Goal: Task Accomplishment & Management: Manage account settings

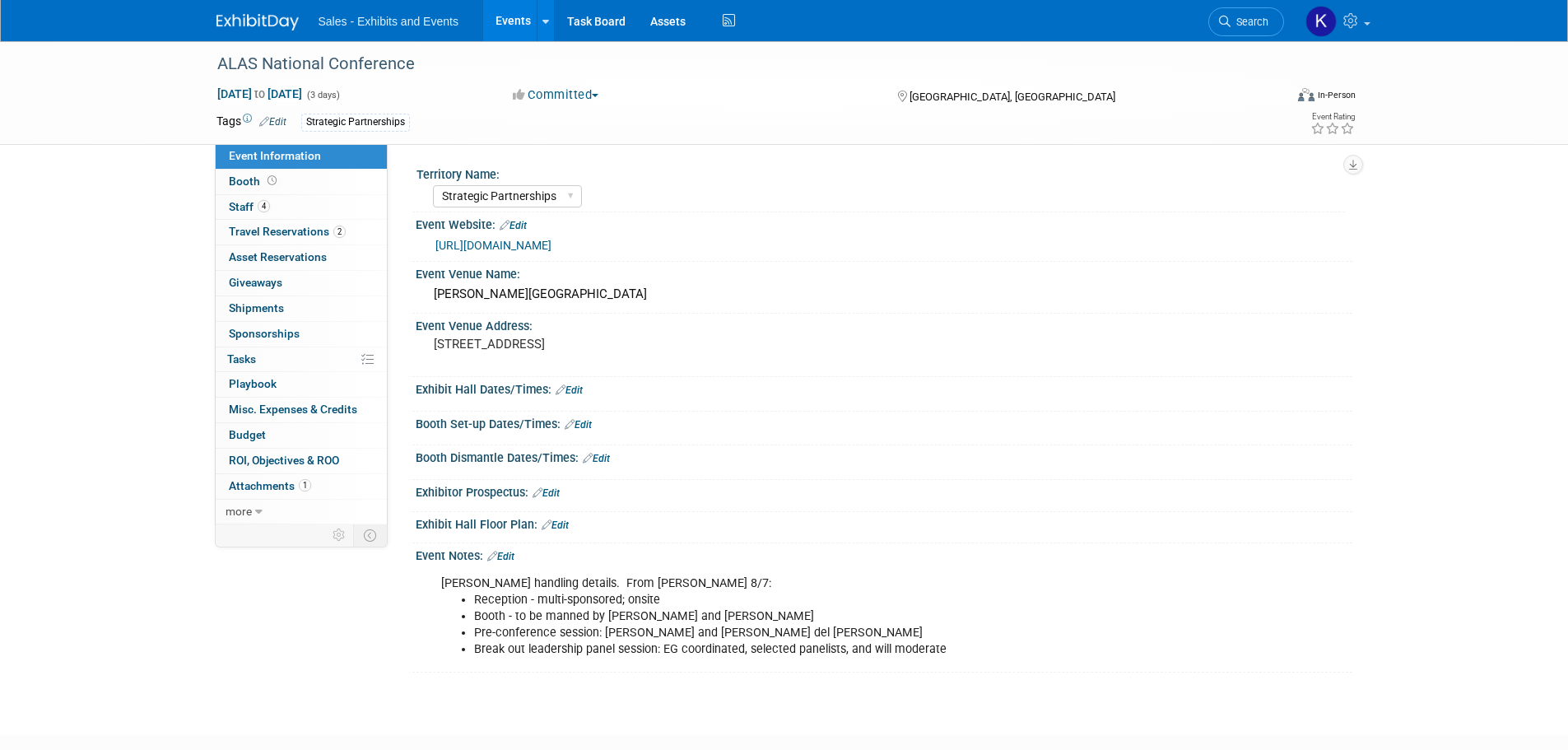
select select "Strategic Partnerships"
click at [262, 18] on img at bounding box center [257, 22] width 82 height 16
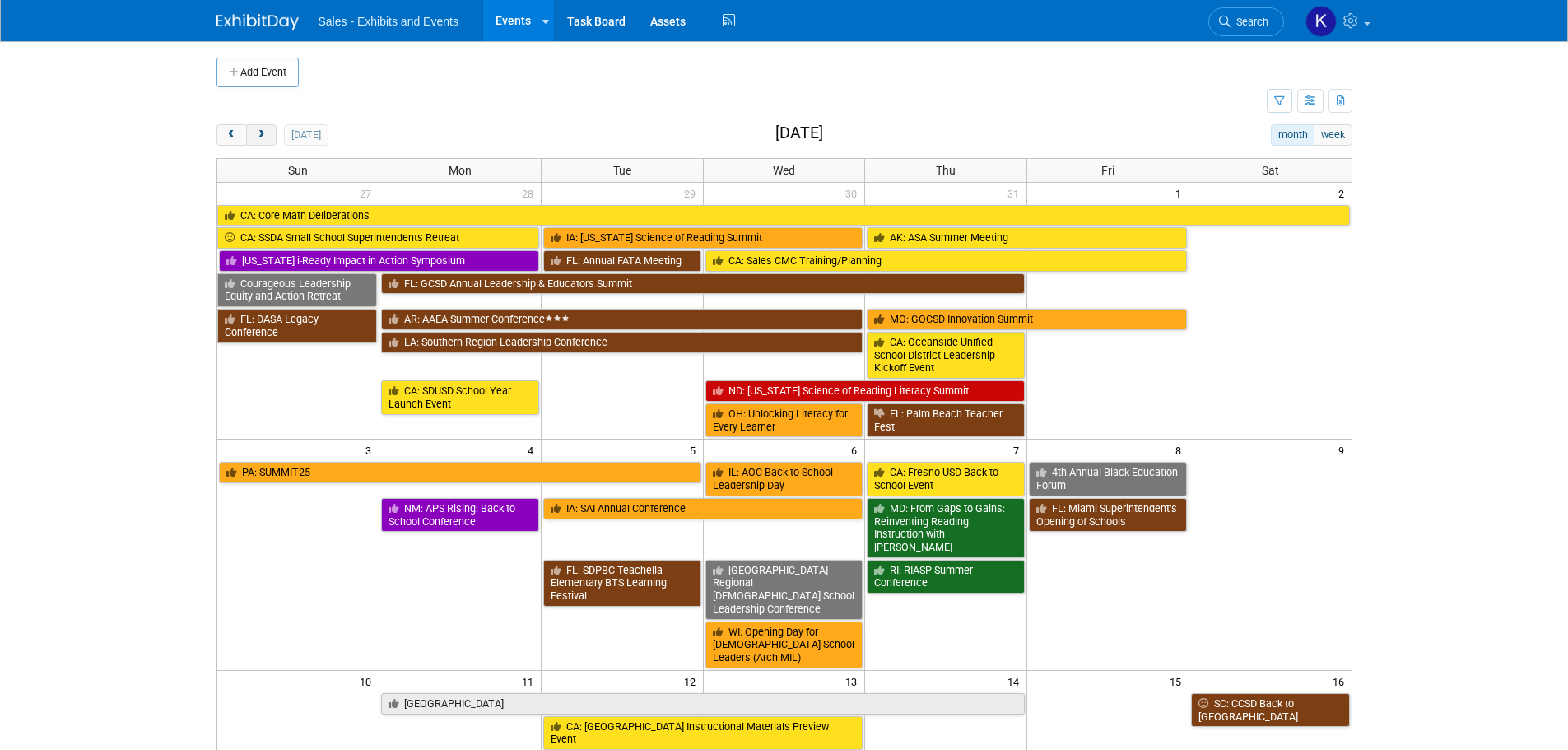
click at [259, 132] on span "next" at bounding box center [262, 136] width 13 height 11
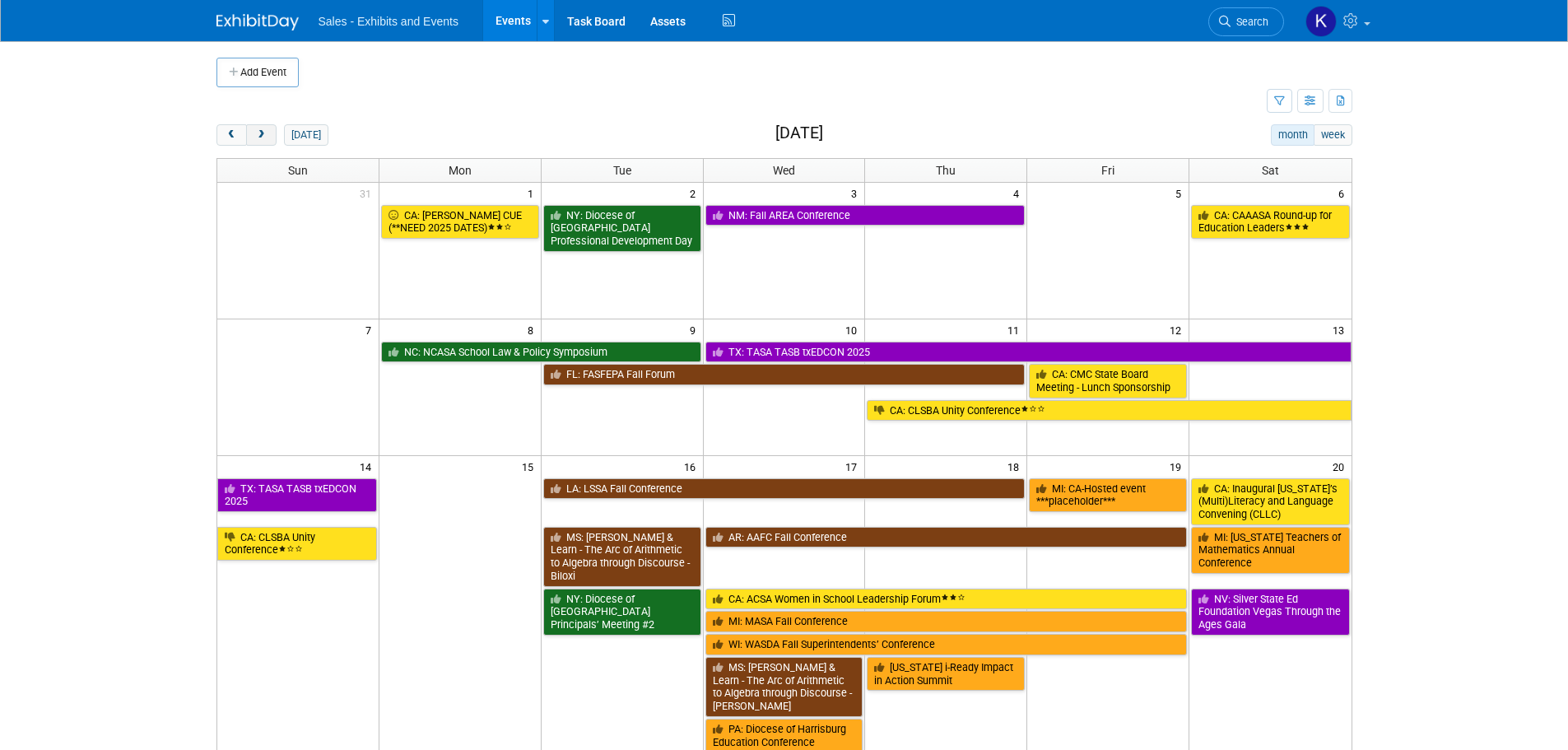
click at [261, 132] on span "next" at bounding box center [262, 136] width 13 height 11
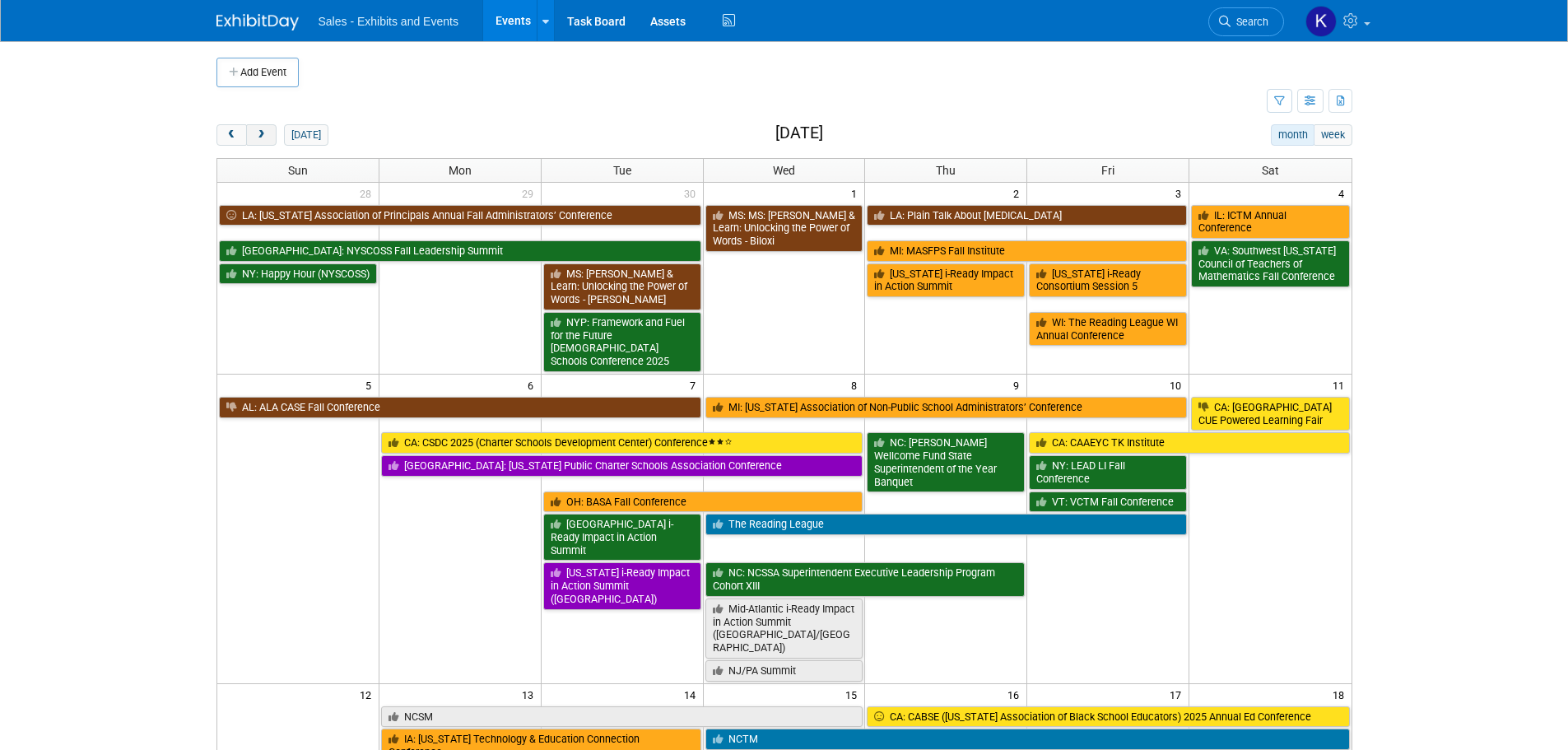
click at [261, 132] on span "next" at bounding box center [262, 136] width 13 height 11
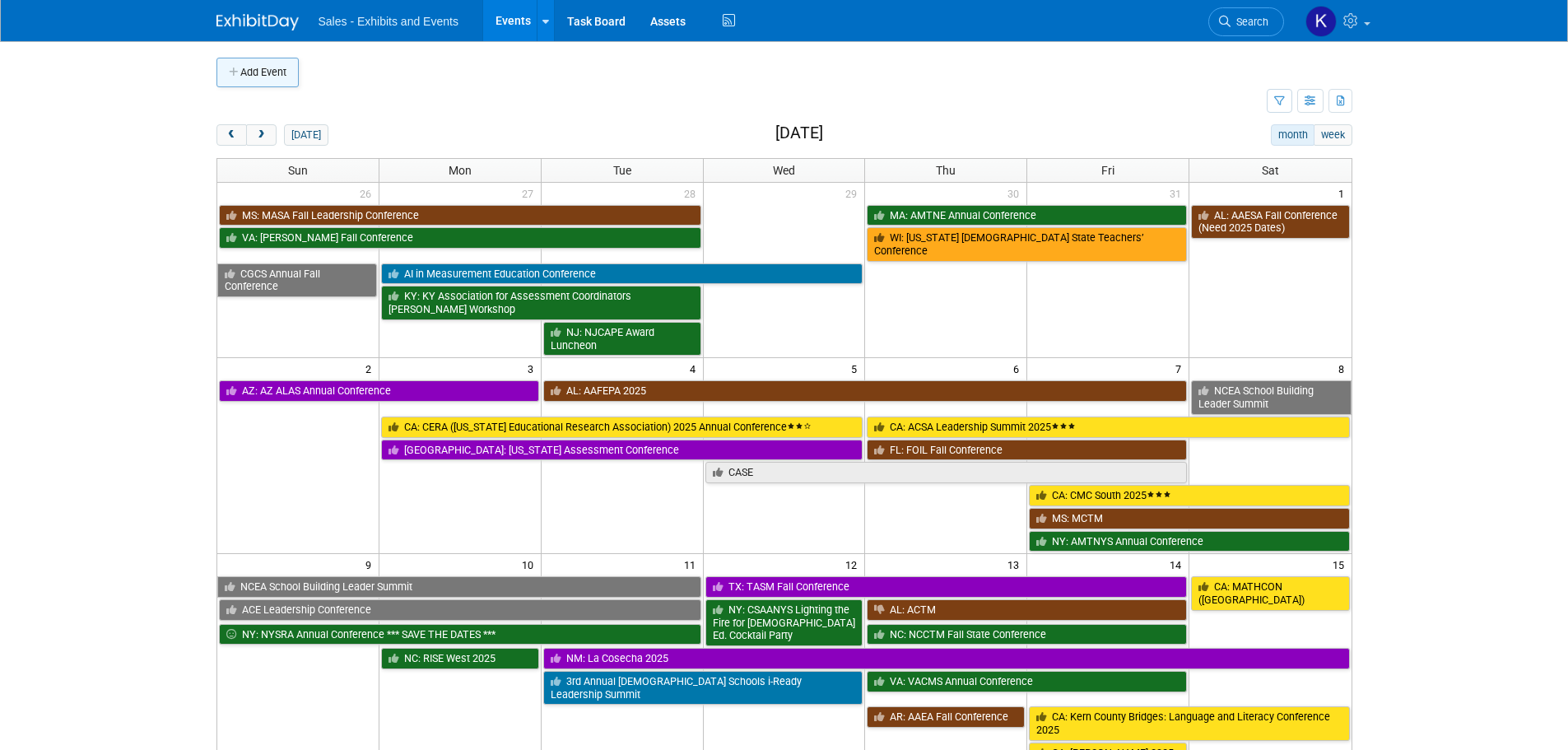
click at [263, 61] on button "Add Event" at bounding box center [257, 72] width 82 height 29
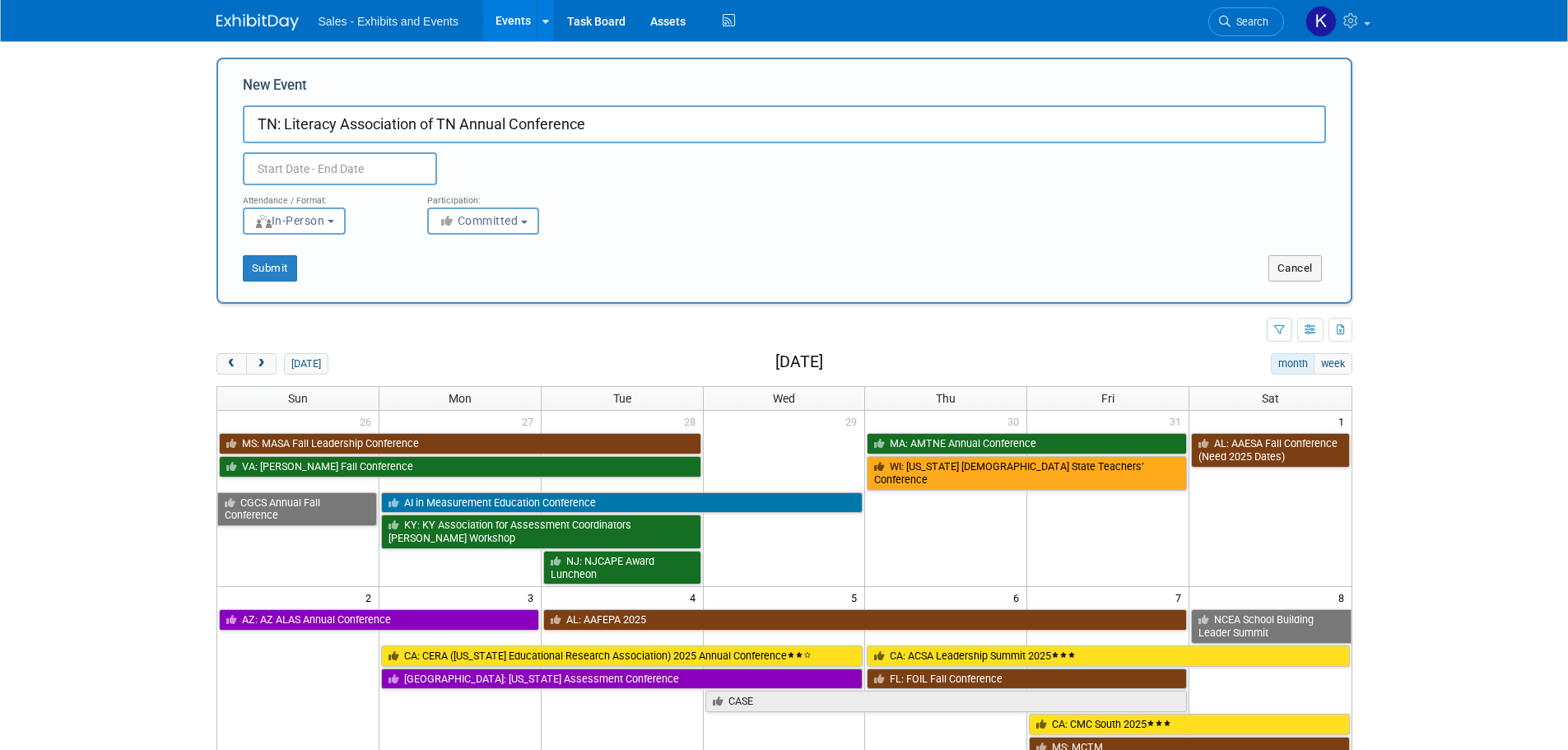
type input "TN: Literacy Association of TN Annual Conference"
drag, startPoint x: 359, startPoint y: 172, endPoint x: 373, endPoint y: 173, distance: 14.0
click at [360, 172] on input "text" at bounding box center [339, 169] width 194 height 33
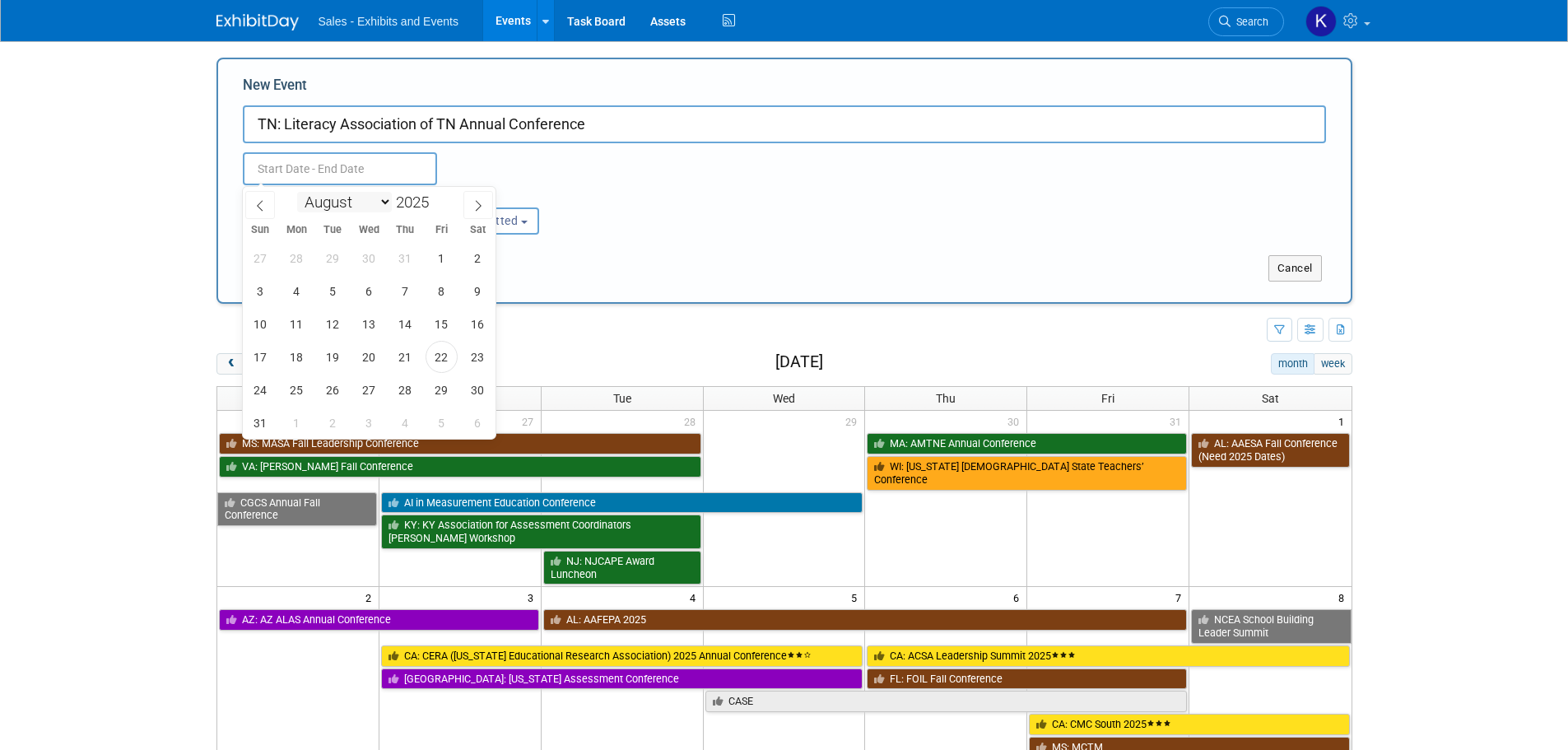
click at [383, 203] on select "January February March April May June July August September October November De…" at bounding box center [345, 202] width 95 height 21
select select "10"
click at [297, 192] on select "January February March April May June July August September October November De…" at bounding box center [345, 202] width 95 height 21
click at [439, 359] on span "21" at bounding box center [441, 357] width 32 height 32
click at [263, 385] on span "23" at bounding box center [260, 390] width 32 height 32
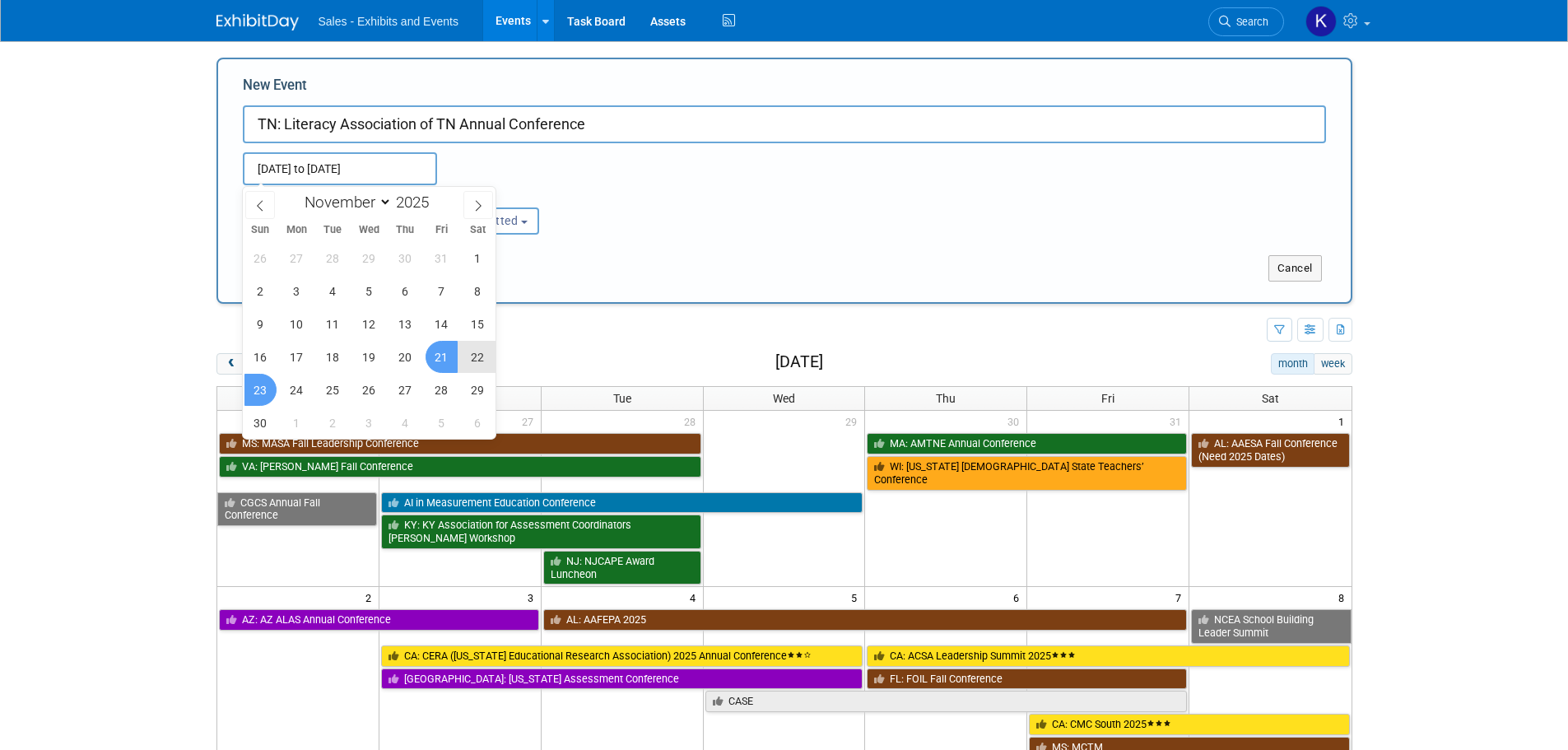
type input "Nov 21, 2025 to Nov 23, 2025"
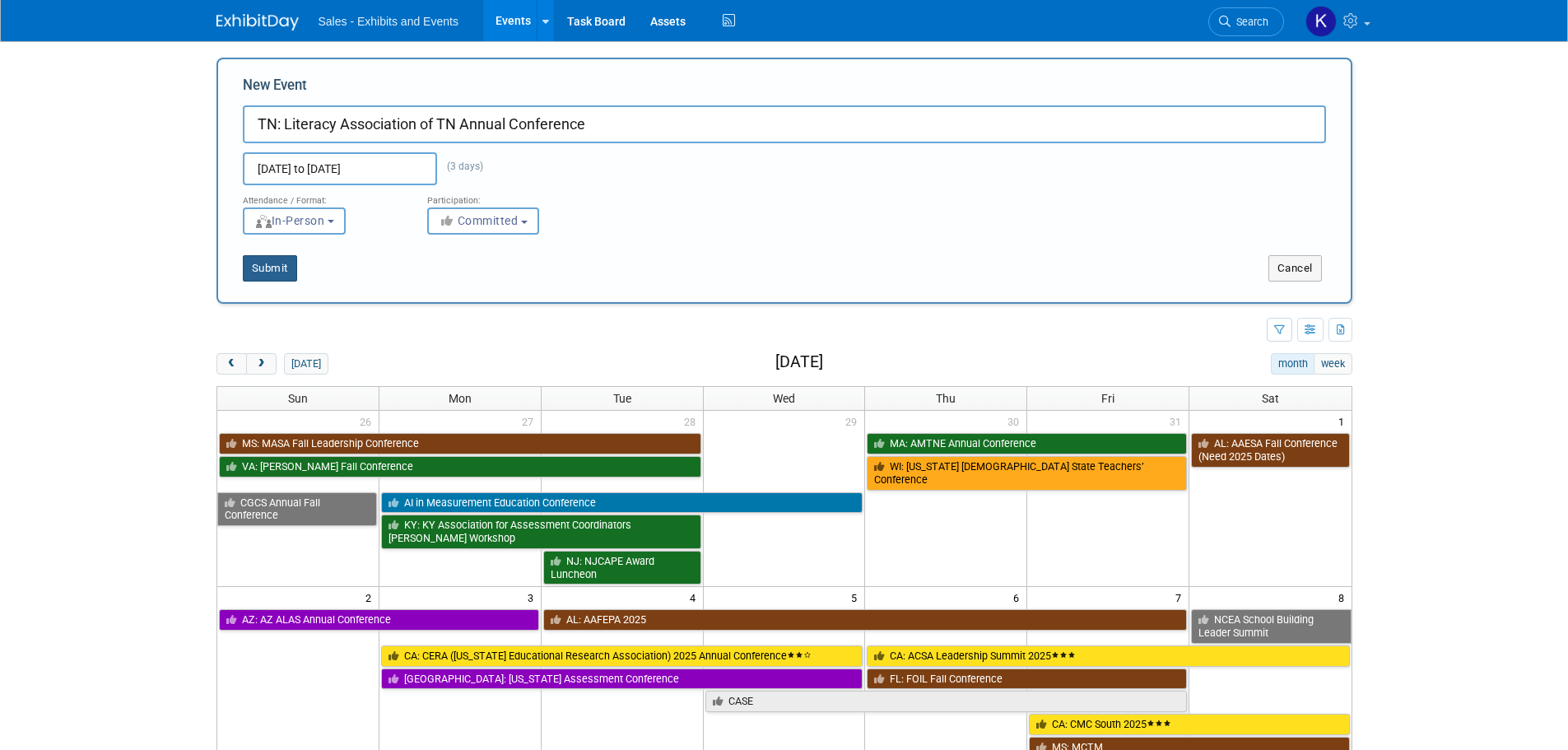
click at [275, 268] on button "Submit" at bounding box center [270, 268] width 55 height 26
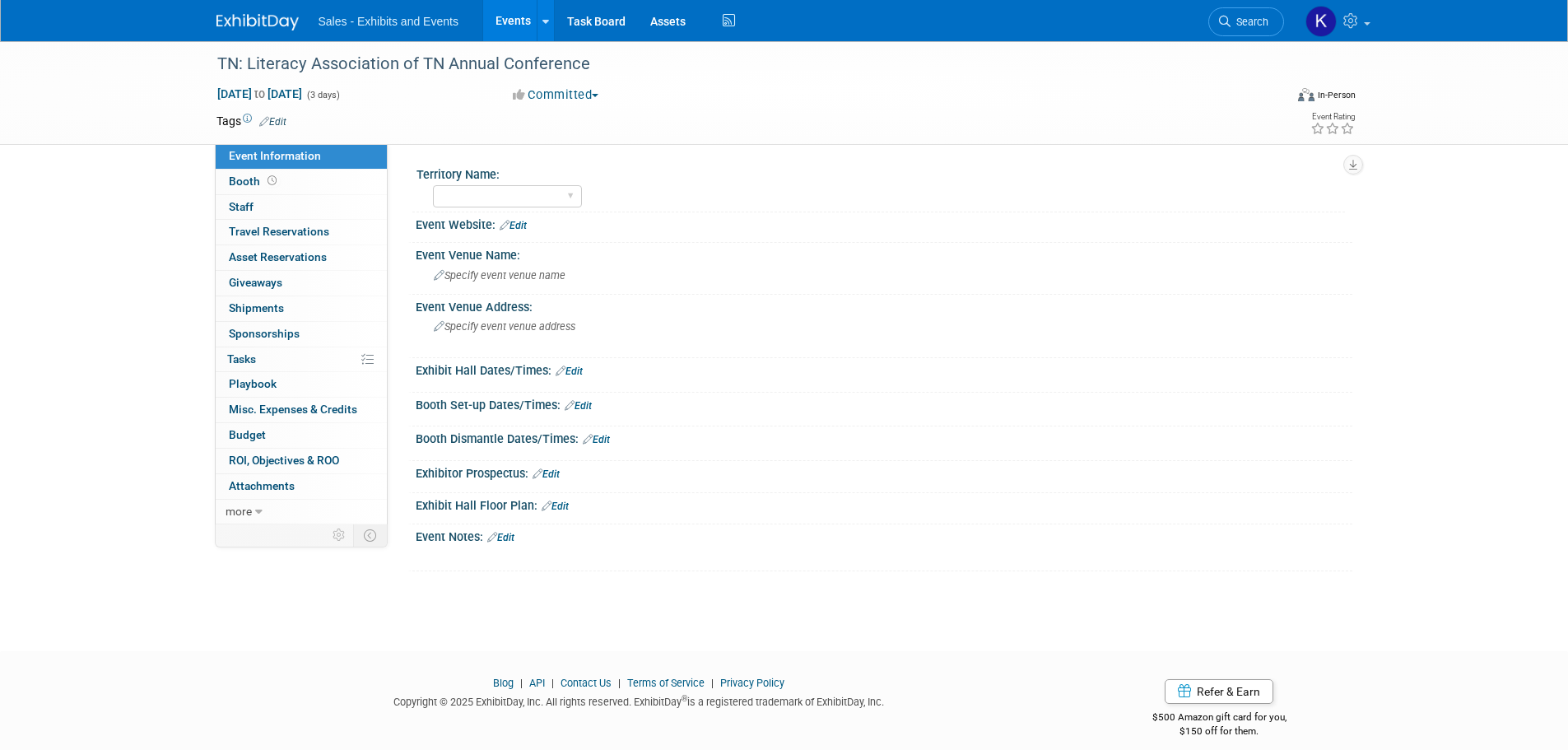
drag, startPoint x: 282, startPoint y: 115, endPoint x: 286, endPoint y: 122, distance: 8.1
click at [282, 116] on link "Edit" at bounding box center [273, 121] width 27 height 12
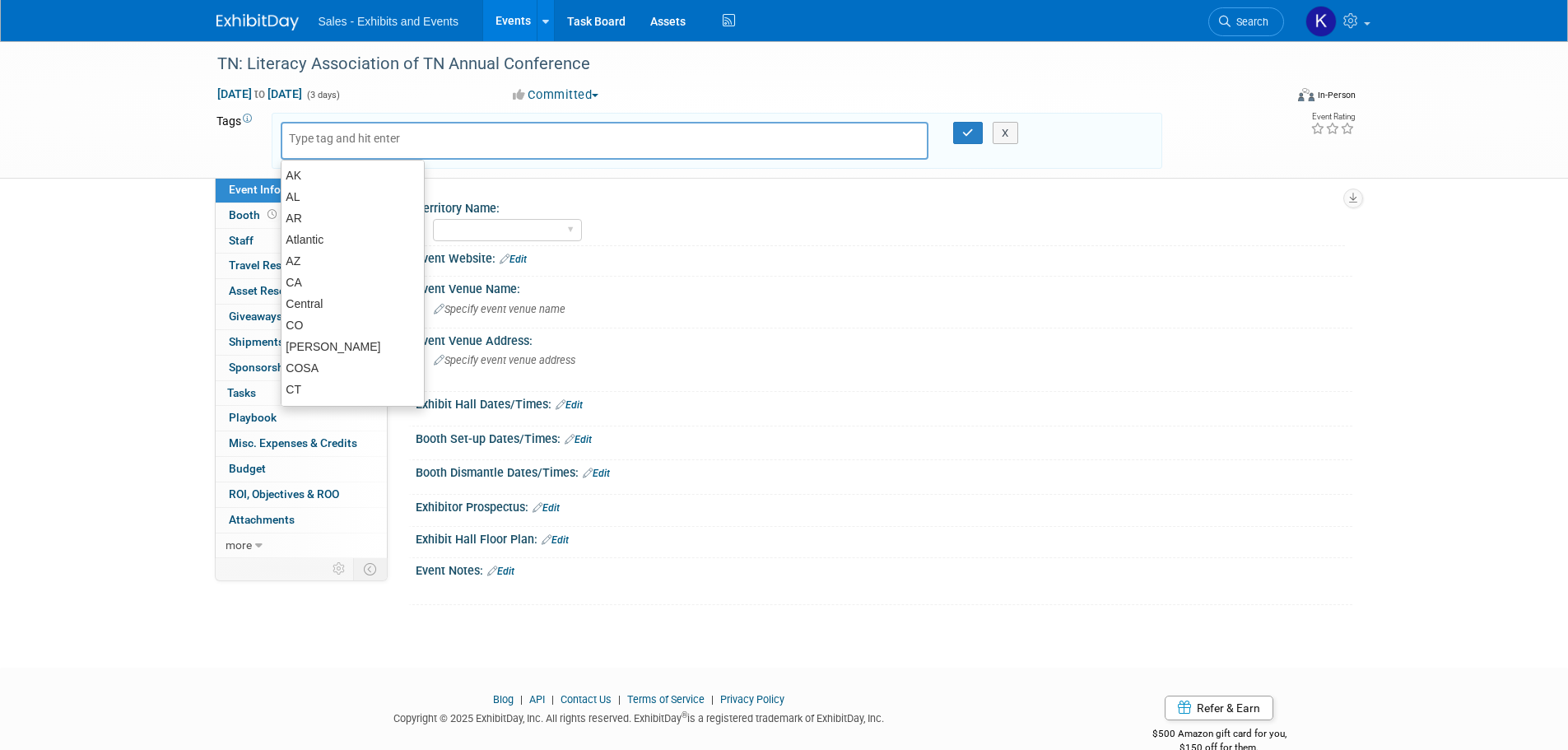
click at [302, 140] on input "text" at bounding box center [355, 139] width 131 height 16
type input "TN"
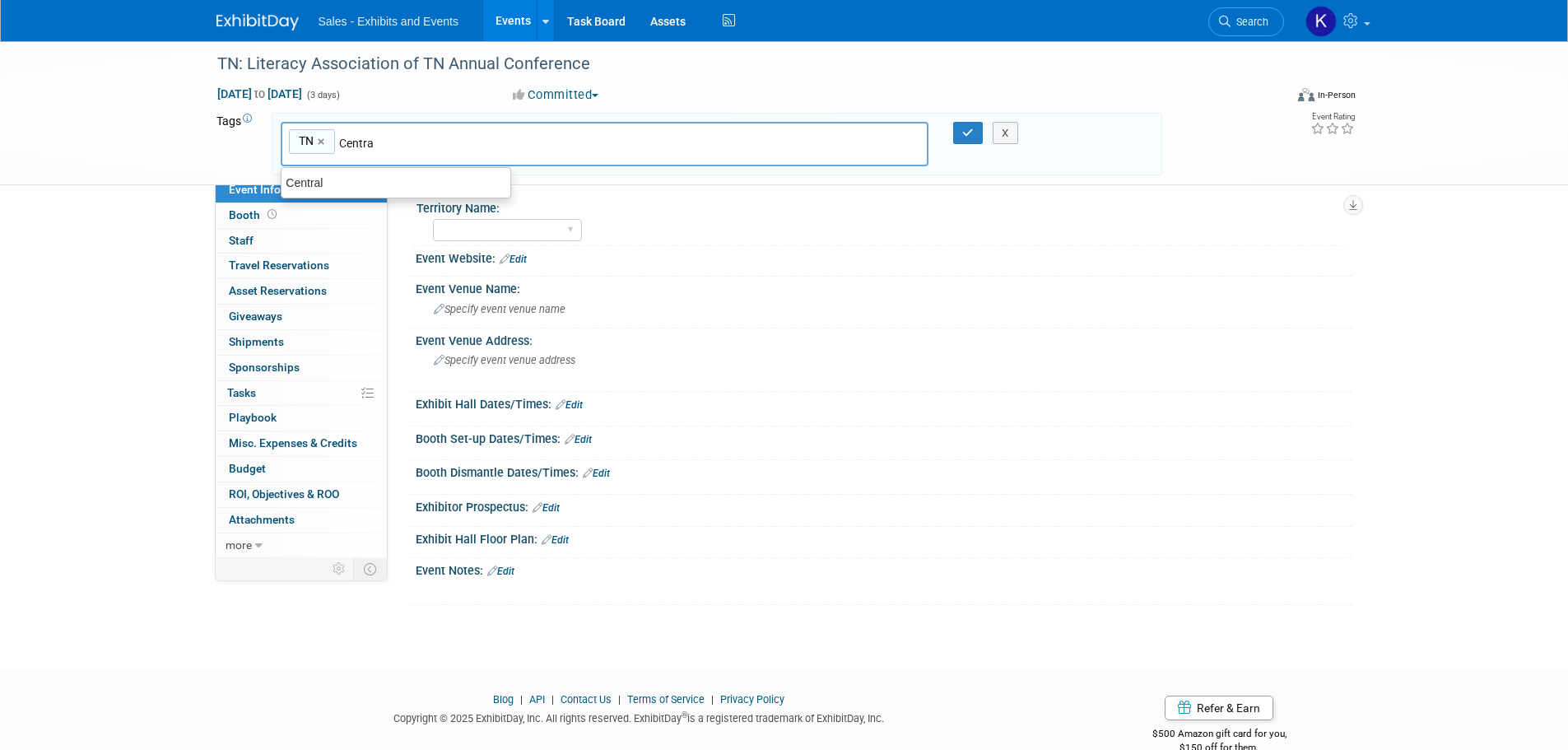
type input "Central"
type input "TN, Central"
click at [965, 130] on icon "button" at bounding box center [968, 133] width 12 height 11
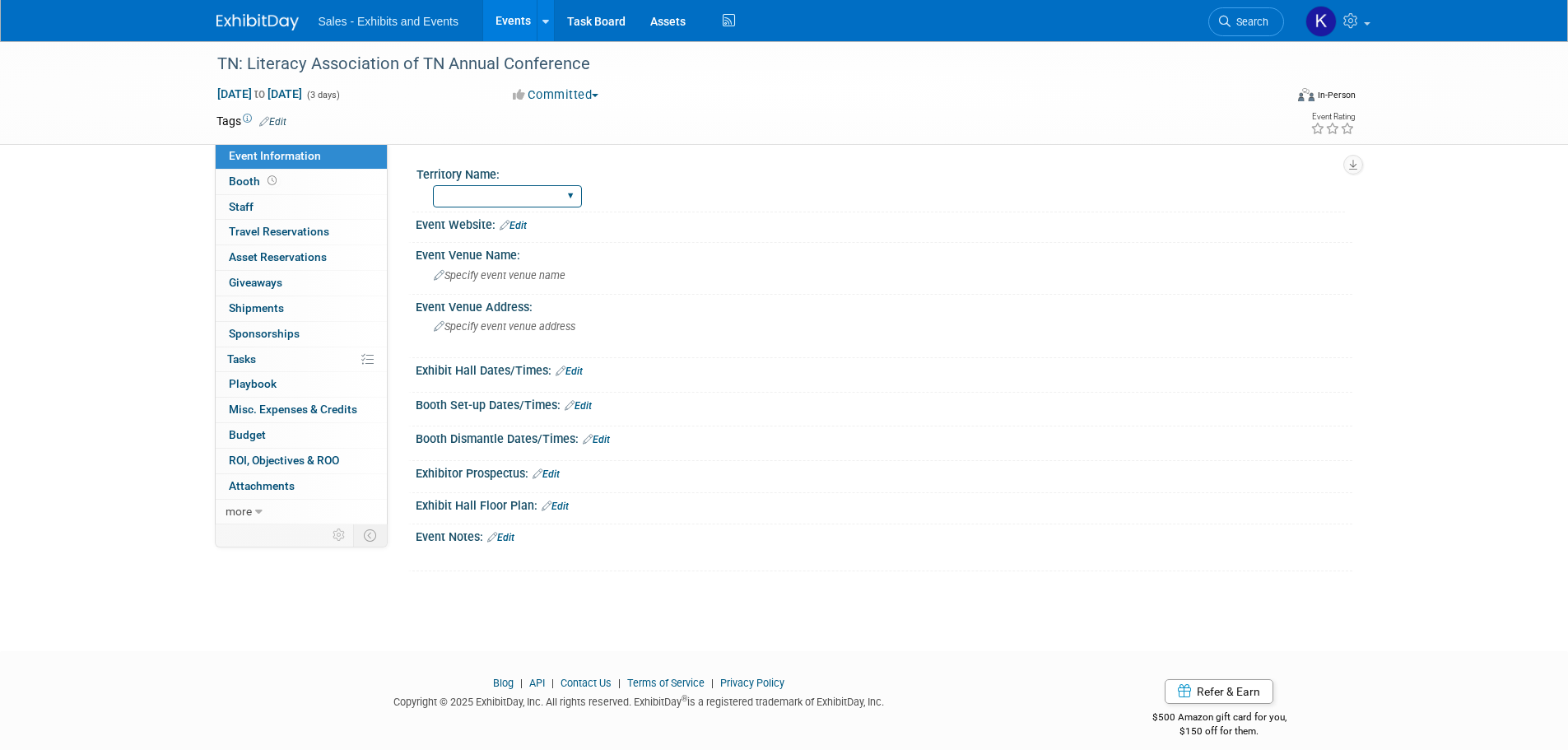
click at [556, 199] on select "Atlantic Southeast Central Southwest Pacific Mountain National Strategic Partne…" at bounding box center [507, 196] width 149 height 22
select select "Central"
click at [433, 185] on select "Atlantic Southeast Central Southwest Pacific Mountain National Strategic Partne…" at bounding box center [507, 196] width 149 height 22
click at [523, 225] on link "Edit" at bounding box center [514, 225] width 27 height 12
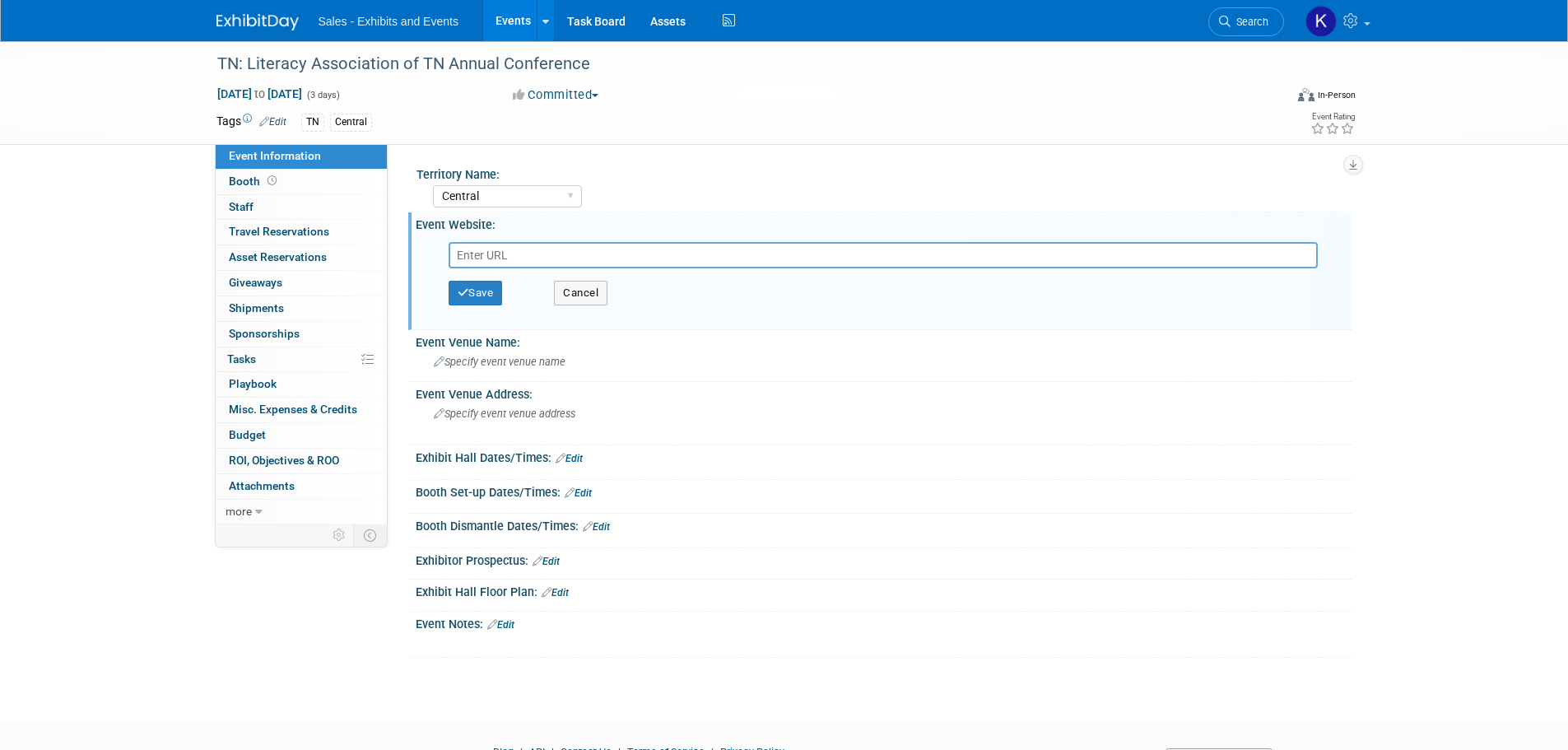
click at [533, 260] on input "text" at bounding box center [883, 255] width 869 height 26
paste input "https://lat.wildapricot.org/Events"
type input "https://lat.wildapricot.org/Events"
click at [472, 286] on button "Save" at bounding box center [476, 293] width 55 height 25
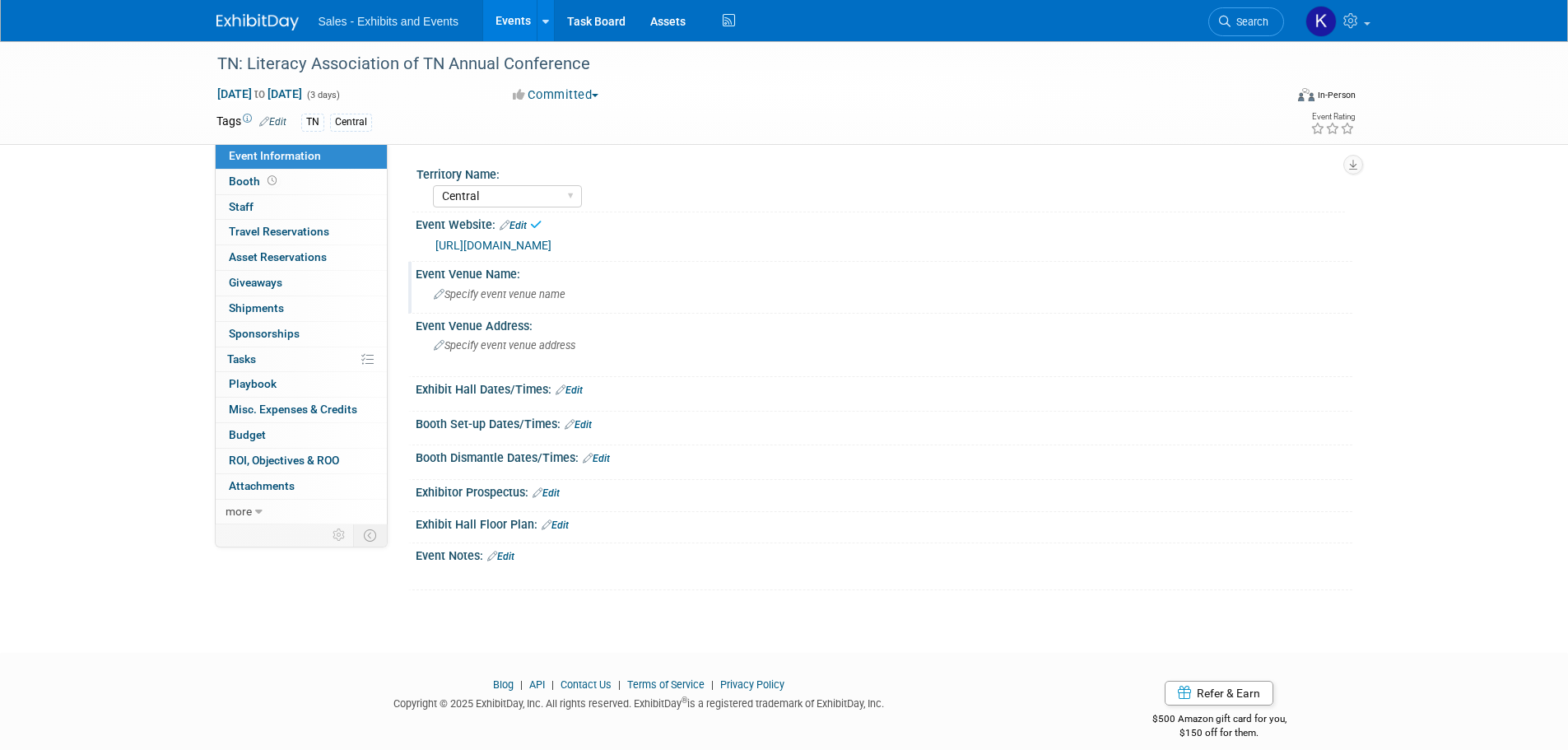
click at [537, 294] on span "Specify event venue name" at bounding box center [500, 295] width 131 height 13
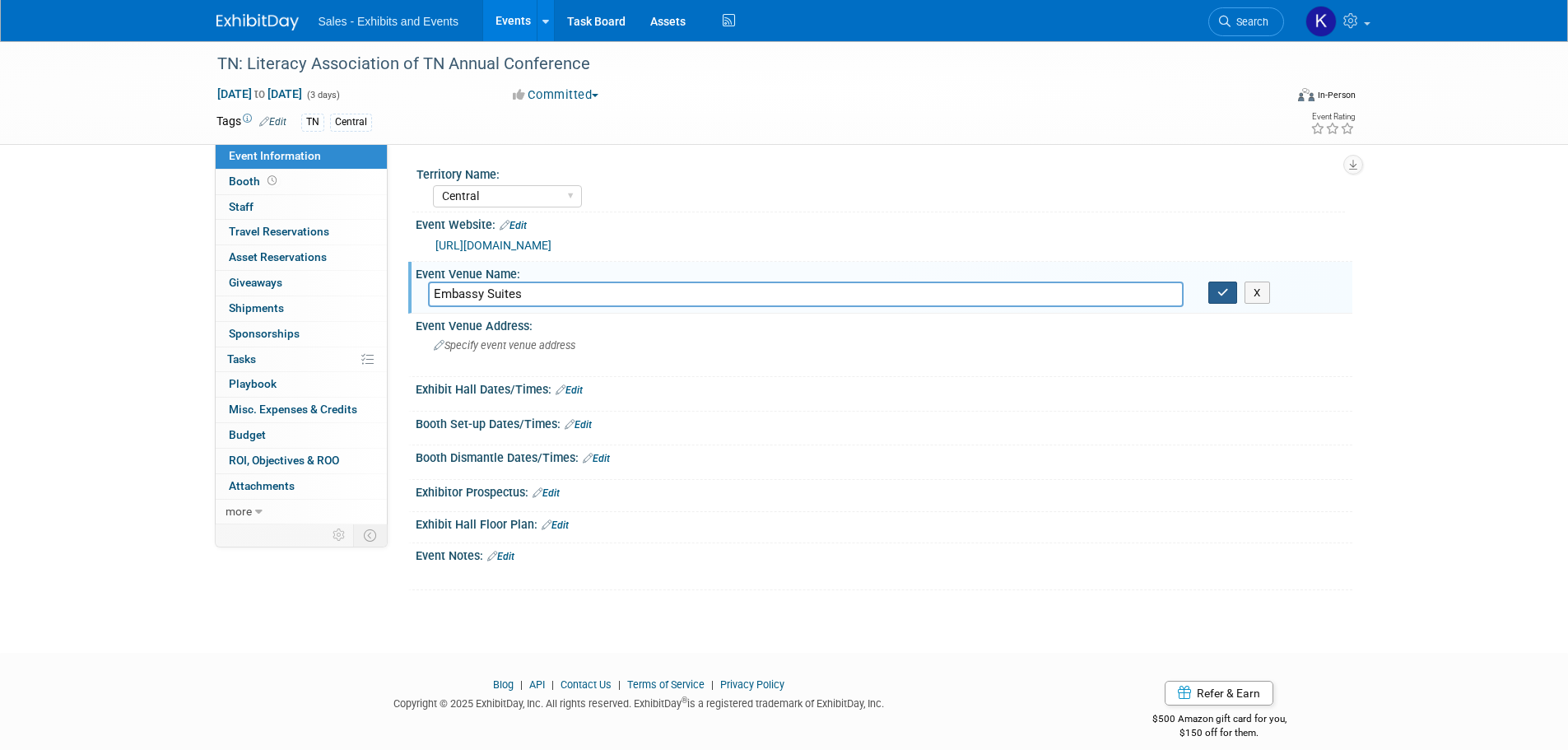
type input "Embassy Suites"
click at [1223, 292] on icon "button" at bounding box center [1223, 293] width 12 height 11
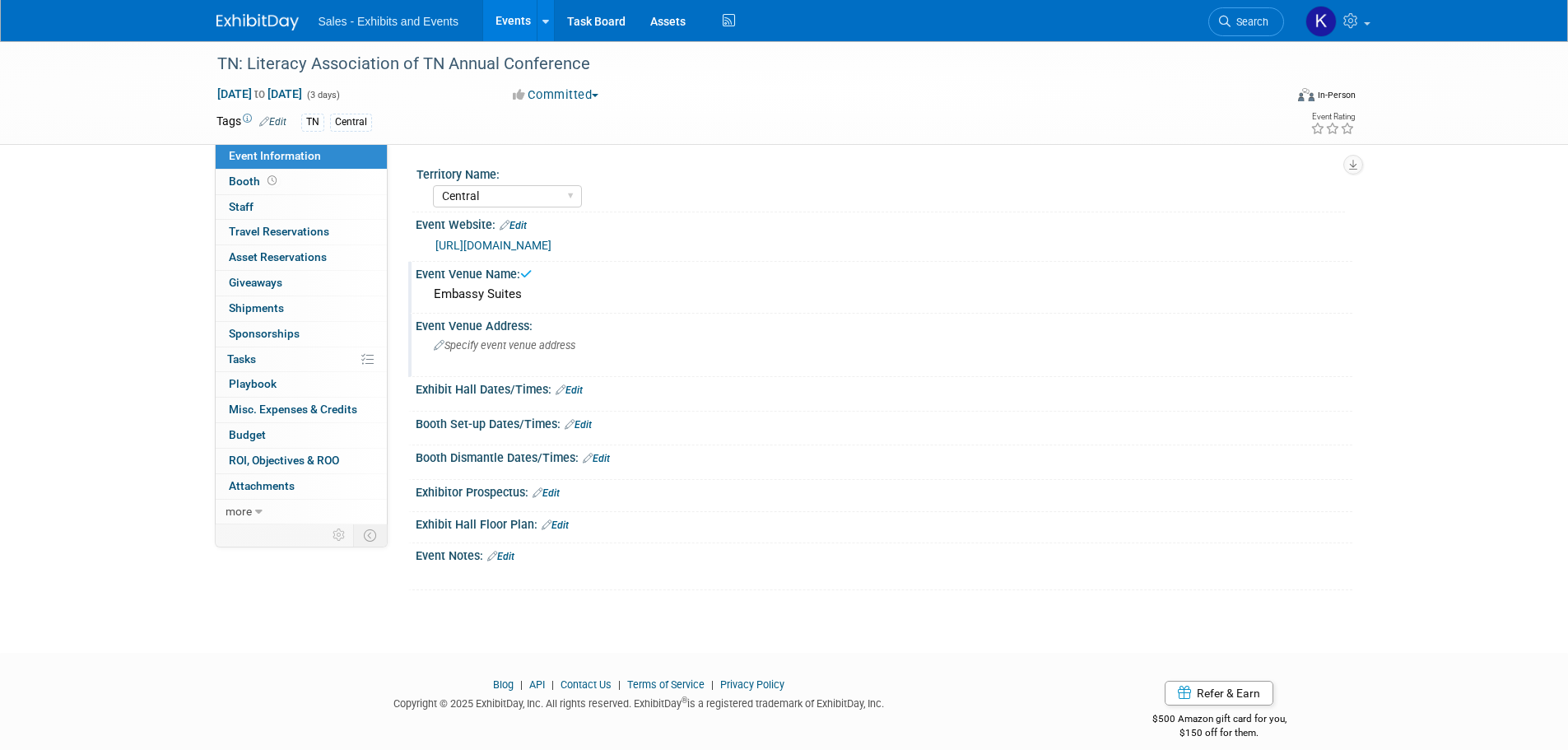
click at [553, 345] on span "Specify event venue address" at bounding box center [504, 346] width 141 height 13
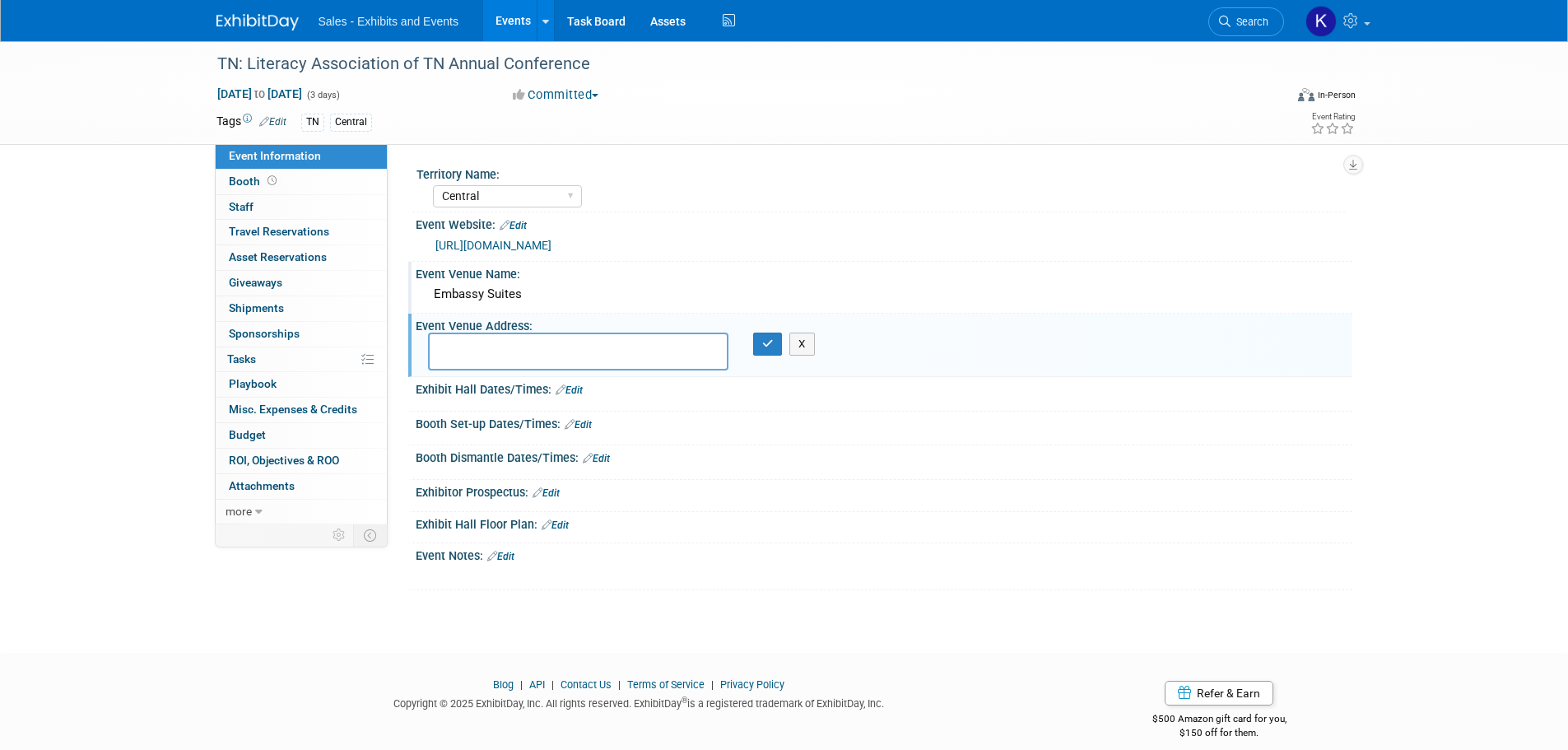
click at [489, 345] on textarea at bounding box center [577, 352] width 300 height 38
type textarea "820 Crescent Centre Dr., Franklin, TN 31061"
click at [757, 344] on div "X" at bounding box center [773, 344] width 65 height 23
click at [761, 344] on button "button" at bounding box center [768, 344] width 29 height 23
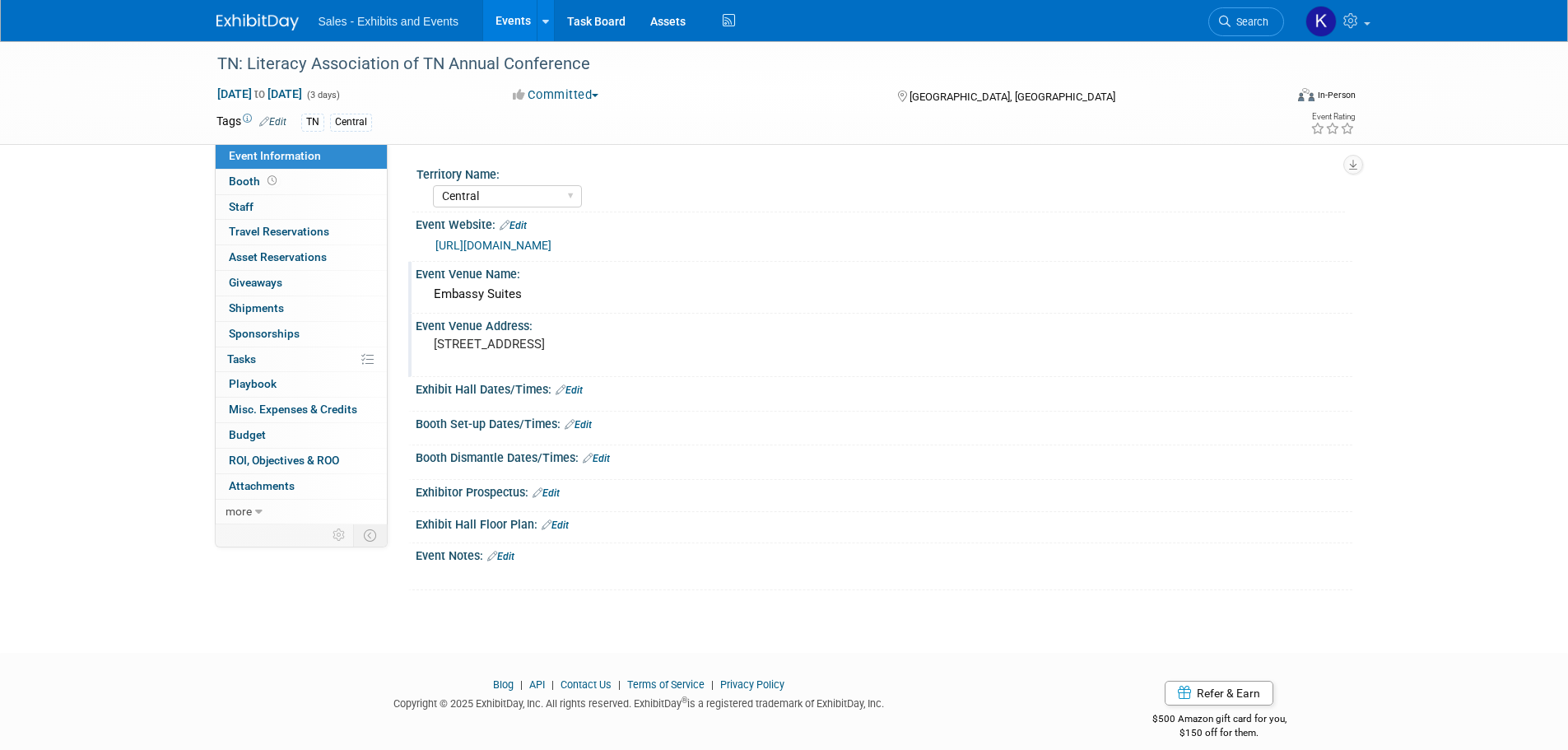
click at [579, 422] on link "Edit" at bounding box center [578, 424] width 27 height 12
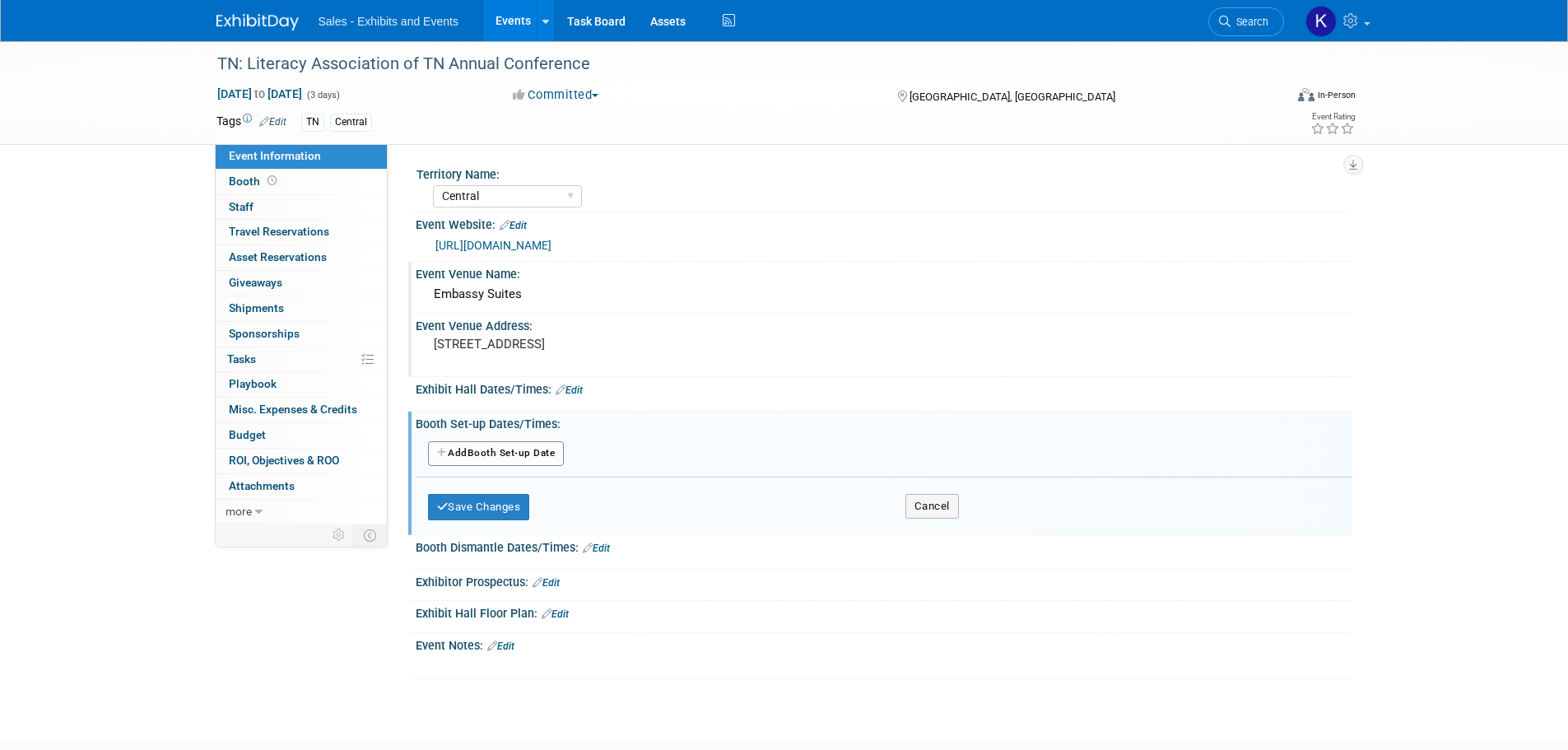
click at [536, 445] on button "Add Another Booth Set-up Date" at bounding box center [496, 453] width 137 height 25
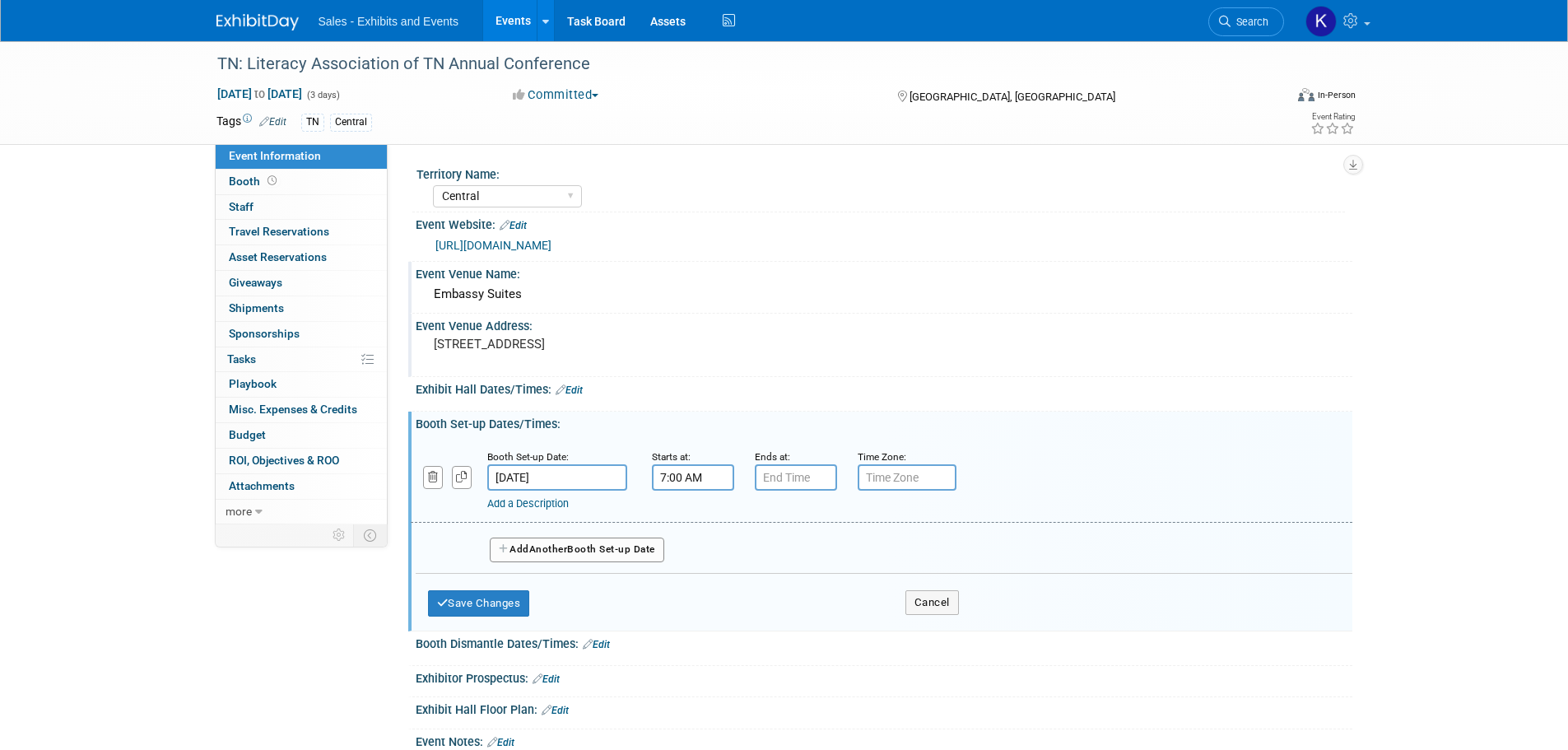
click at [676, 478] on input "7:00 AM" at bounding box center [693, 477] width 82 height 26
click at [688, 512] on span at bounding box center [691, 518] width 29 height 29
click at [689, 512] on span at bounding box center [691, 518] width 29 height 29
type input "9:00 AM"
click at [815, 632] on span at bounding box center [813, 628] width 111 height 29
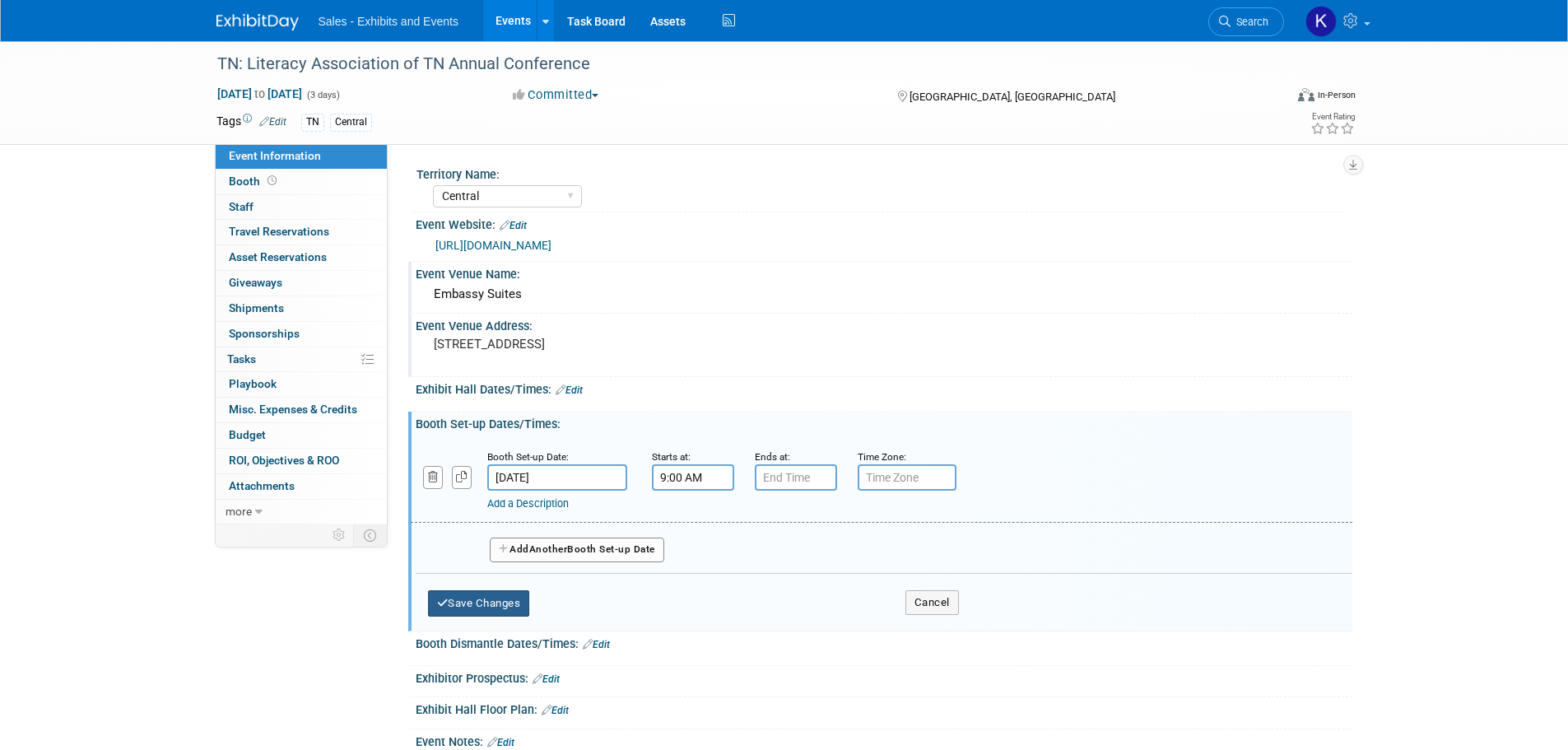
click at [491, 605] on button "Save Changes" at bounding box center [479, 603] width 102 height 26
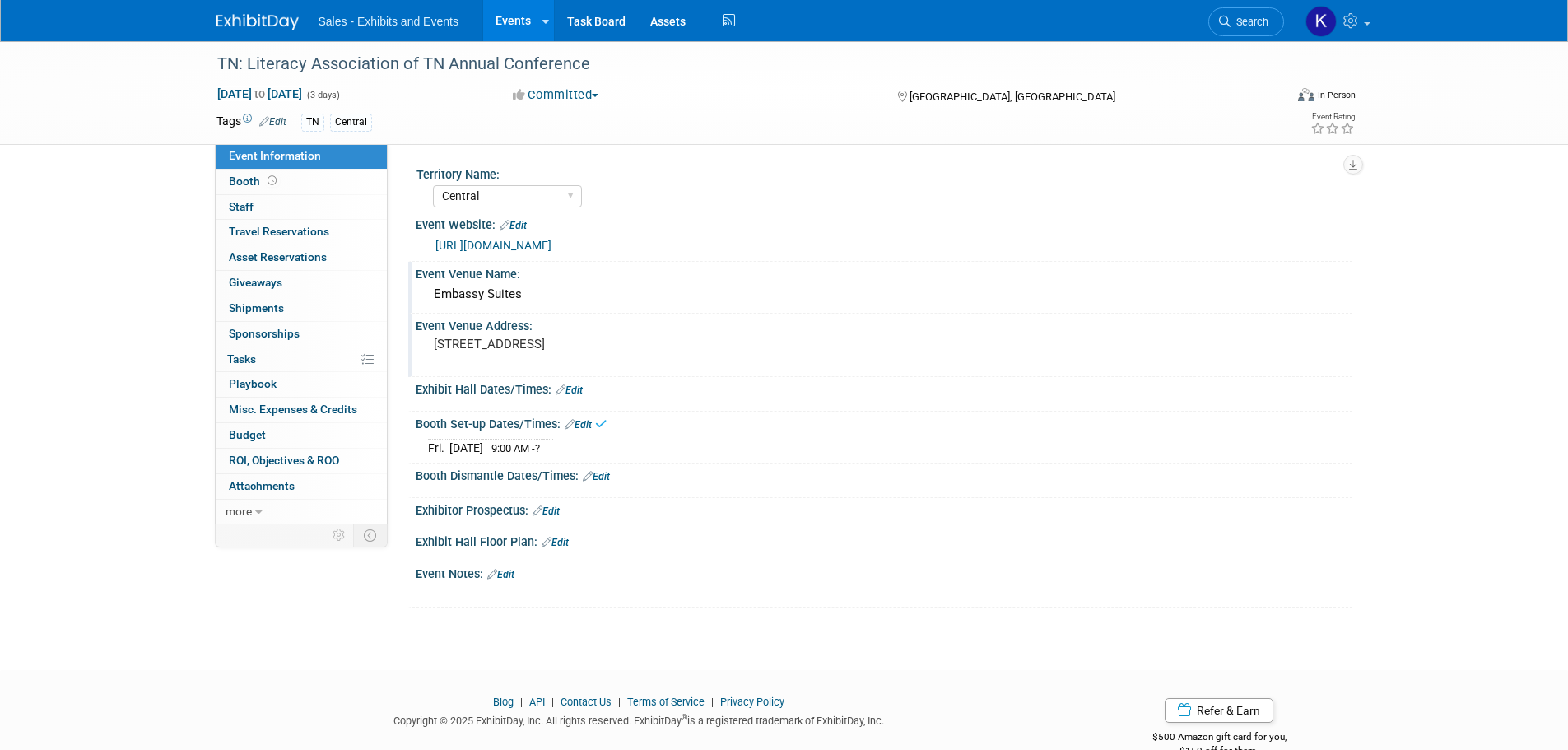
click at [600, 474] on link "Edit" at bounding box center [597, 476] width 27 height 12
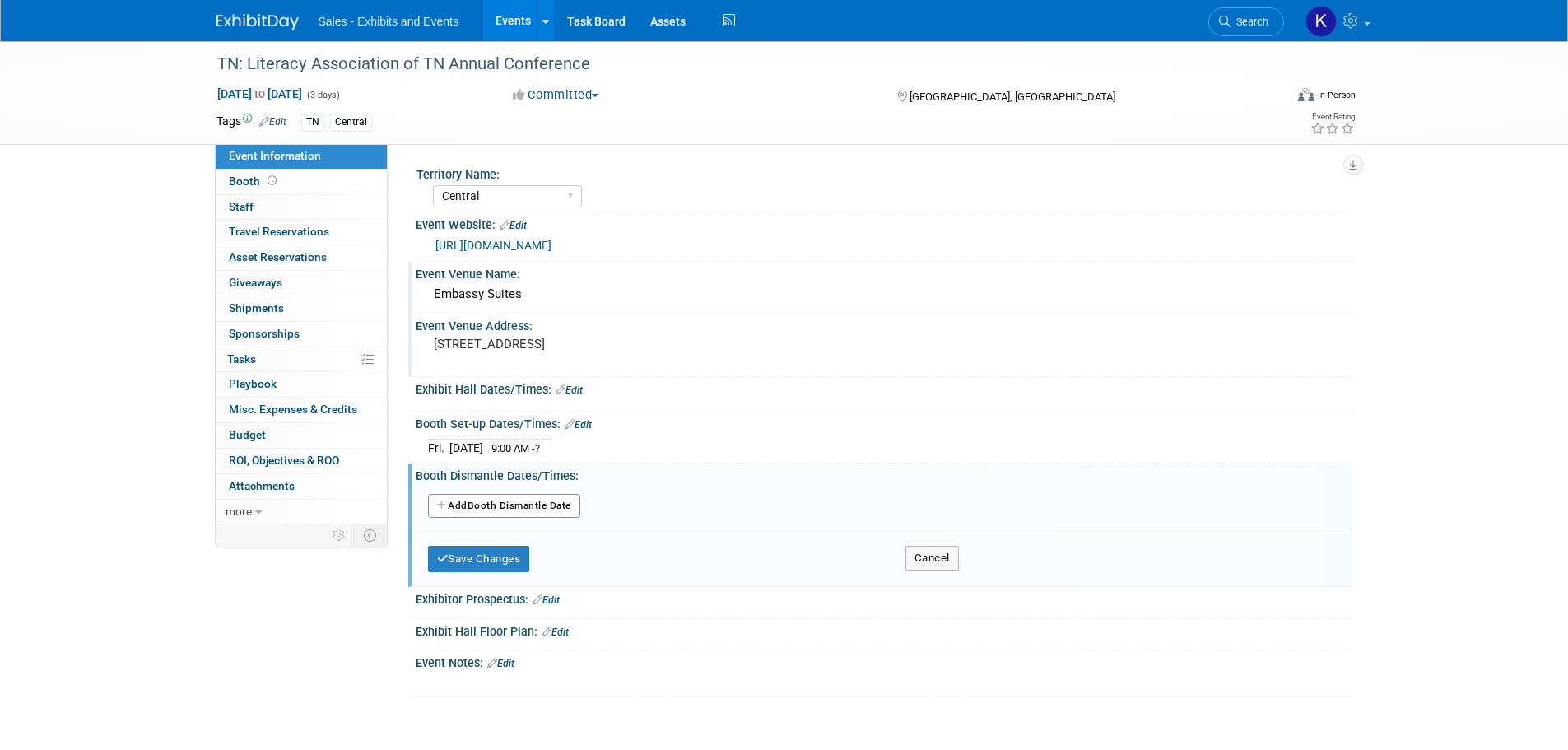
click at [541, 499] on button "Add Another Booth Dismantle Date" at bounding box center [504, 506] width 152 height 25
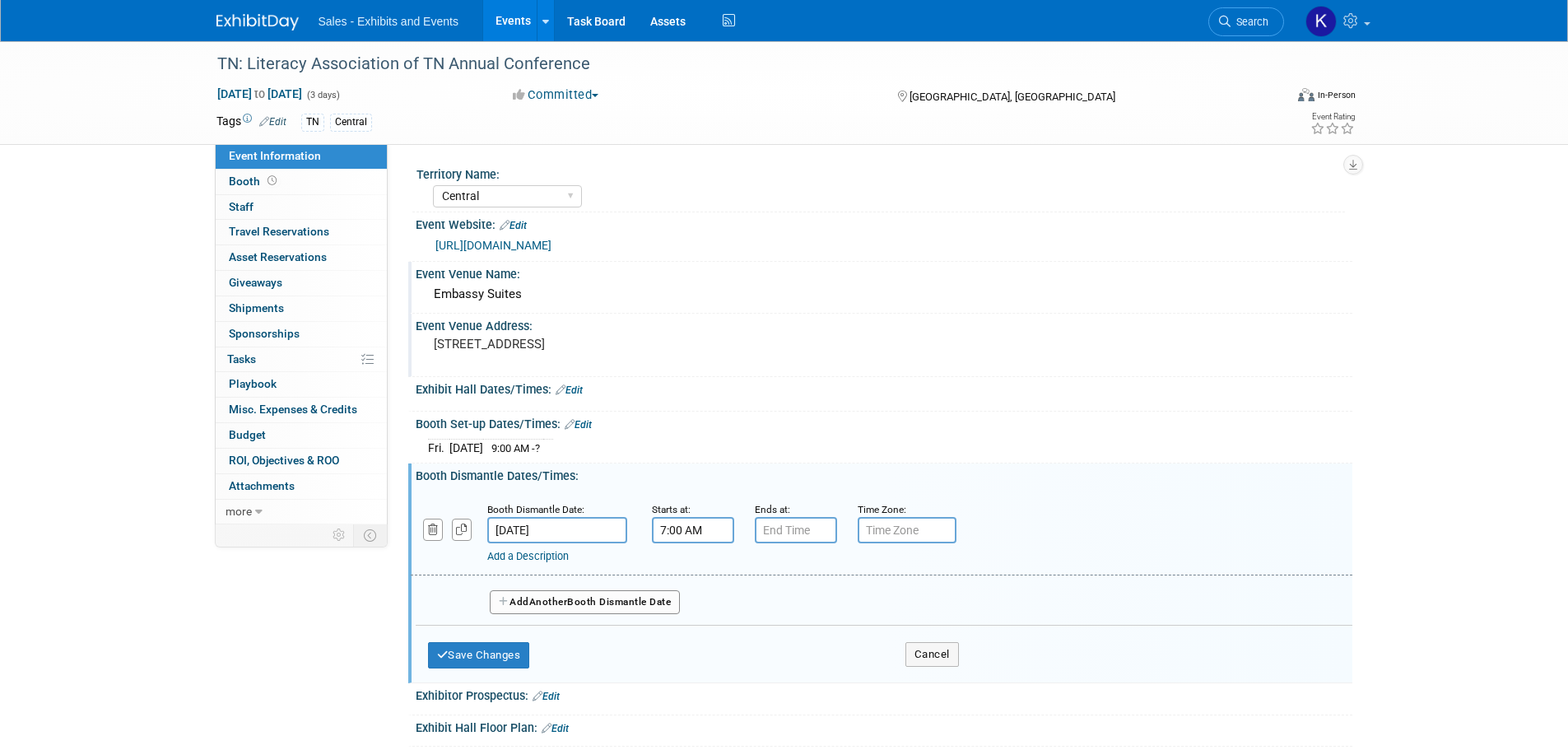
click at [682, 535] on input "7:00 AM" at bounding box center [693, 530] width 82 height 26
click at [692, 568] on span at bounding box center [691, 571] width 29 height 29
type input "10:00 AM"
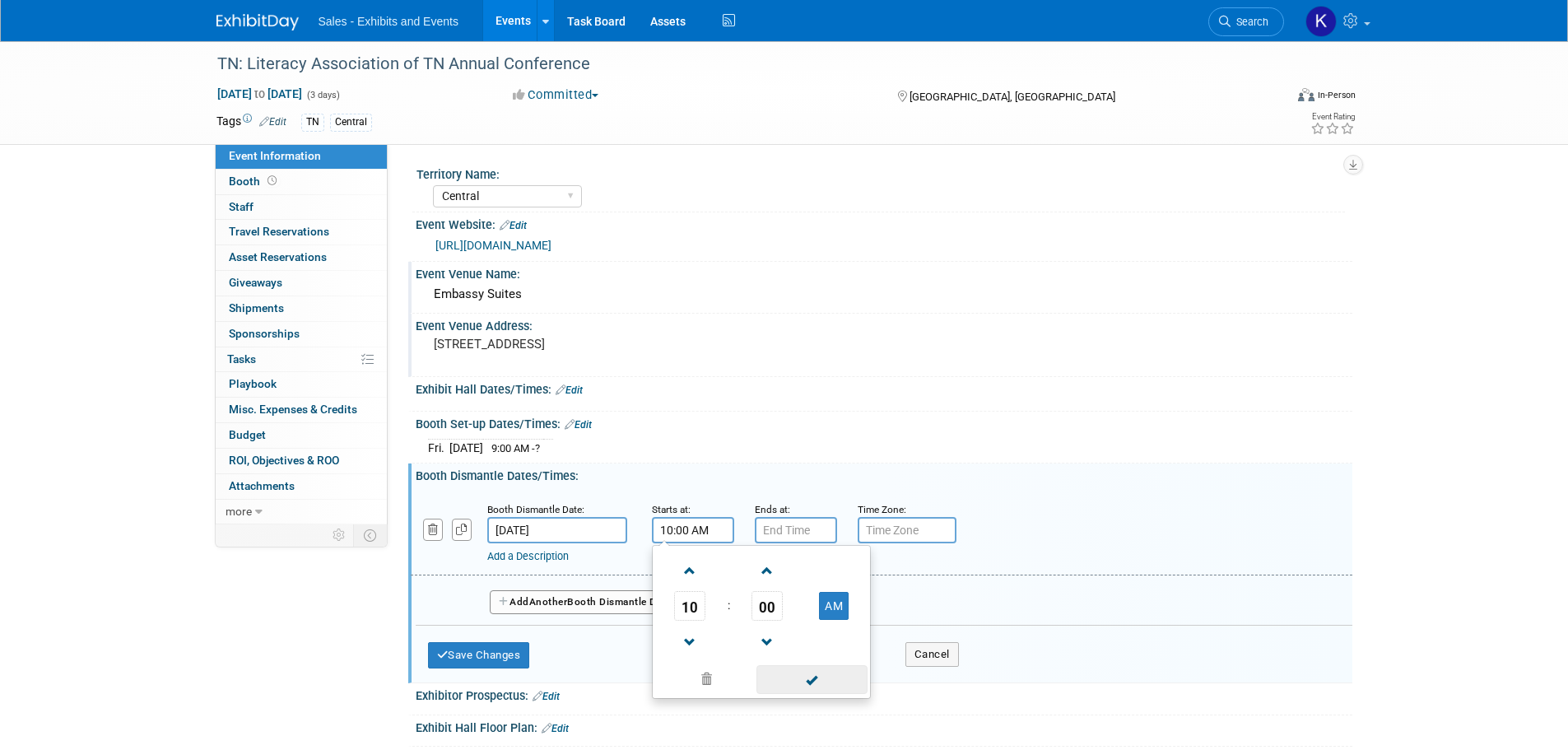
click at [830, 686] on span at bounding box center [813, 680] width 111 height 29
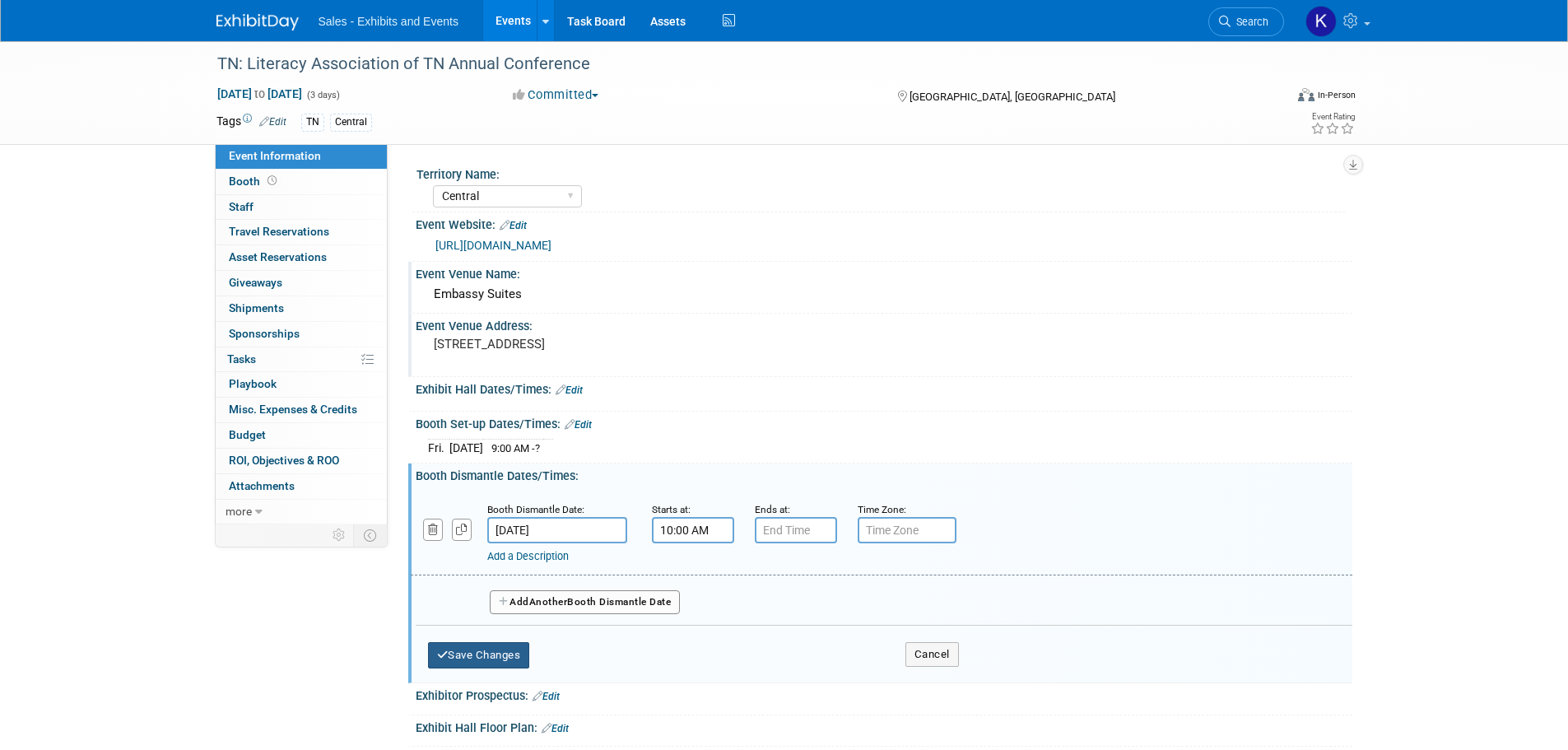
click at [504, 661] on button "Save Changes" at bounding box center [479, 655] width 102 height 26
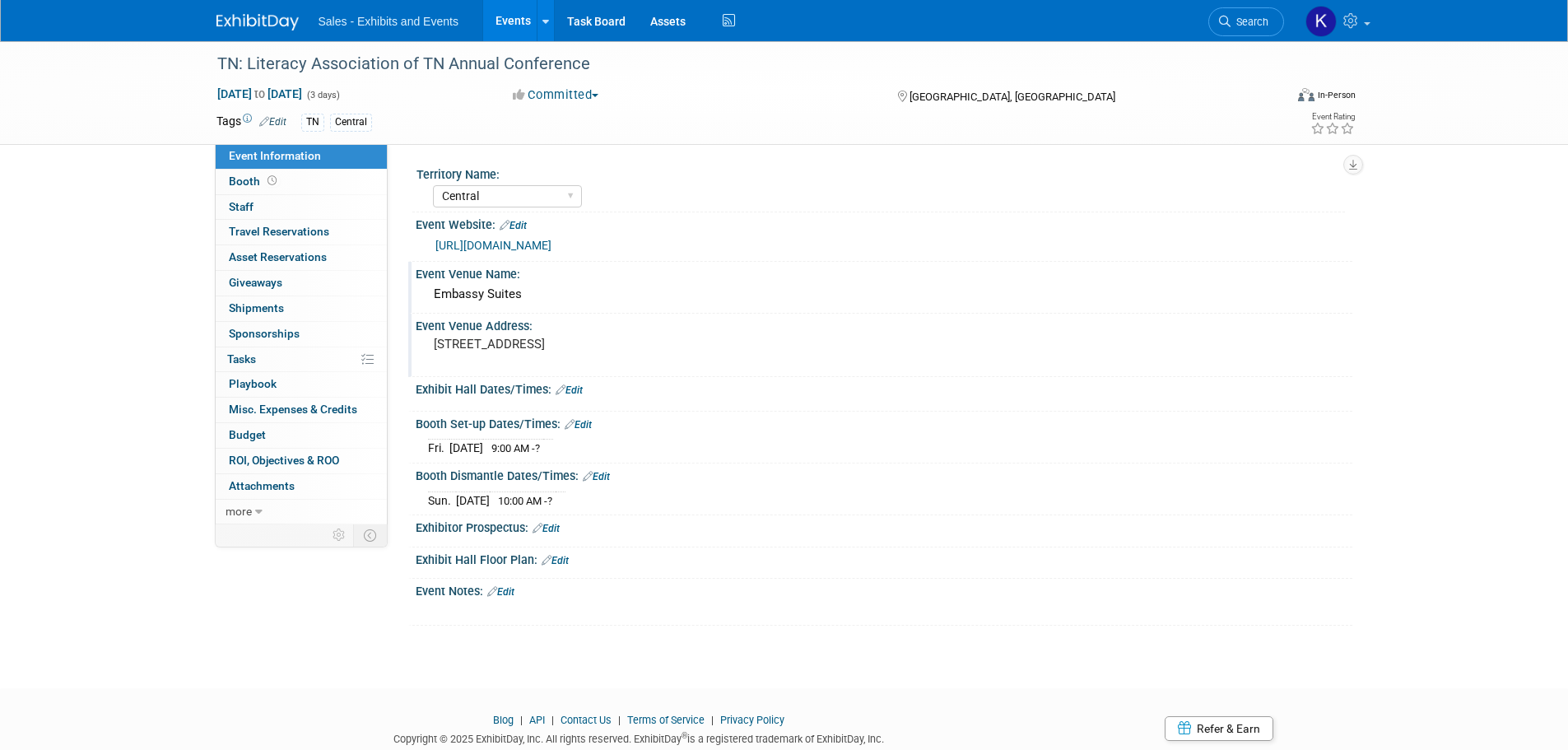
click at [510, 590] on link "Edit" at bounding box center [501, 592] width 27 height 12
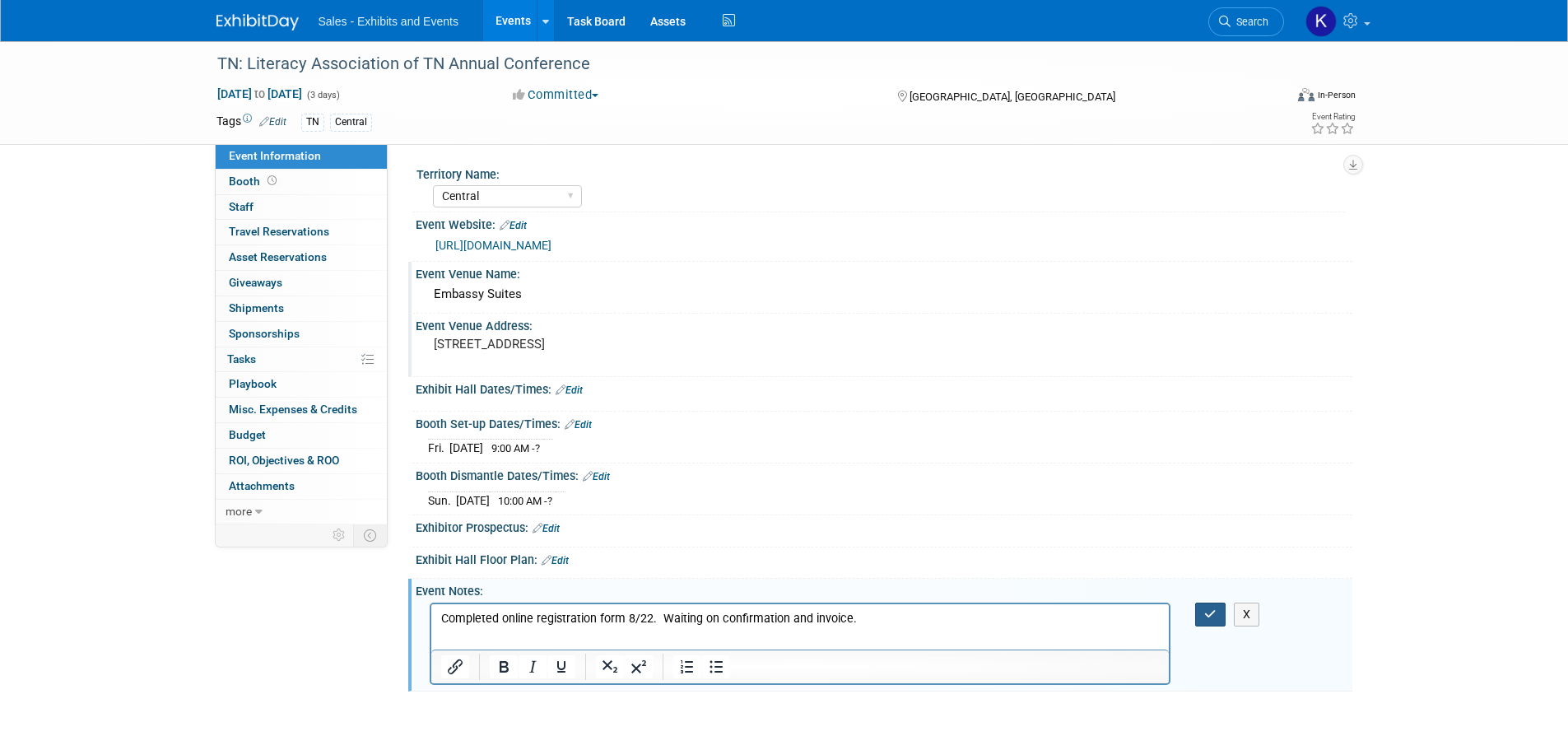
click at [1205, 611] on button "button" at bounding box center [1210, 615] width 30 height 24
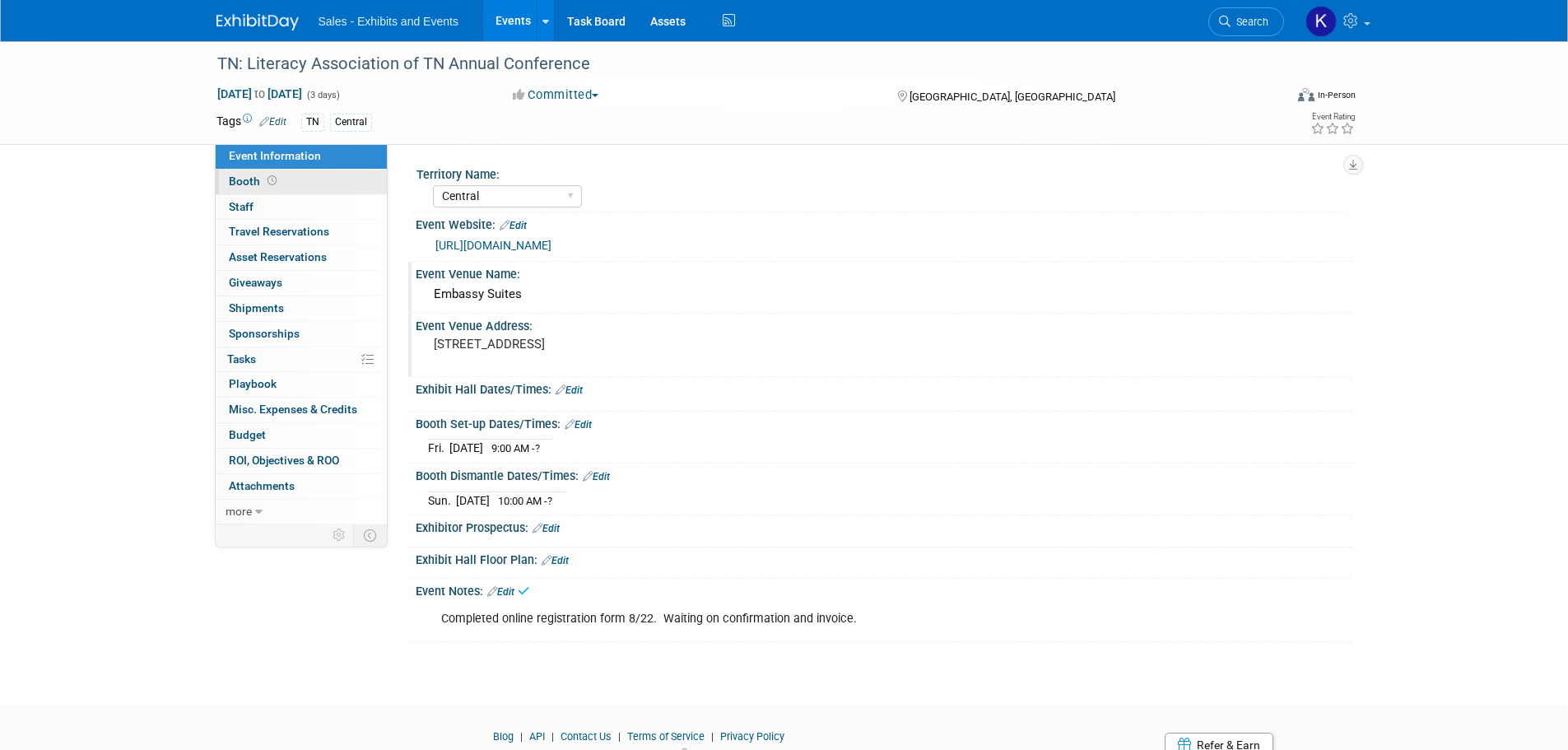
click at [237, 179] on span "Booth" at bounding box center [254, 181] width 51 height 13
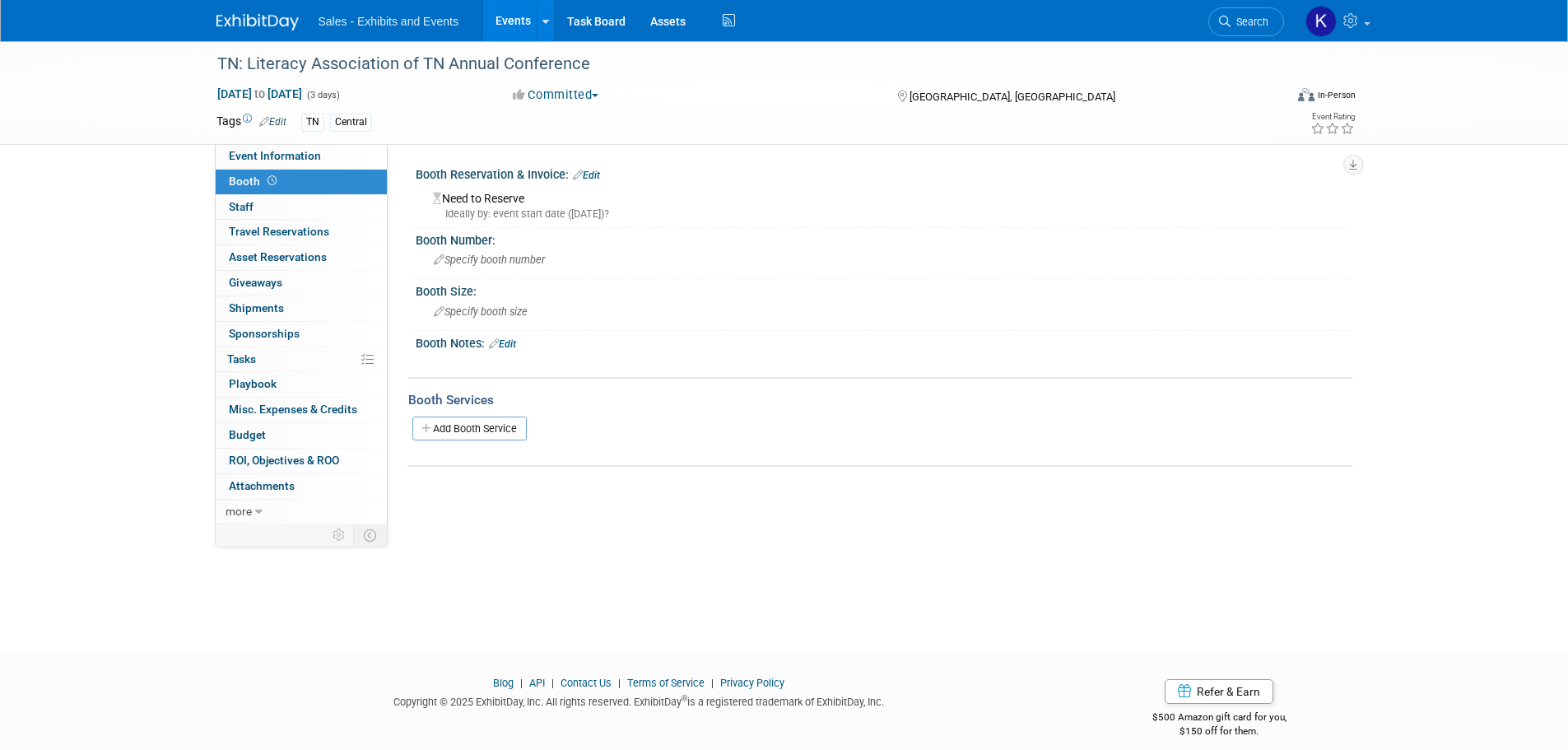
click at [588, 173] on link "Edit" at bounding box center [587, 175] width 27 height 12
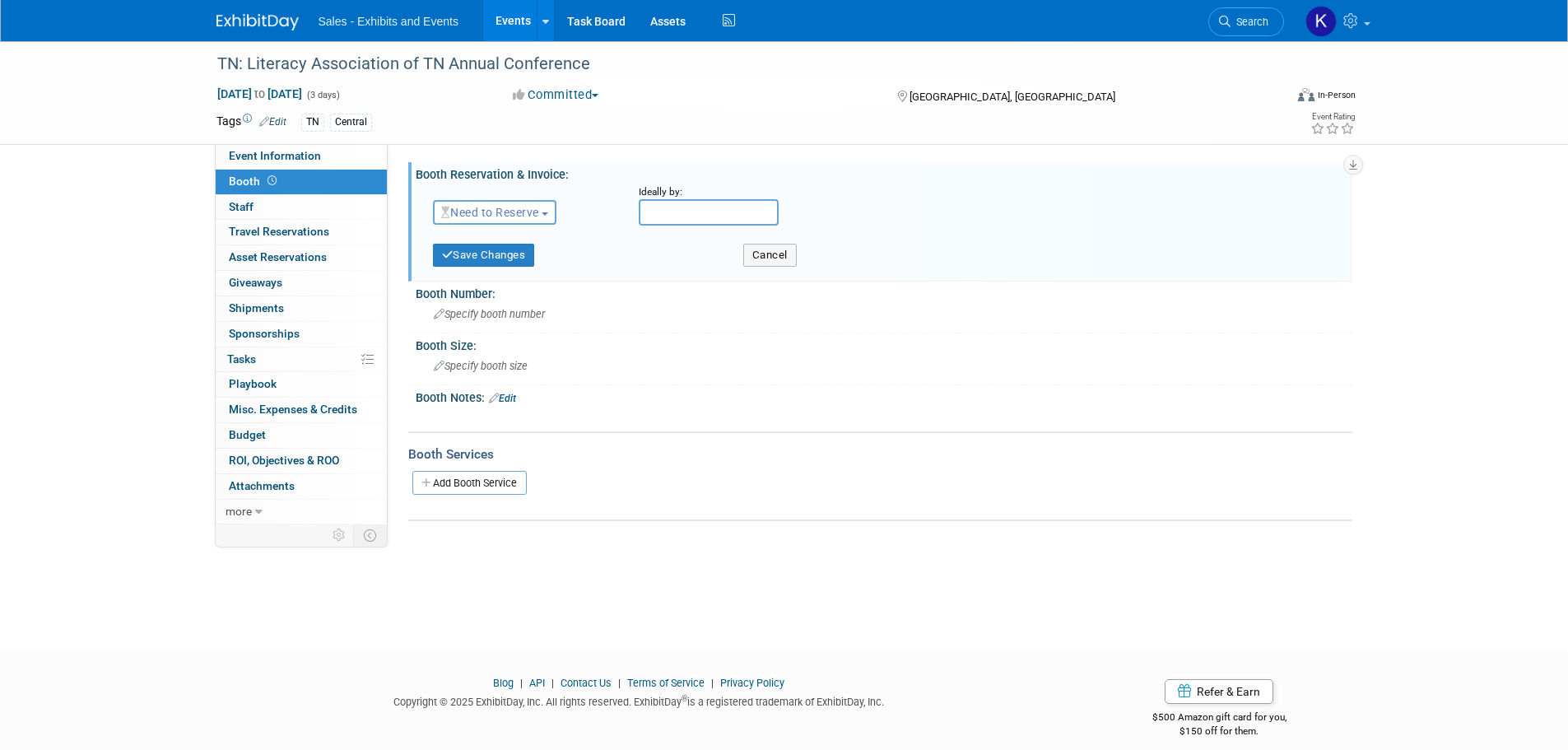
click at [533, 214] on span "Need to Reserve" at bounding box center [490, 213] width 98 height 13
click at [522, 262] on link "Reserved" at bounding box center [522, 263] width 176 height 23
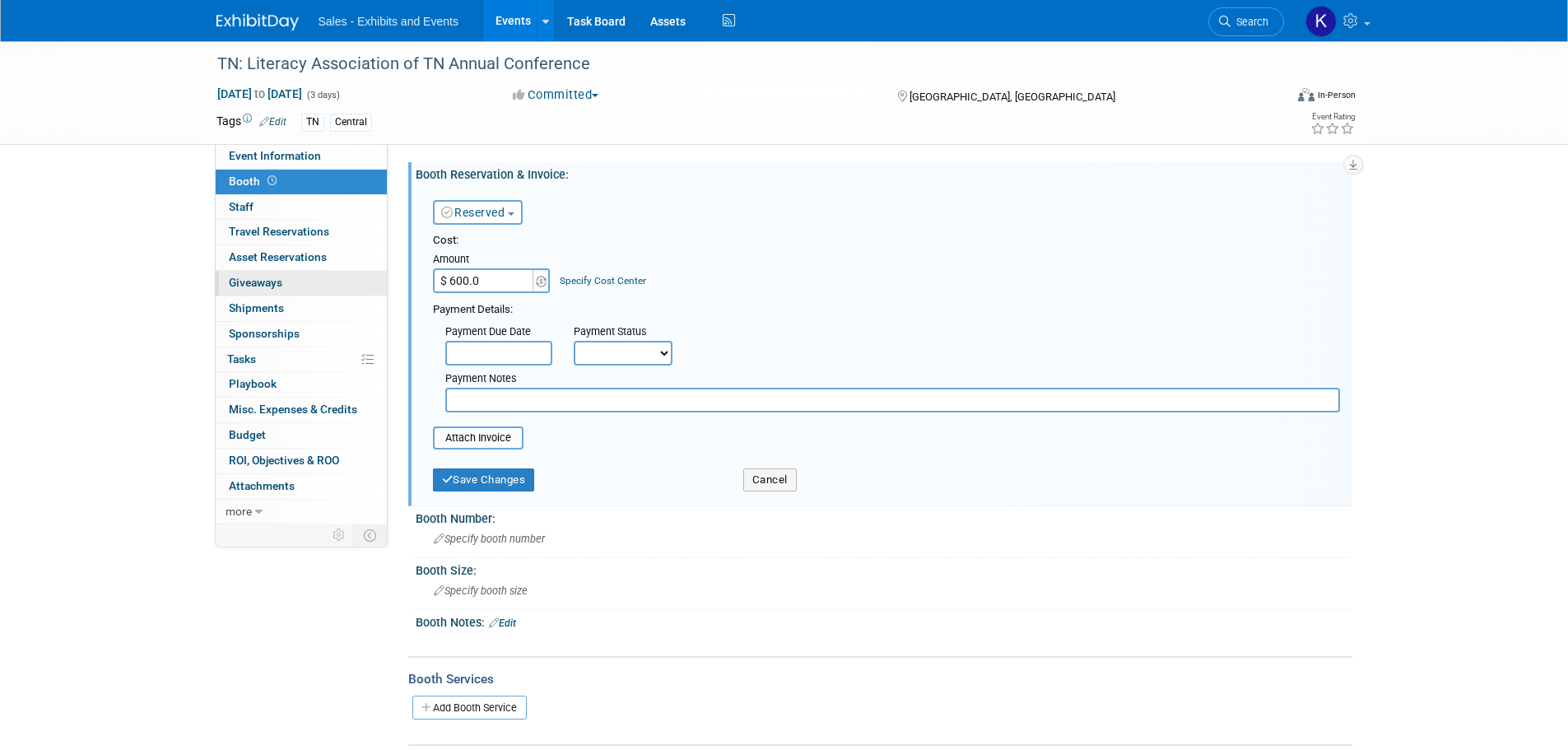
type input "$ 600.00"
drag, startPoint x: 476, startPoint y: 393, endPoint x: 494, endPoint y: 401, distance: 19.7
click at [477, 398] on input "text" at bounding box center [892, 400] width 895 height 25
type input "Need invoice"
click at [508, 470] on button "Save Changes" at bounding box center [484, 480] width 102 height 23
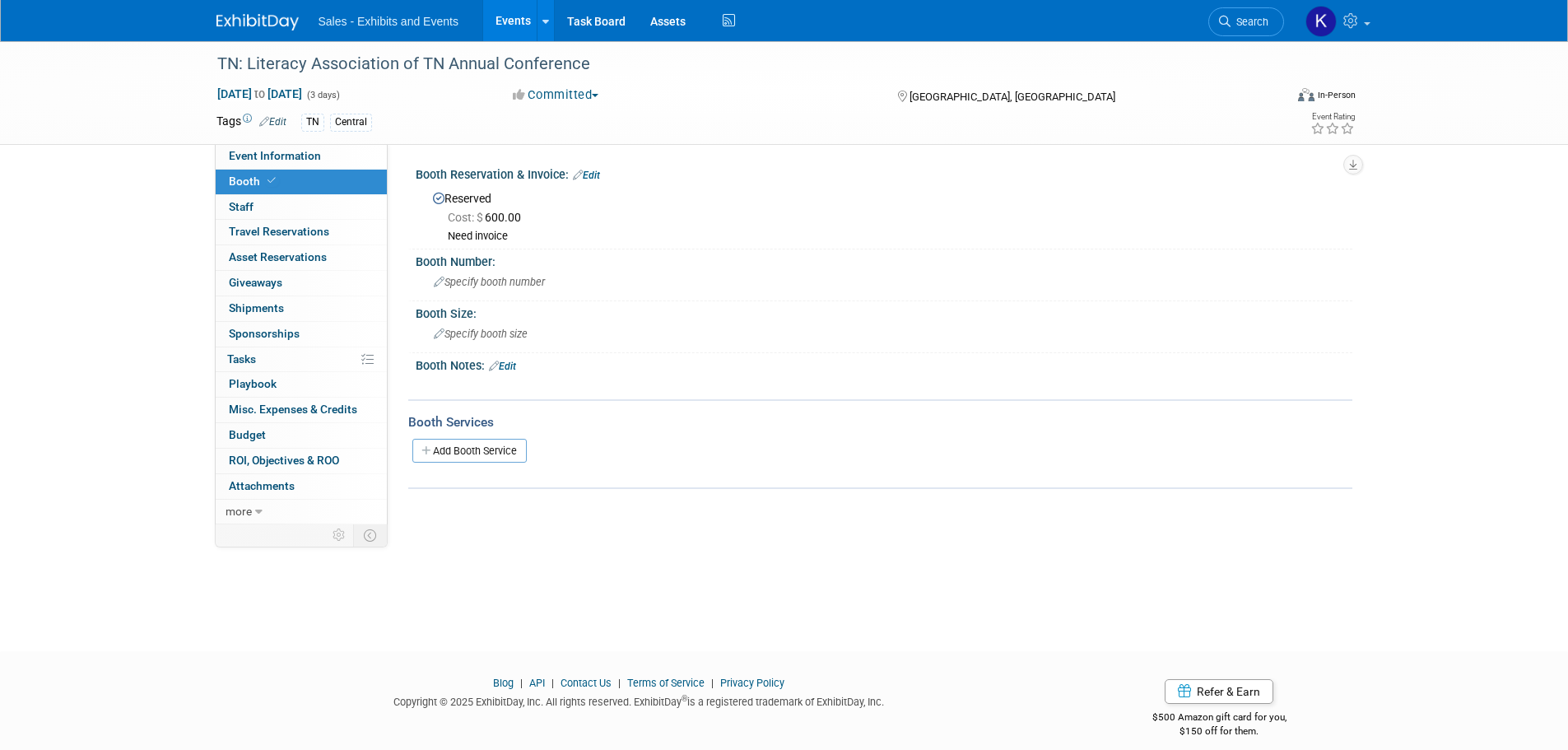
click at [511, 361] on link "Edit" at bounding box center [503, 366] width 27 height 12
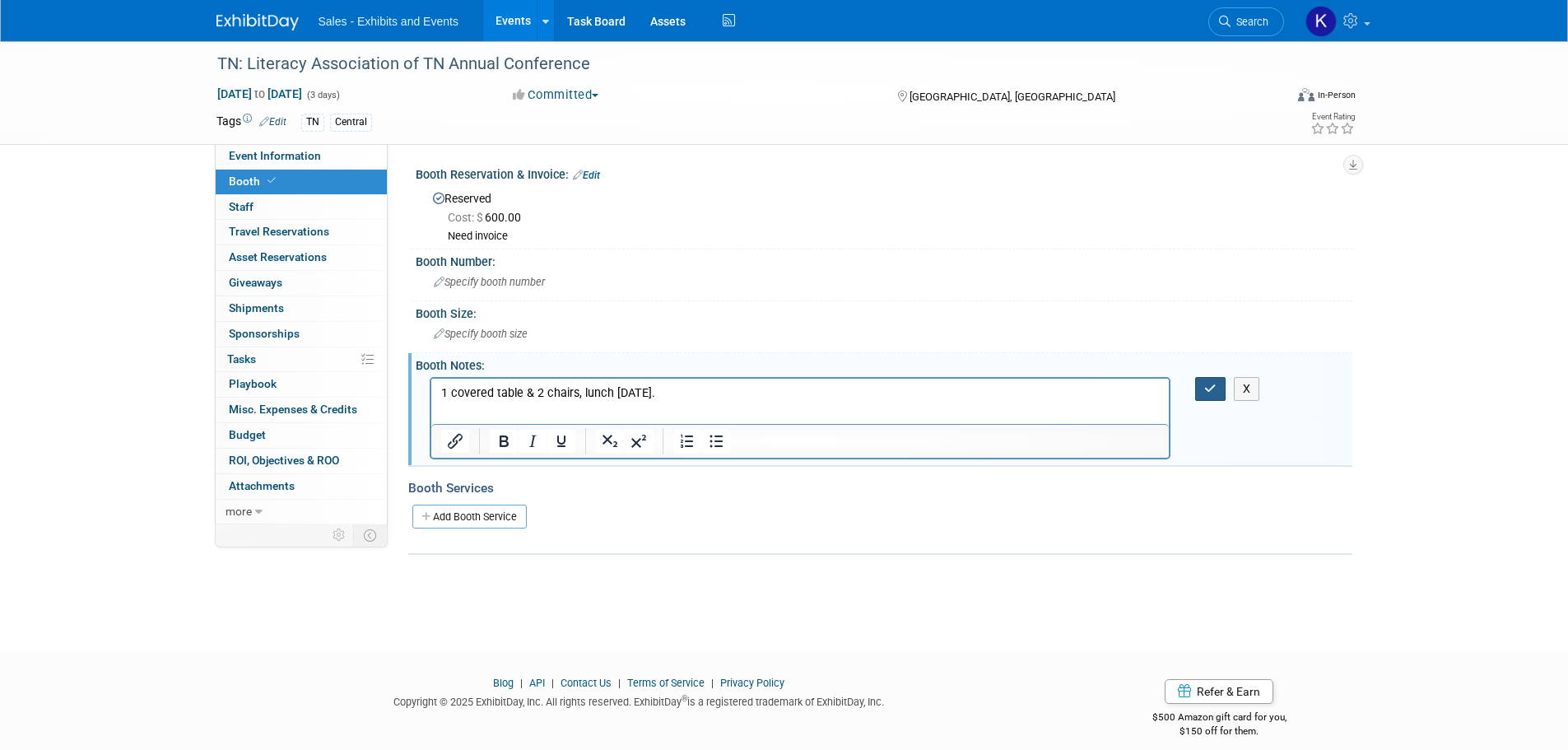
click at [1213, 393] on icon "button" at bounding box center [1211, 389] width 13 height 12
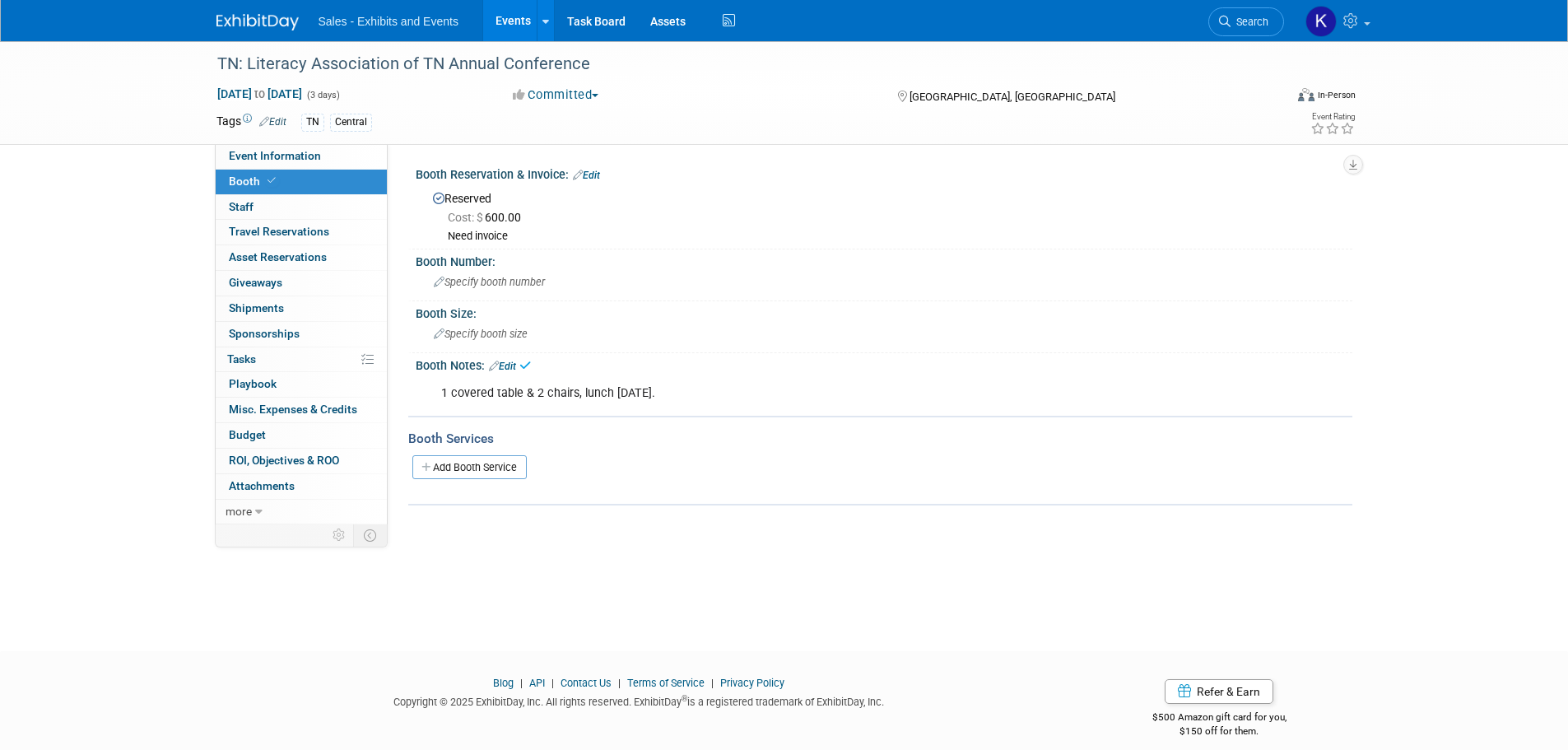
drag, startPoint x: 490, startPoint y: 472, endPoint x: 503, endPoint y: 474, distance: 13.2
click at [490, 473] on link "Add Booth Service" at bounding box center [469, 467] width 114 height 24
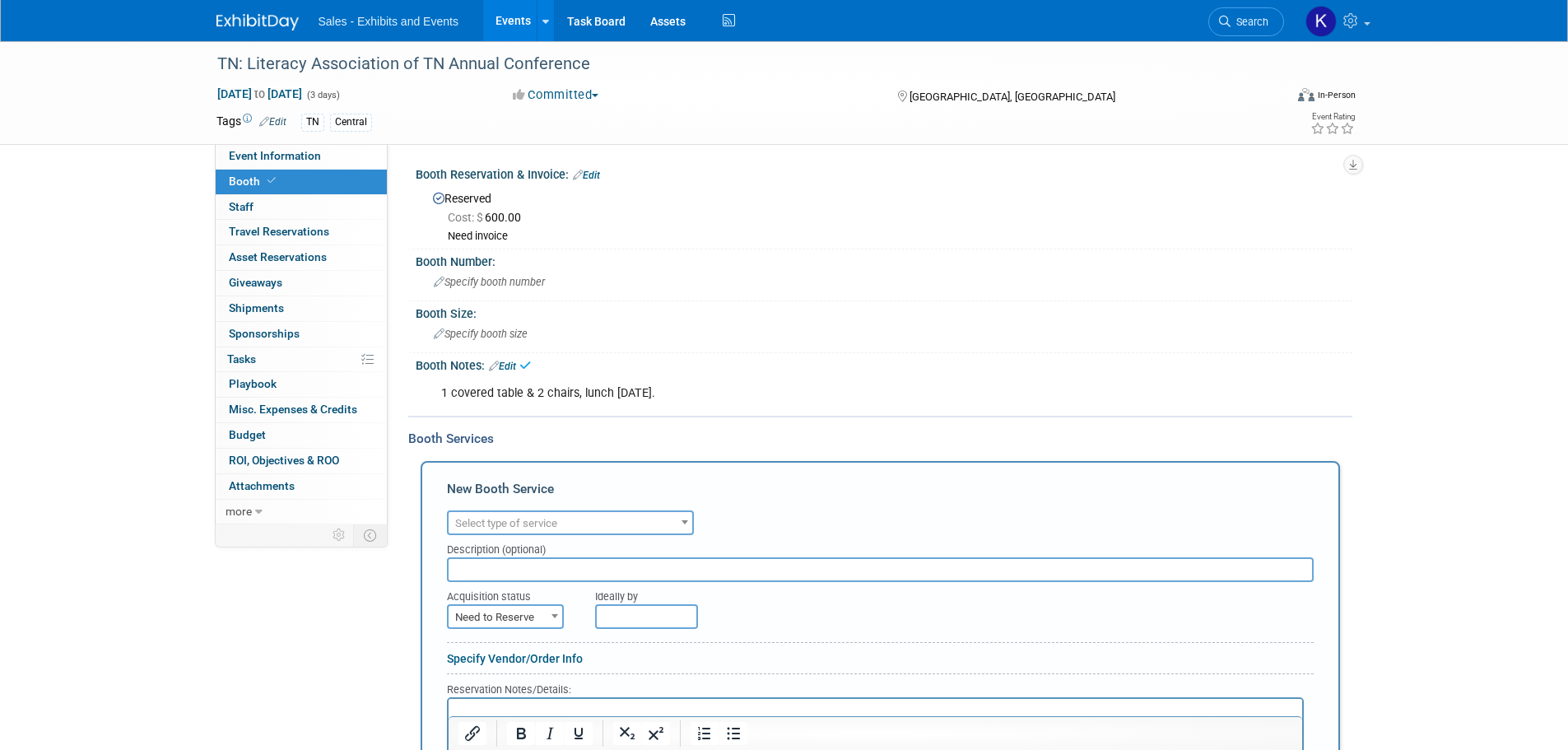
click at [554, 527] on span "Select type of service" at bounding box center [506, 524] width 102 height 13
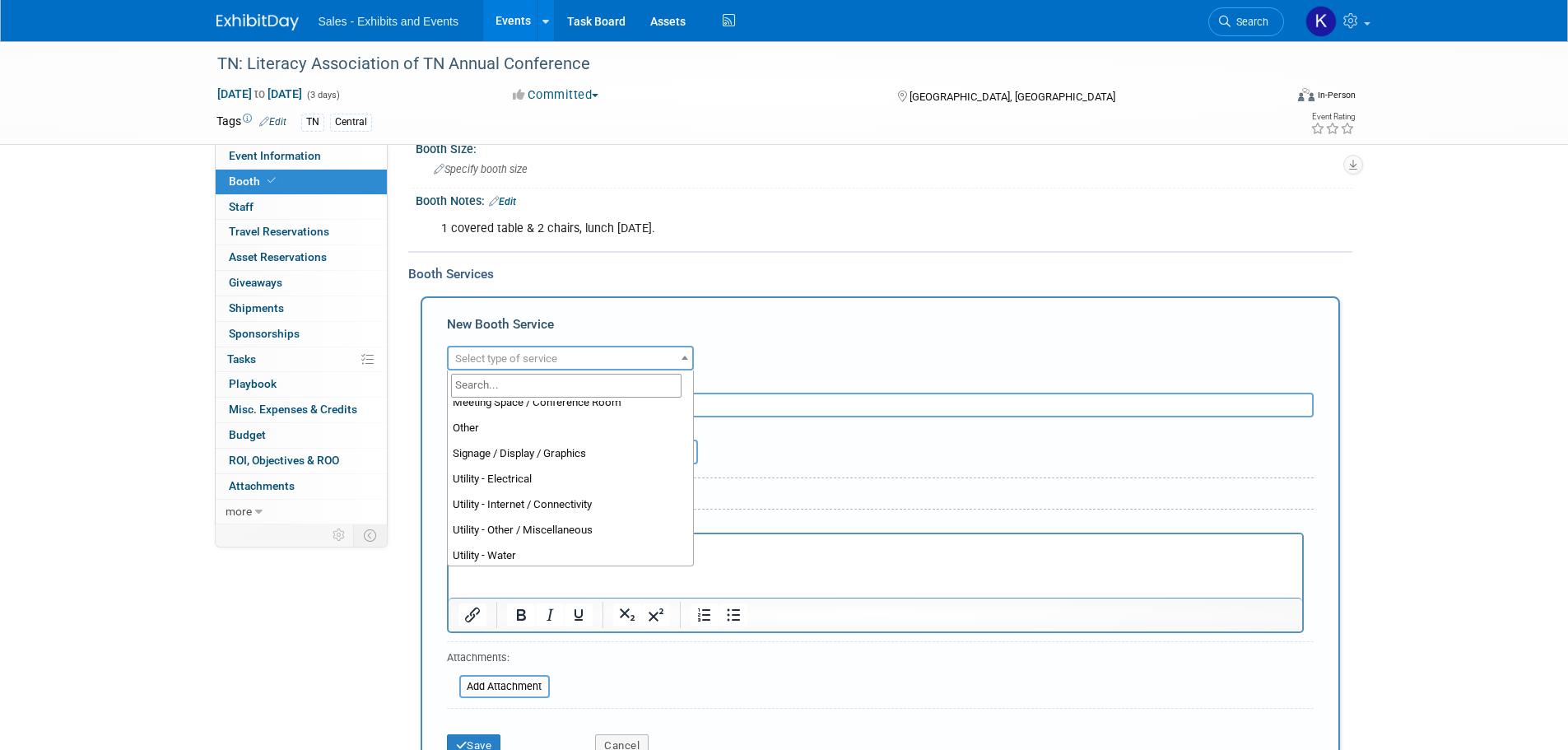
scroll to position [422, 0]
select select "8"
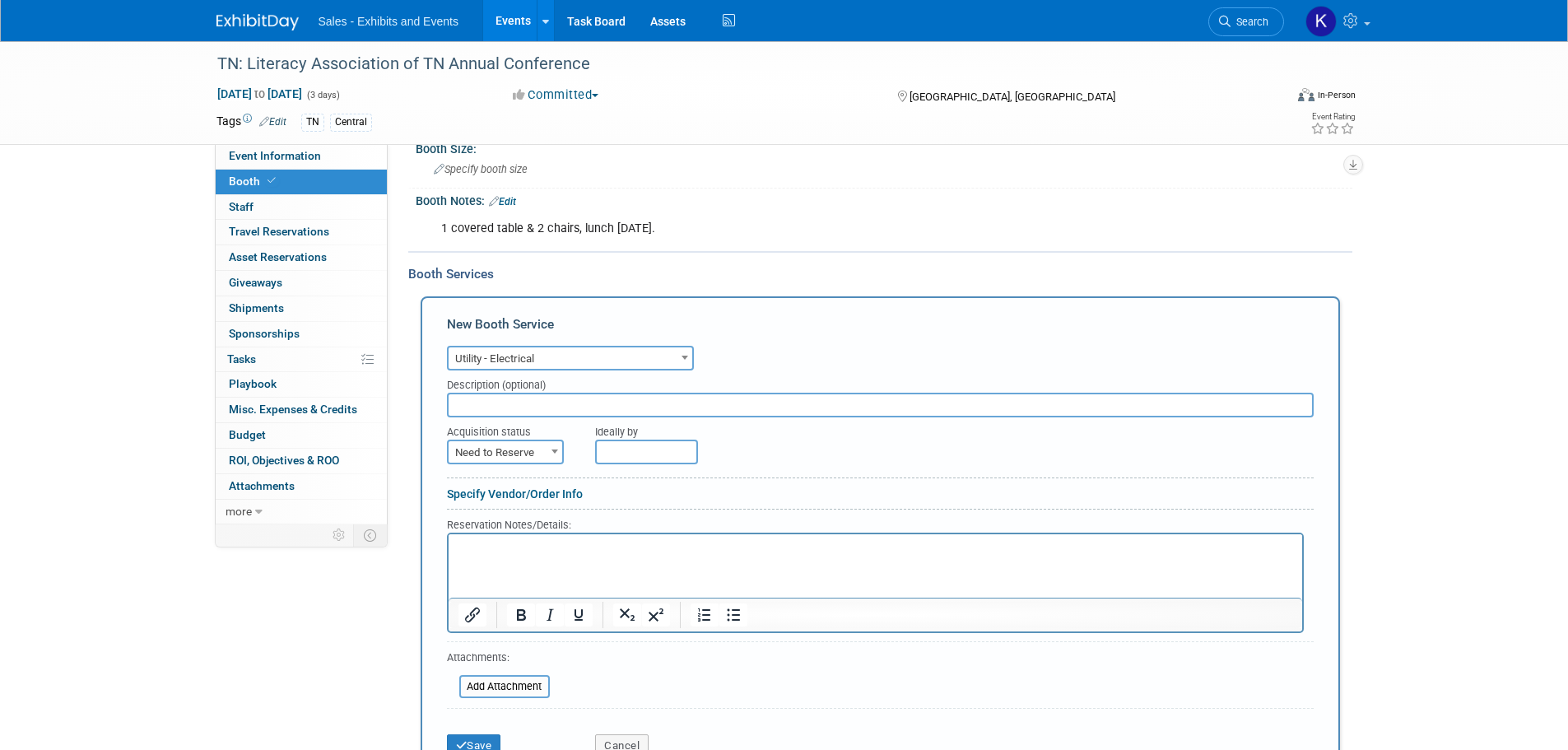
drag, startPoint x: 547, startPoint y: 547, endPoint x: 571, endPoint y: 545, distance: 24.1
click at [547, 546] on p "Rich Text Area. Press ALT-0 for help." at bounding box center [875, 547] width 835 height 16
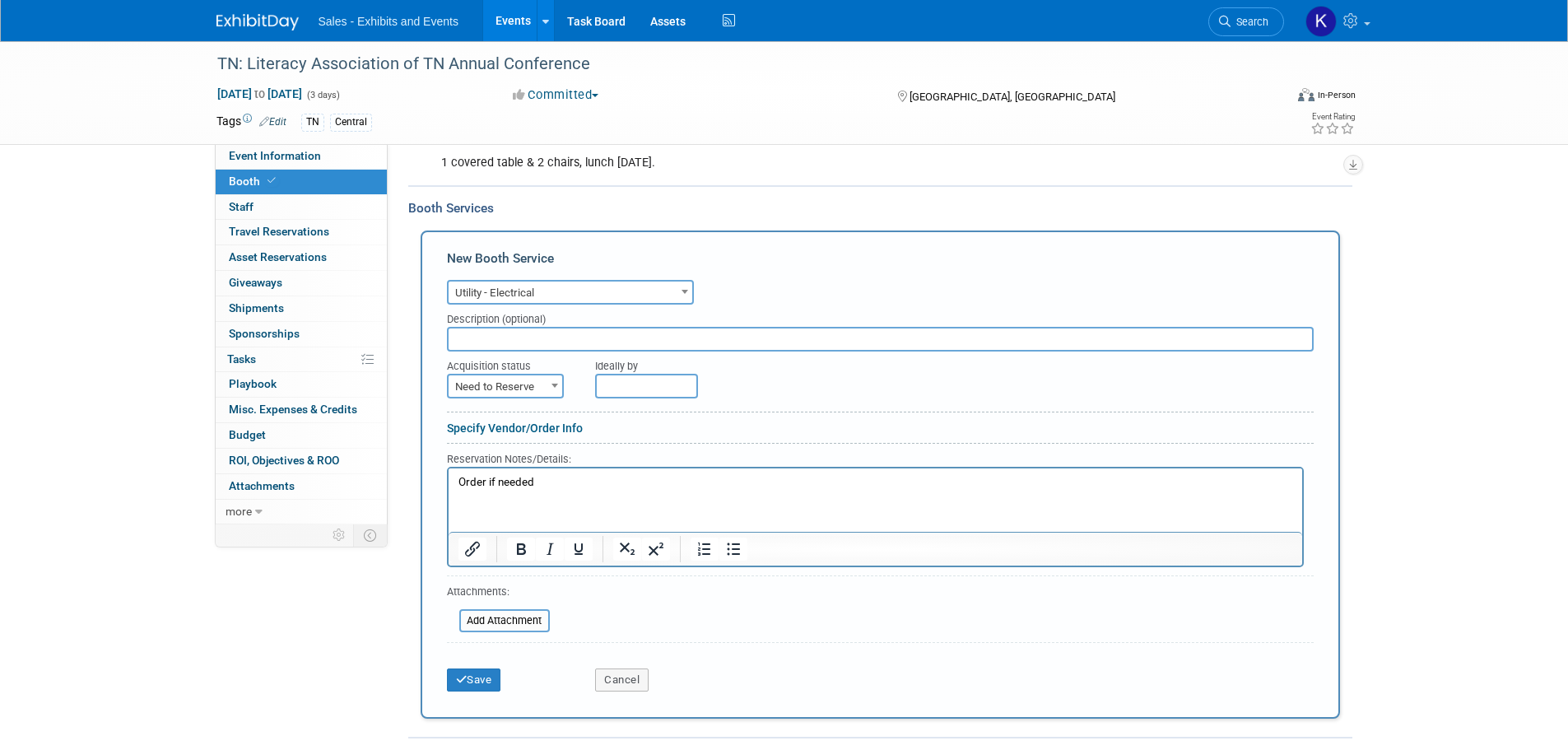
scroll to position [329, 0]
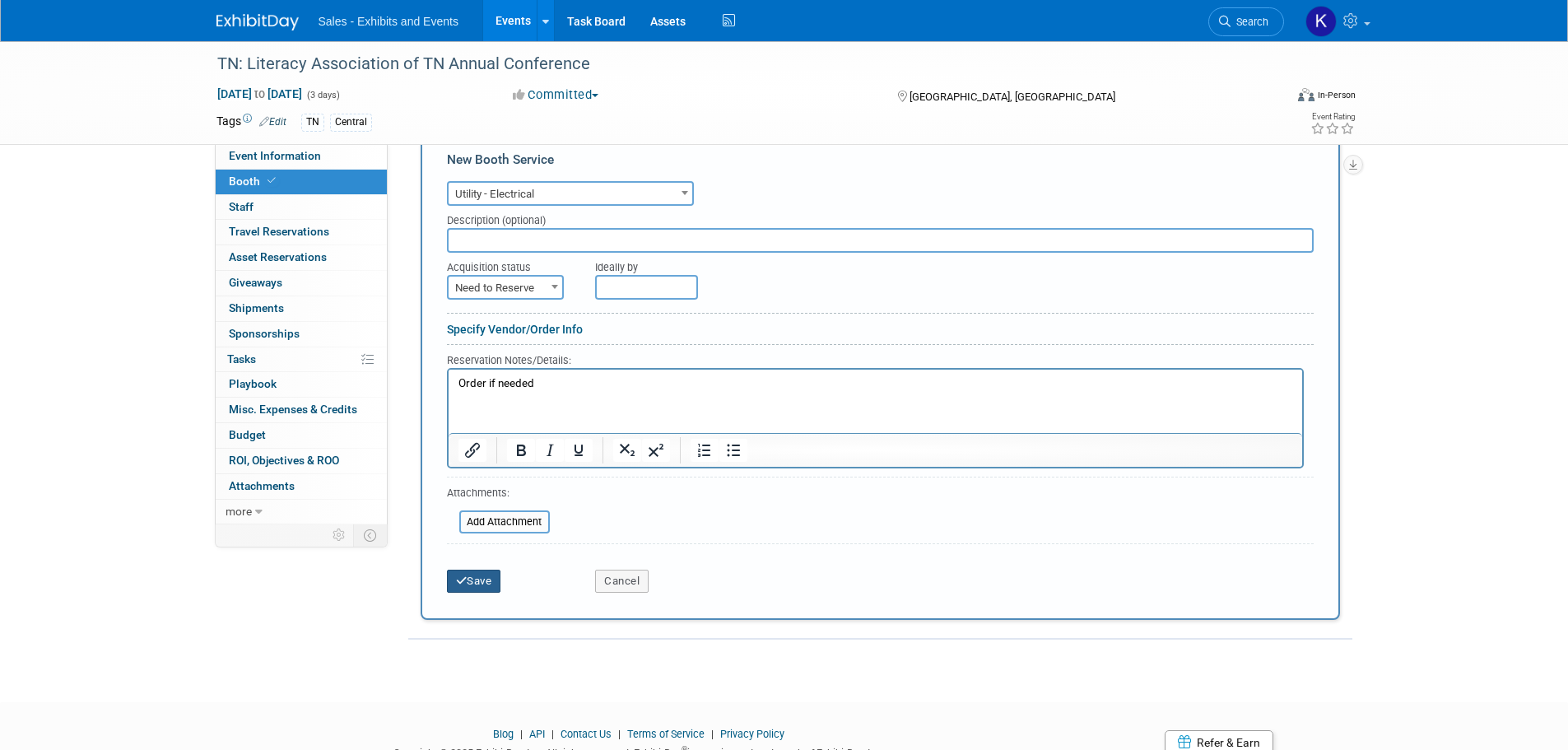
click at [478, 581] on button "Save" at bounding box center [474, 581] width 55 height 23
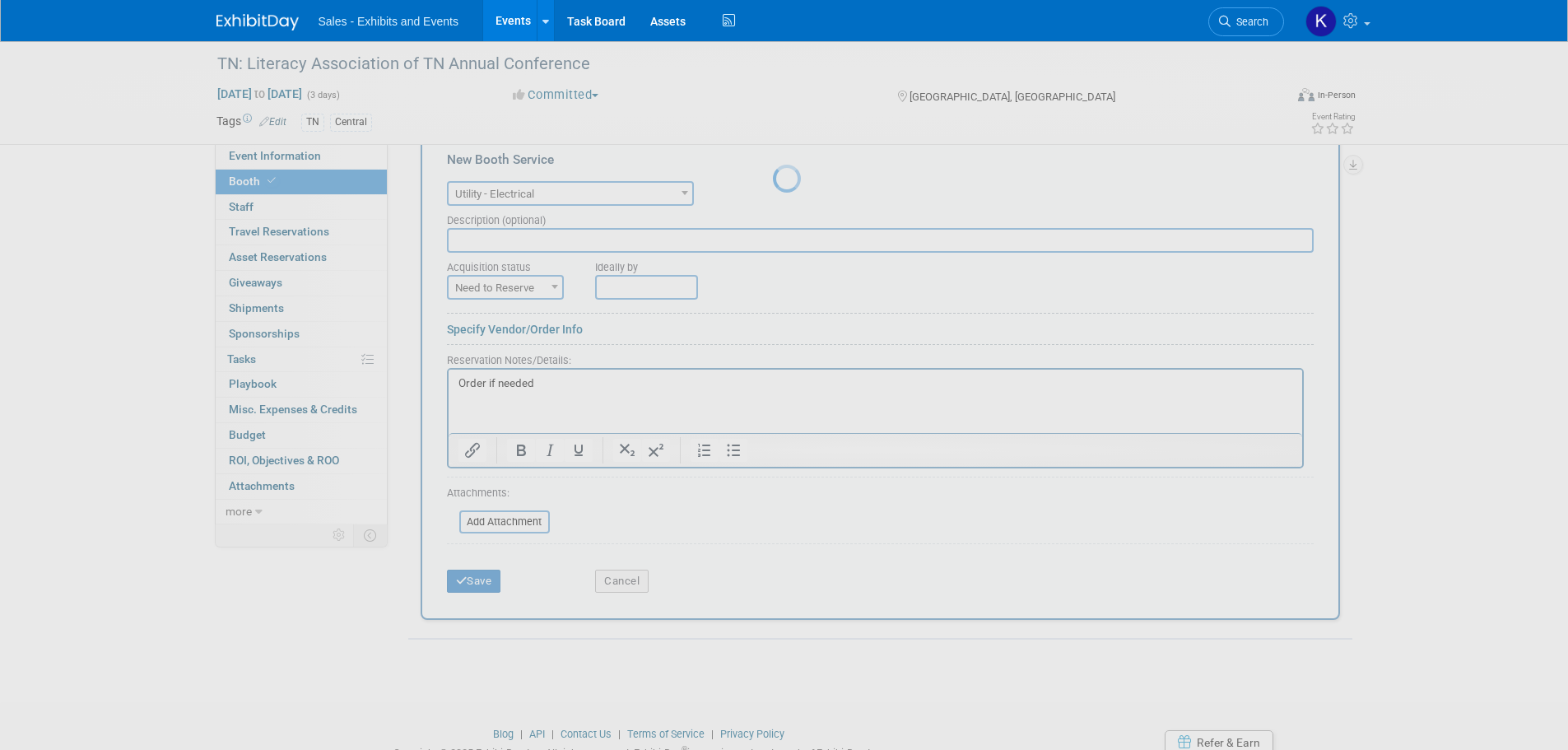
scroll to position [32, 0]
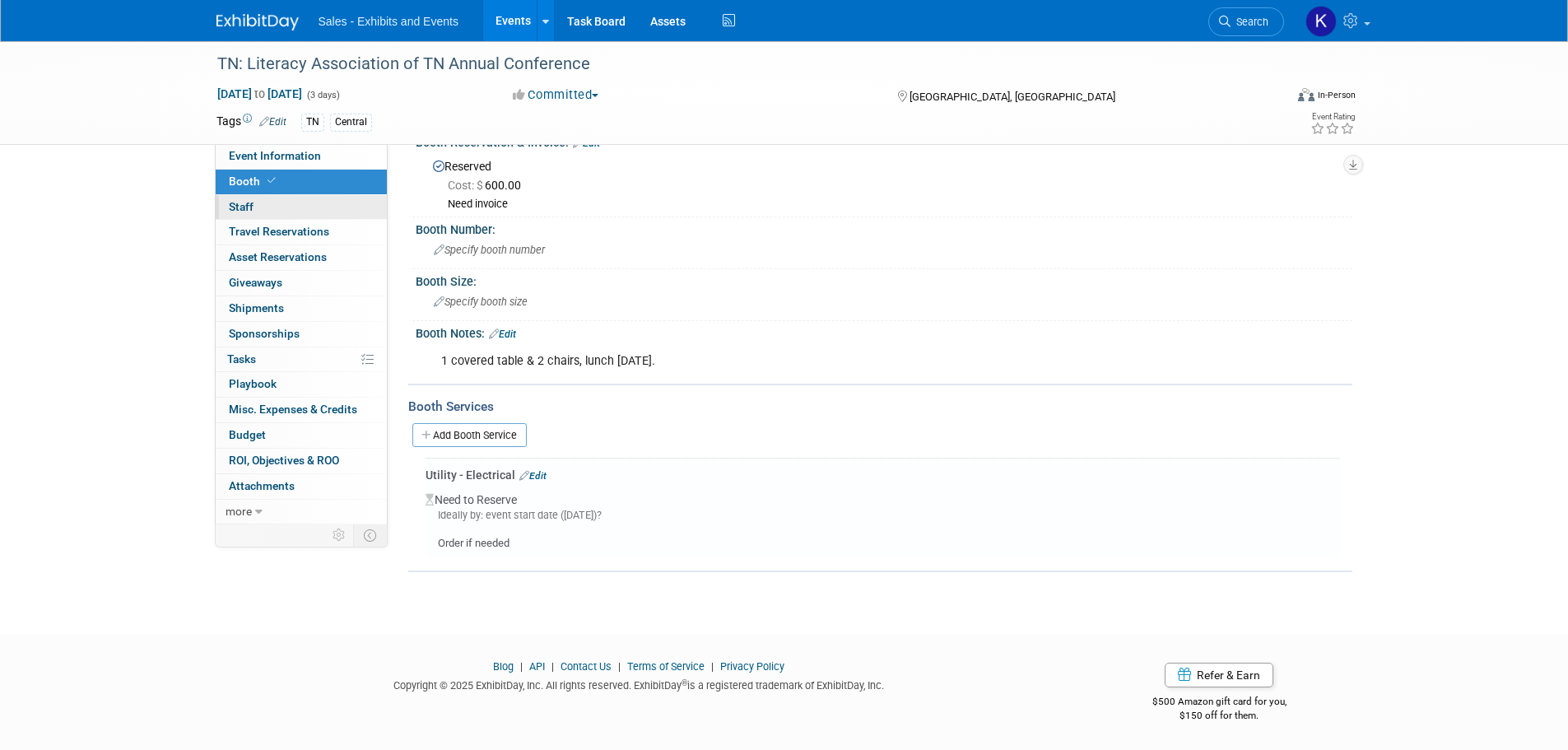
click at [233, 203] on span "Staff 0" at bounding box center [241, 206] width 25 height 13
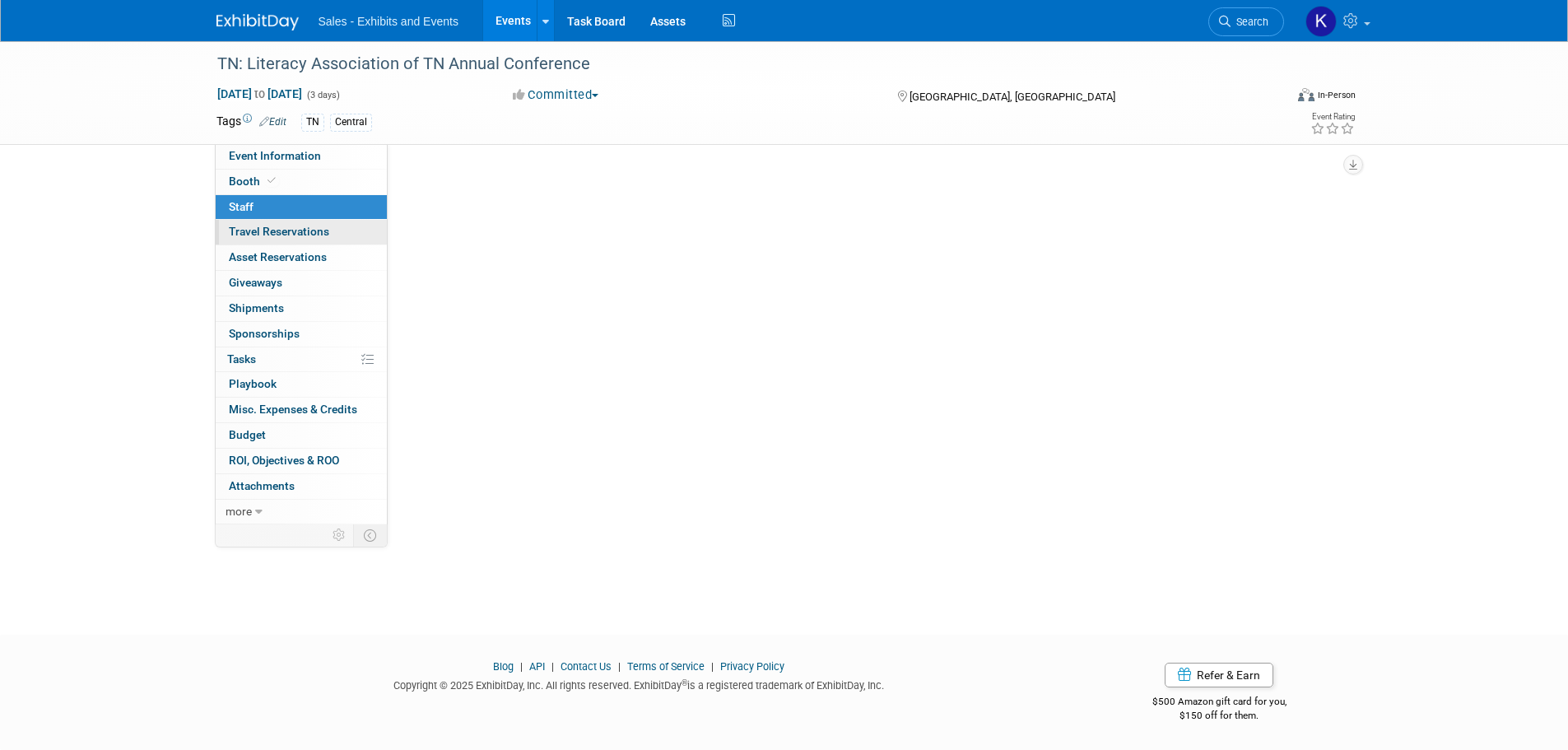
scroll to position [0, 0]
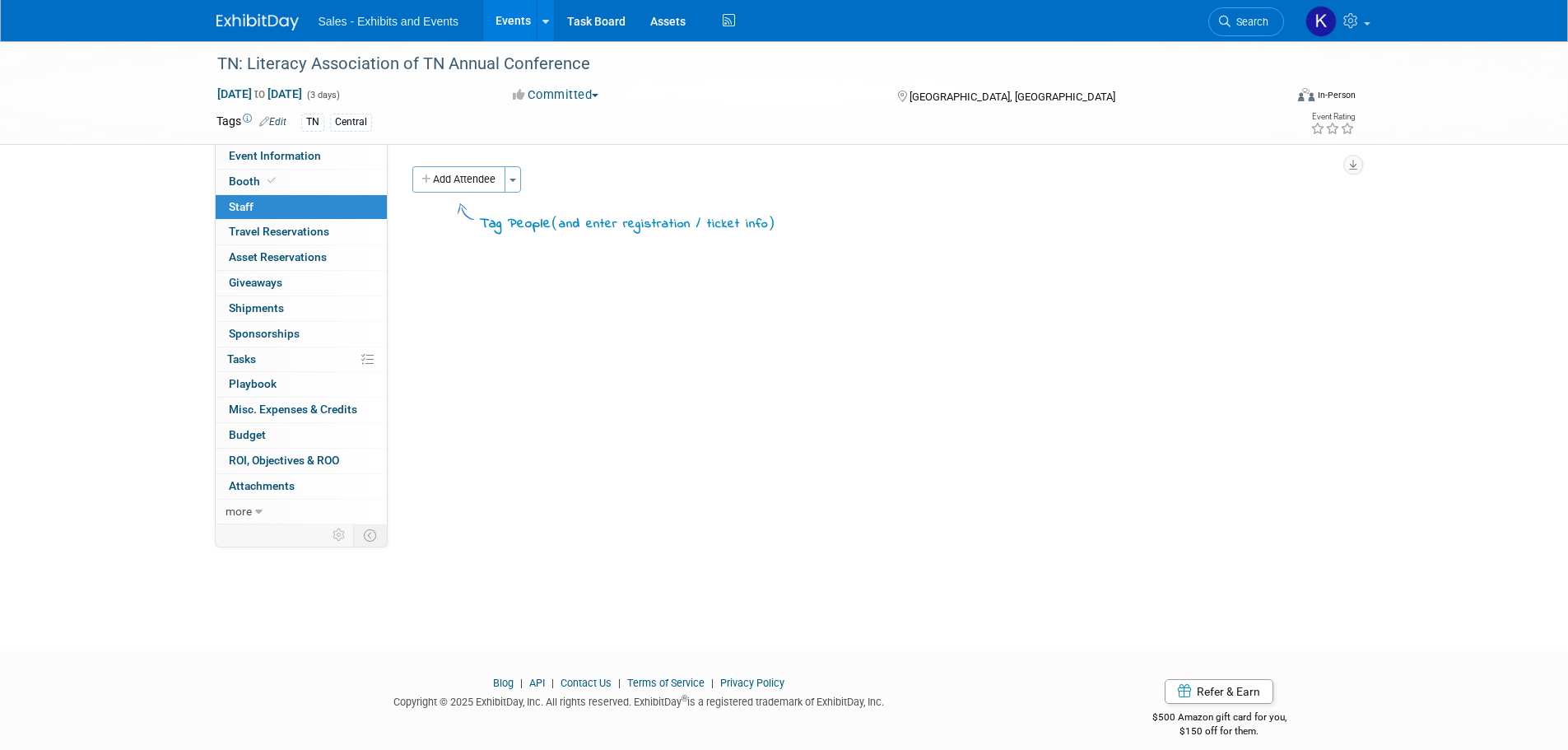
drag, startPoint x: 448, startPoint y: 173, endPoint x: 492, endPoint y: 194, distance: 48.8
click at [448, 173] on button "Add Attendee" at bounding box center [459, 179] width 93 height 26
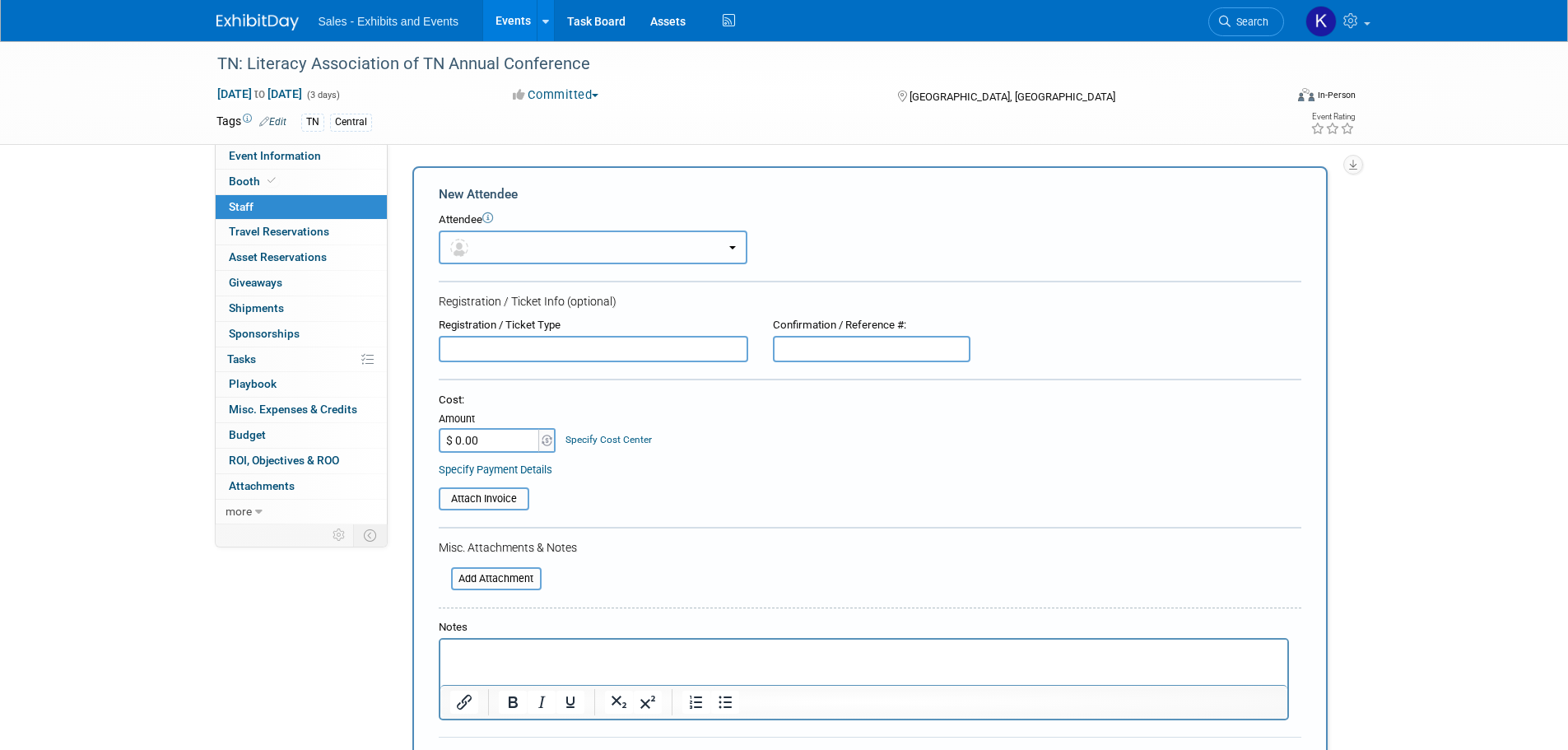
drag, startPoint x: 542, startPoint y: 249, endPoint x: 554, endPoint y: 255, distance: 13.4
click at [542, 248] on button "button" at bounding box center [593, 247] width 308 height 34
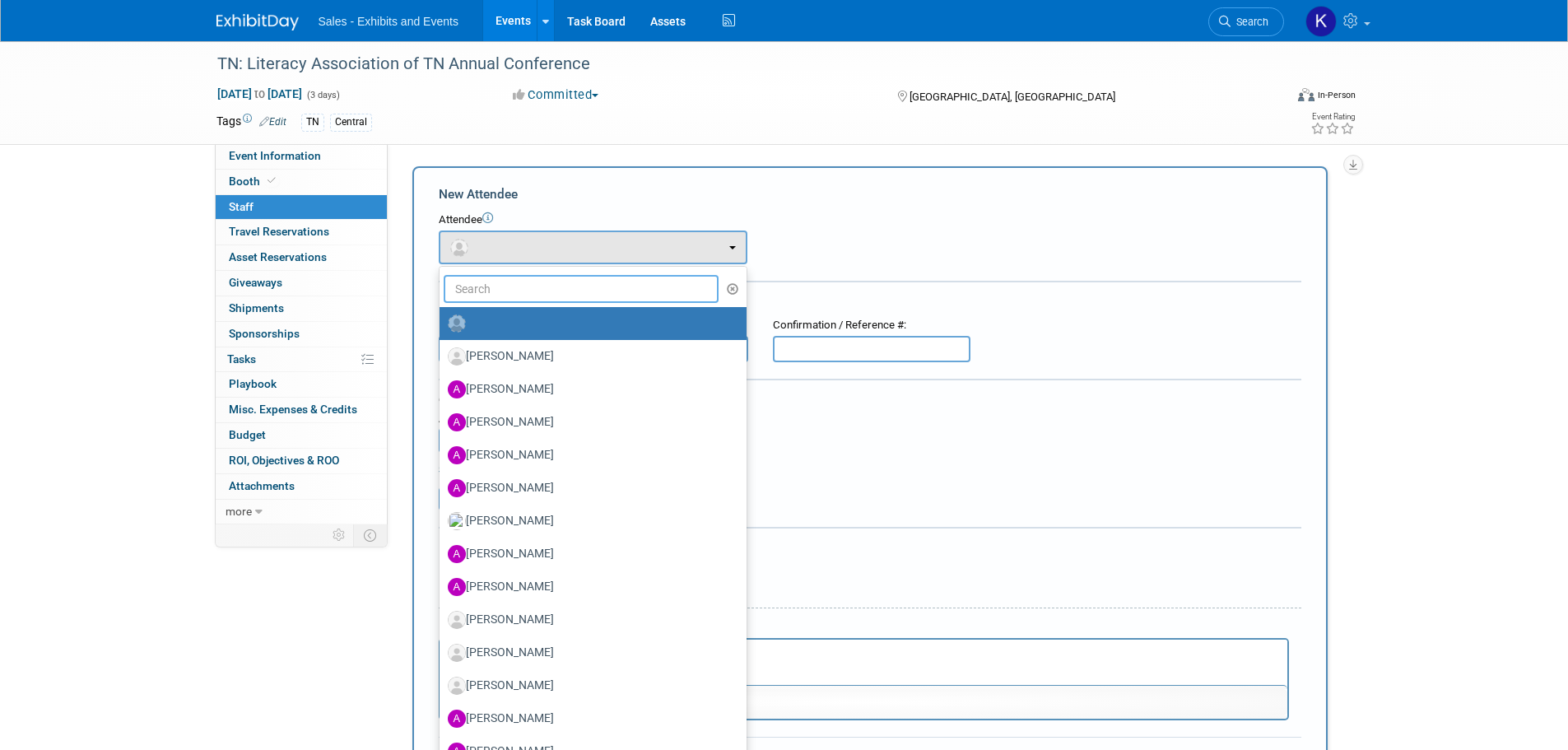
drag, startPoint x: 539, startPoint y: 287, endPoint x: 547, endPoint y: 296, distance: 12.0
click at [538, 287] on input "text" at bounding box center [582, 288] width 275 height 28
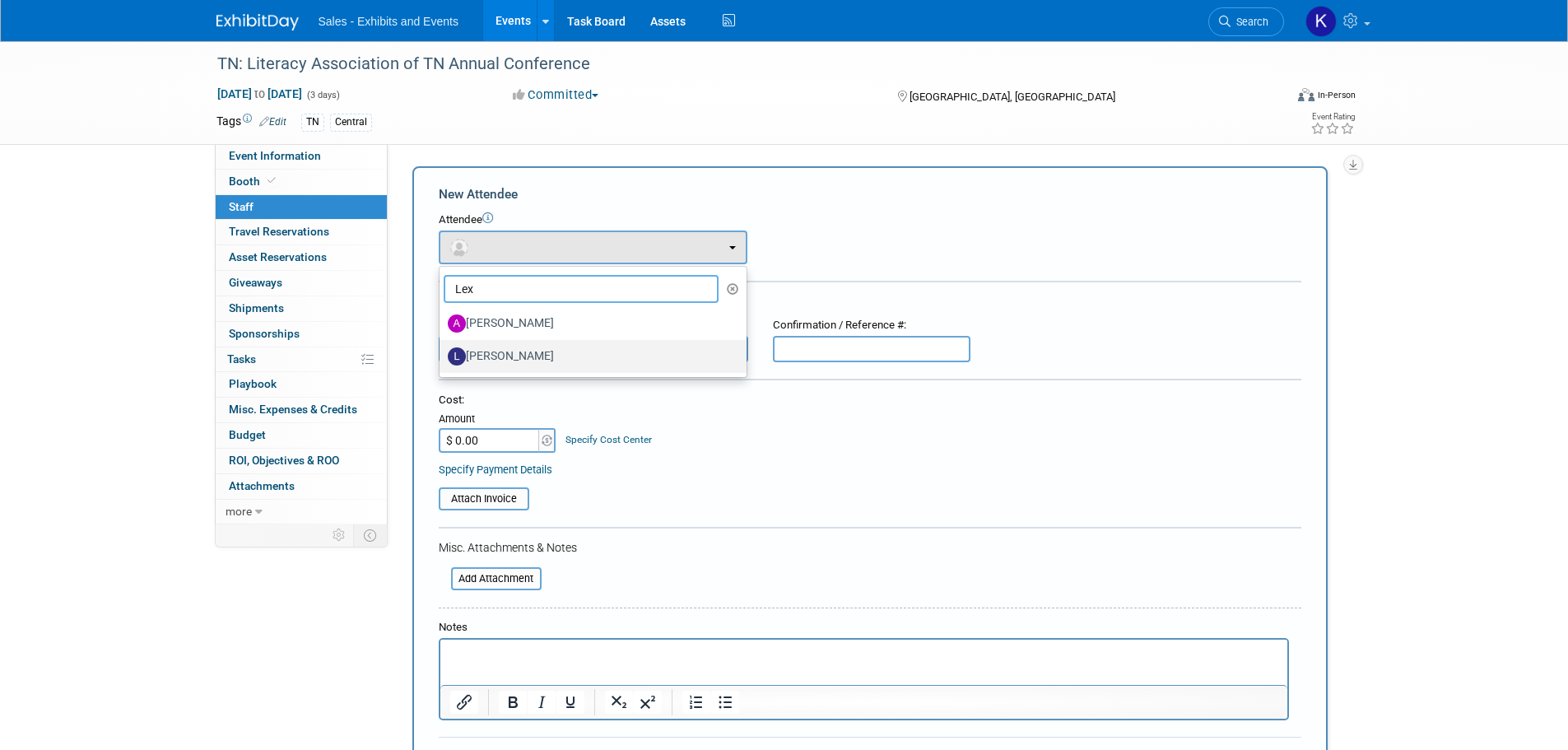
type input "Lex"
click at [510, 350] on label "Lexy Beckwith" at bounding box center [589, 356] width 283 height 26
click at [442, 350] on input "Lexy Beckwith" at bounding box center [437, 355] width 11 height 11
select select "c2542166-f0e6-4a2f-9c79-2f94c5cffac2"
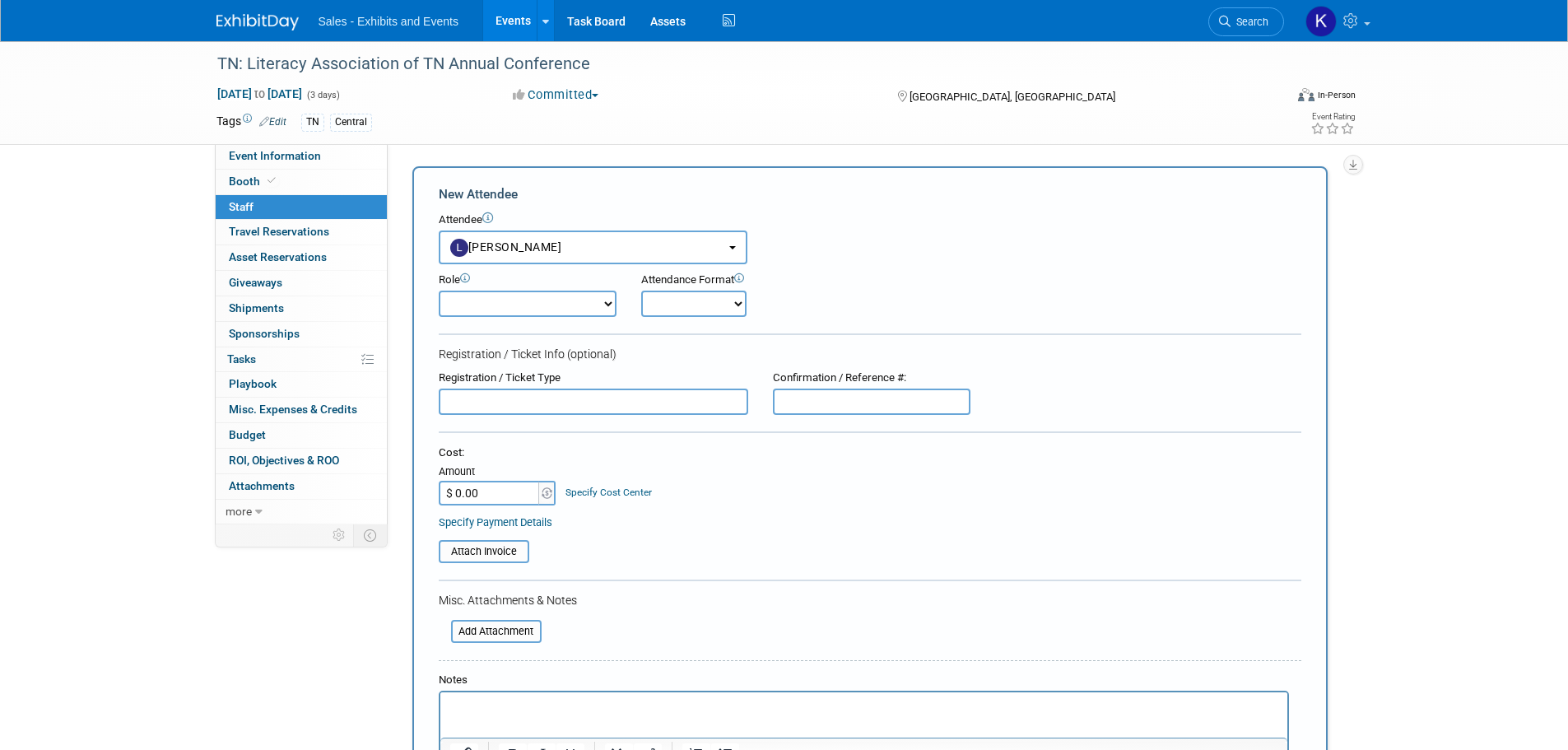
drag, startPoint x: 603, startPoint y: 300, endPoint x: 603, endPoint y: 311, distance: 11.0
click at [603, 303] on select "Author Demonstrator Host Planner Presenter Product Rep Sales Representative" at bounding box center [527, 304] width 178 height 26
select select "4"
click at [439, 291] on select "Author Demonstrator Host Planner Presenter Product Rep Sales Representative" at bounding box center [527, 304] width 178 height 26
click at [732, 304] on select "Onsite Remote" at bounding box center [694, 304] width 106 height 26
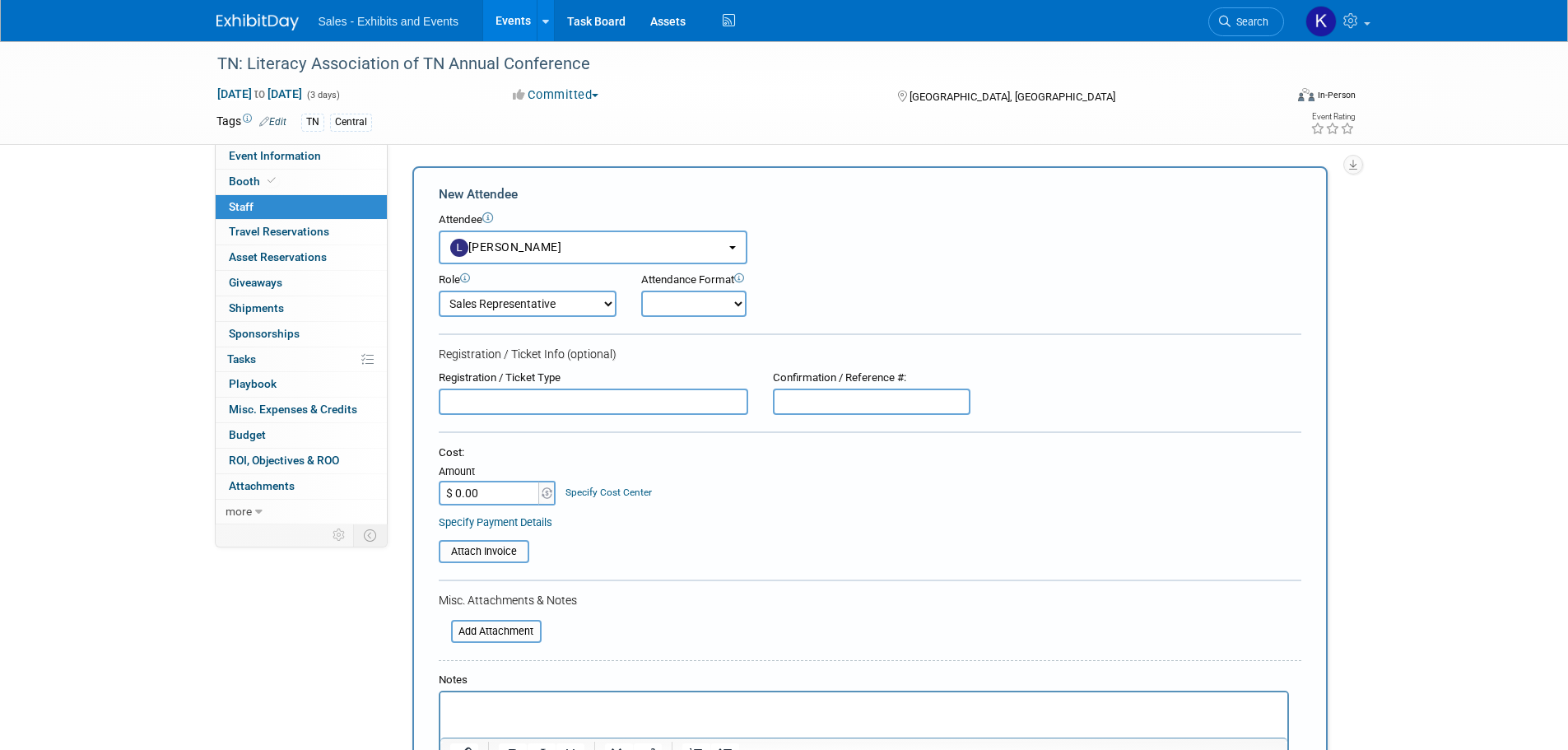
select select "1"
click at [641, 291] on select "Onsite Remote" at bounding box center [694, 304] width 106 height 26
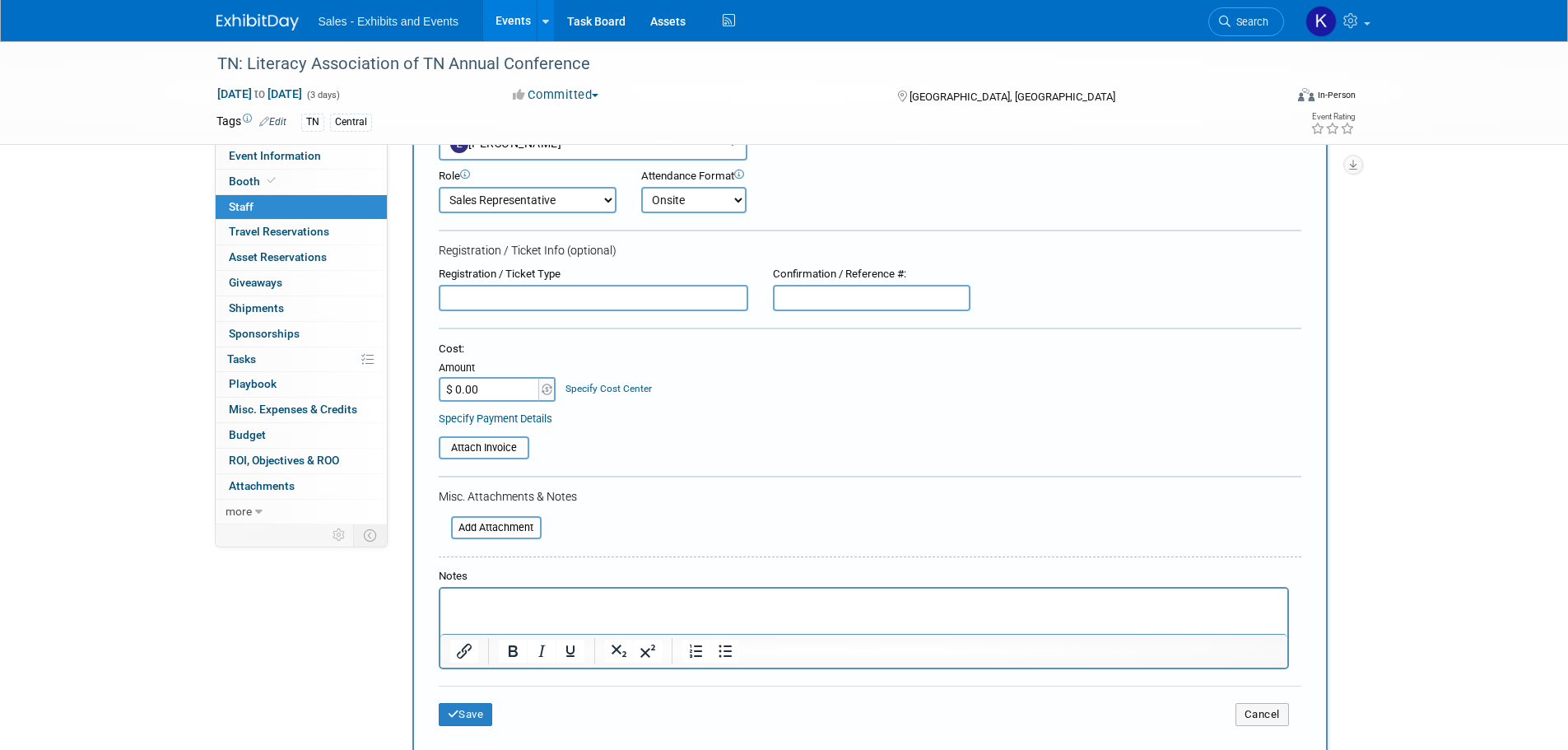
scroll to position [307, 0]
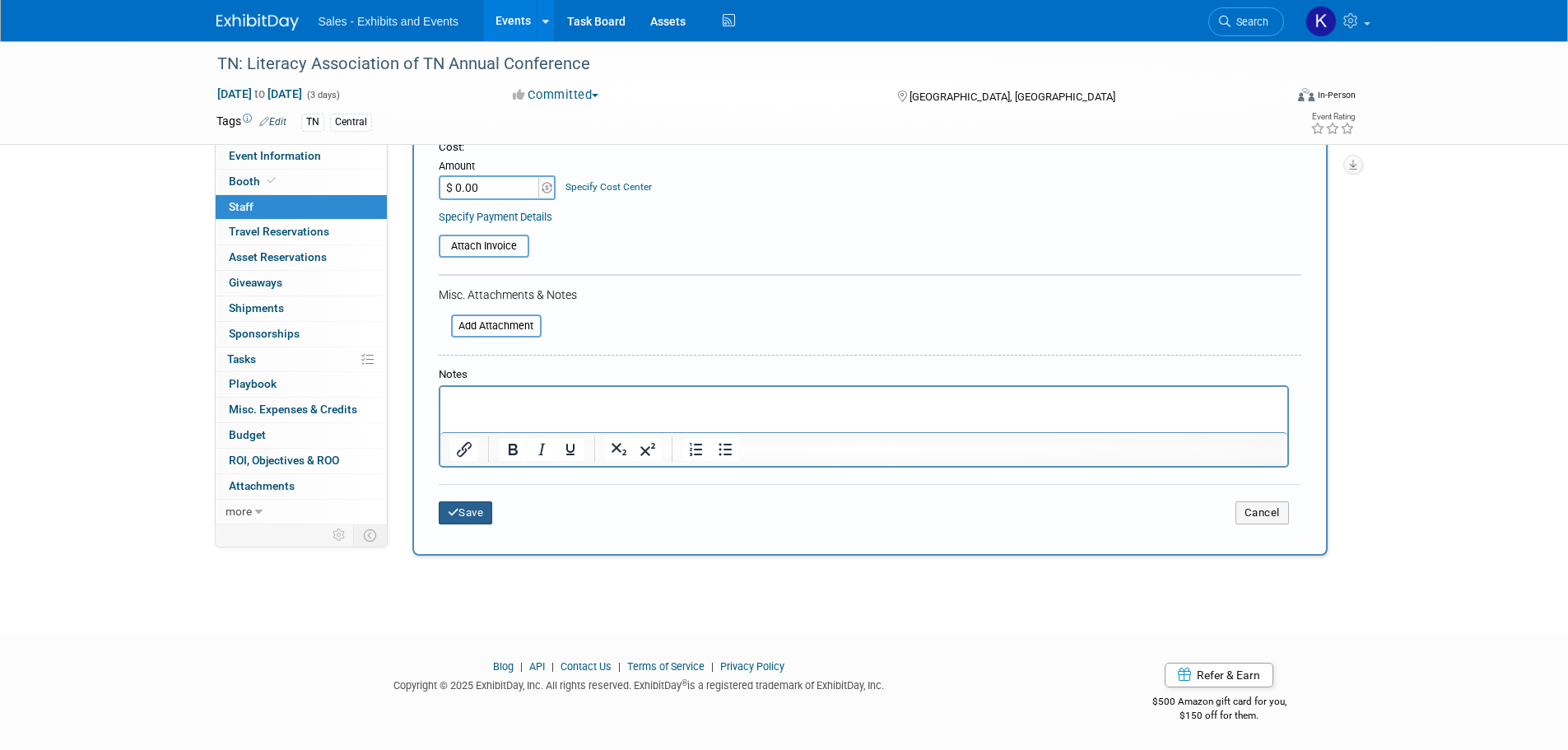
click at [472, 516] on button "Save" at bounding box center [466, 513] width 55 height 23
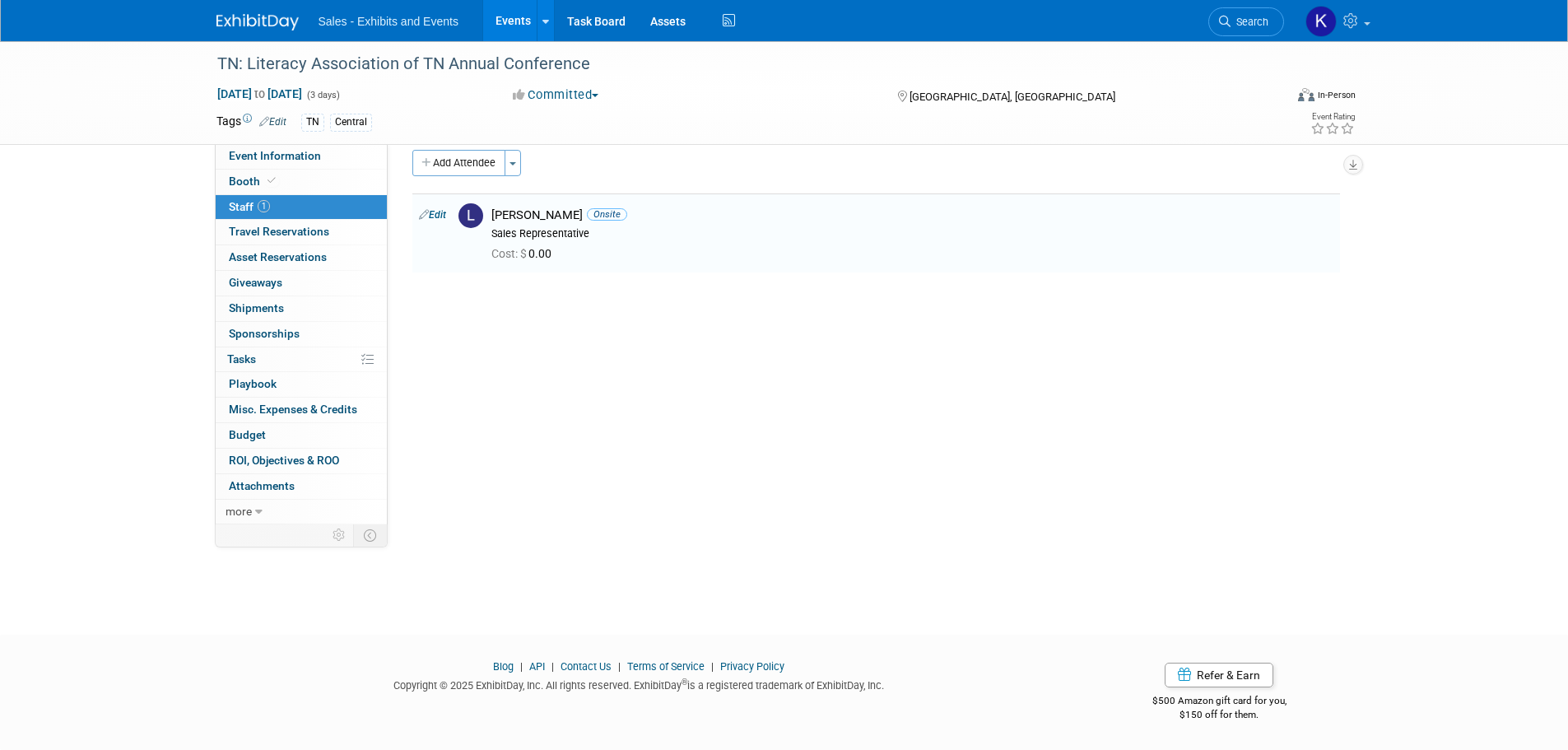
scroll to position [0, 0]
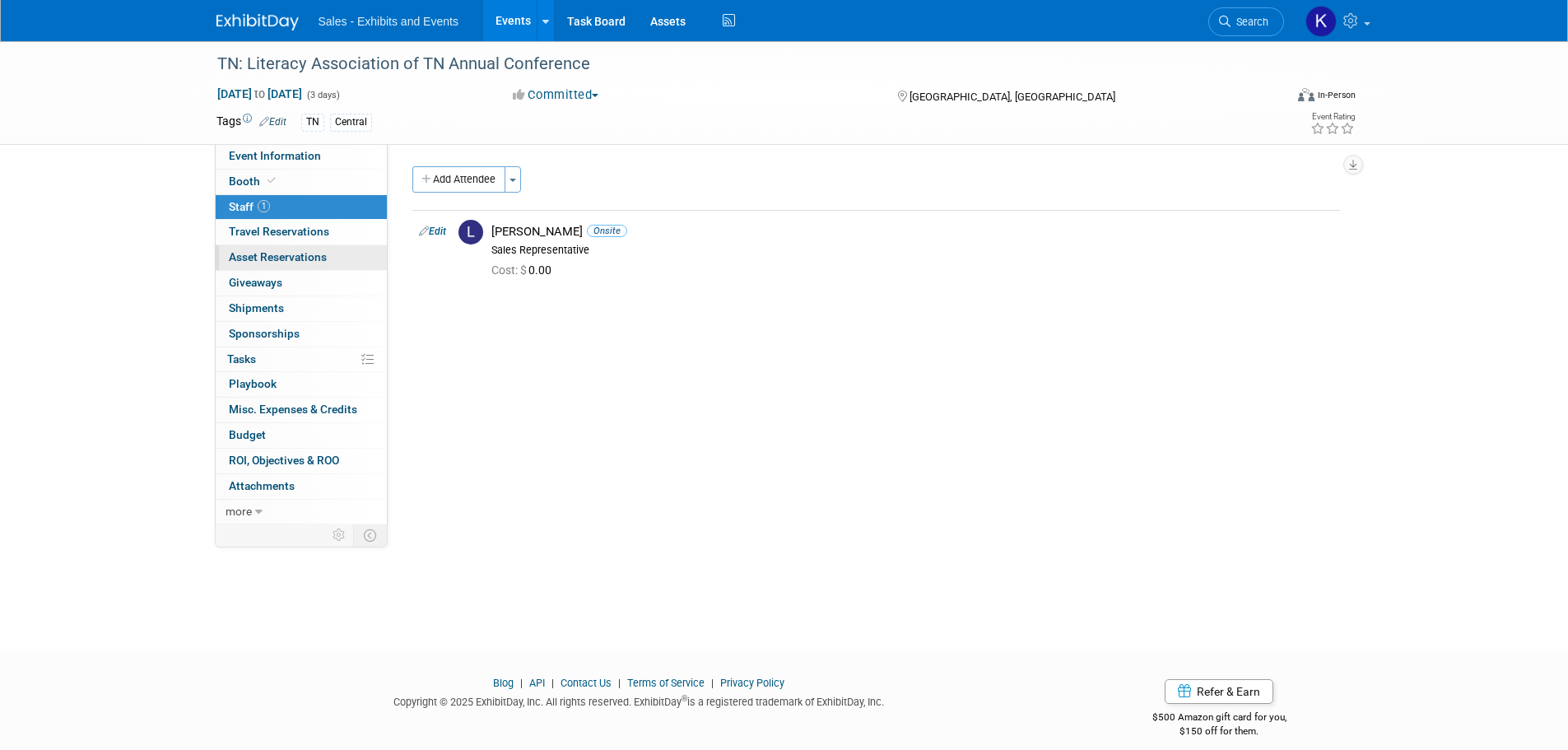
drag, startPoint x: 287, startPoint y: 235, endPoint x: 292, endPoint y: 248, distance: 13.9
click at [287, 235] on span "Travel Reservations 0" at bounding box center [279, 231] width 100 height 13
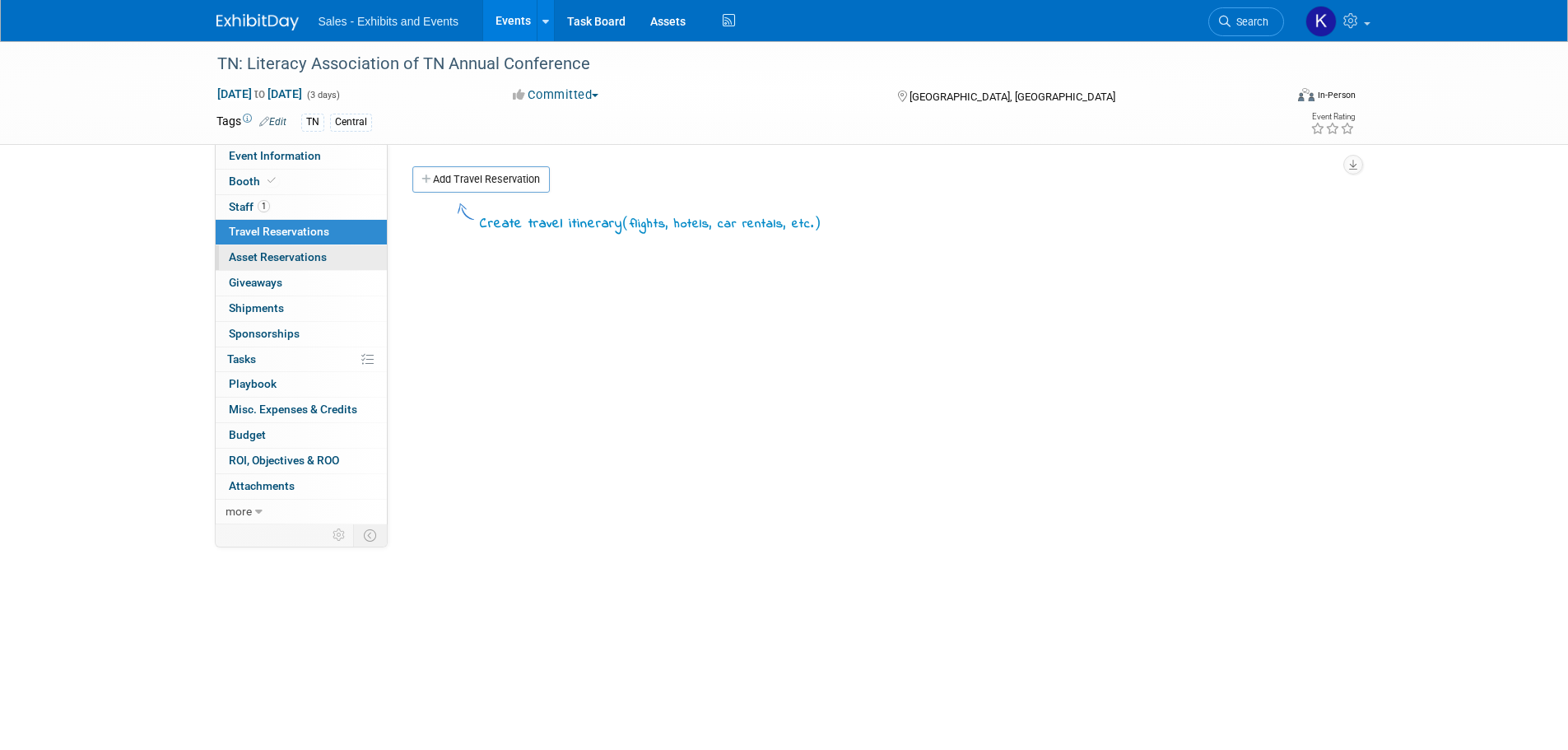
click at [295, 260] on span "Asset Reservations 0" at bounding box center [277, 256] width 98 height 13
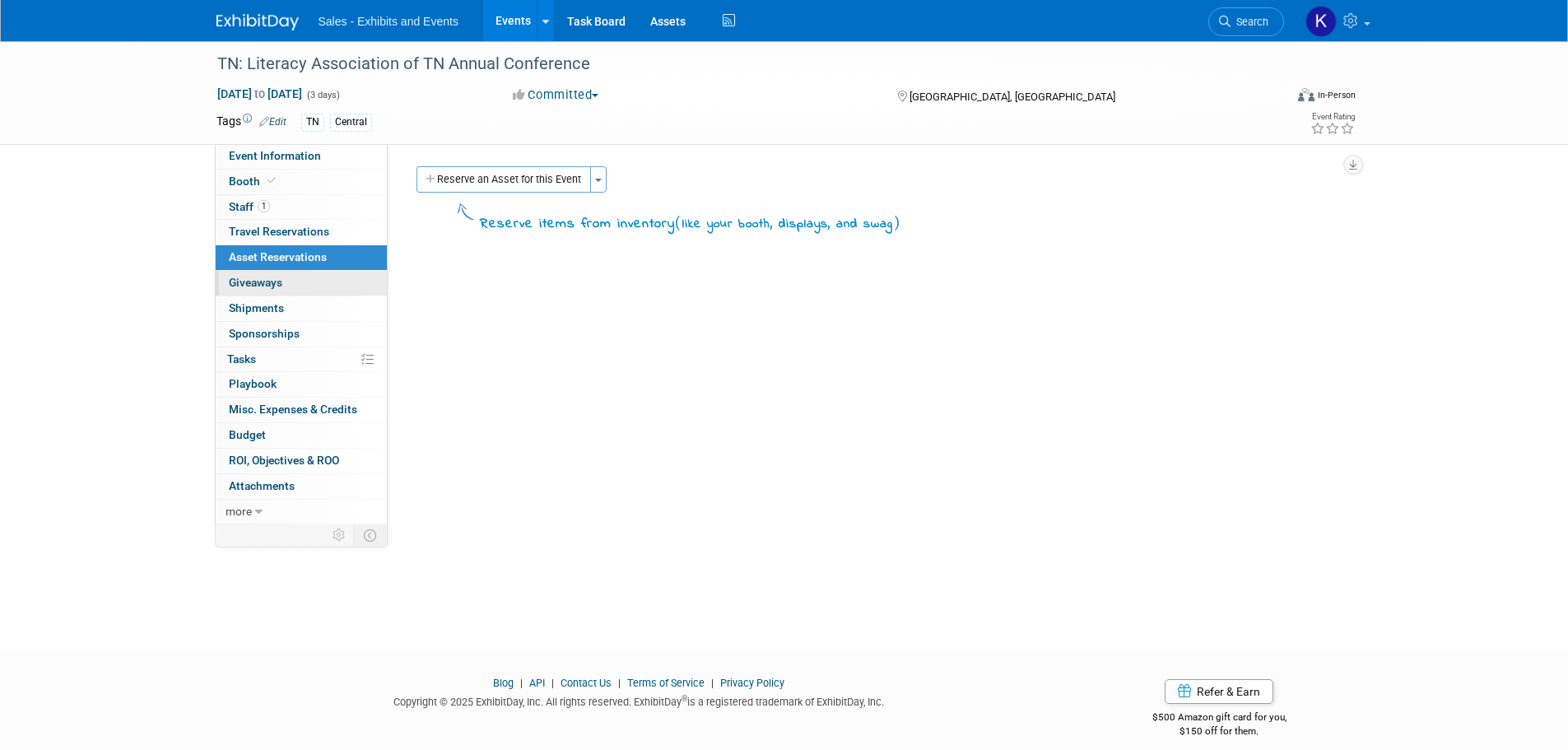
click at [286, 279] on link "0 Giveaways 0" at bounding box center [301, 283] width 171 height 25
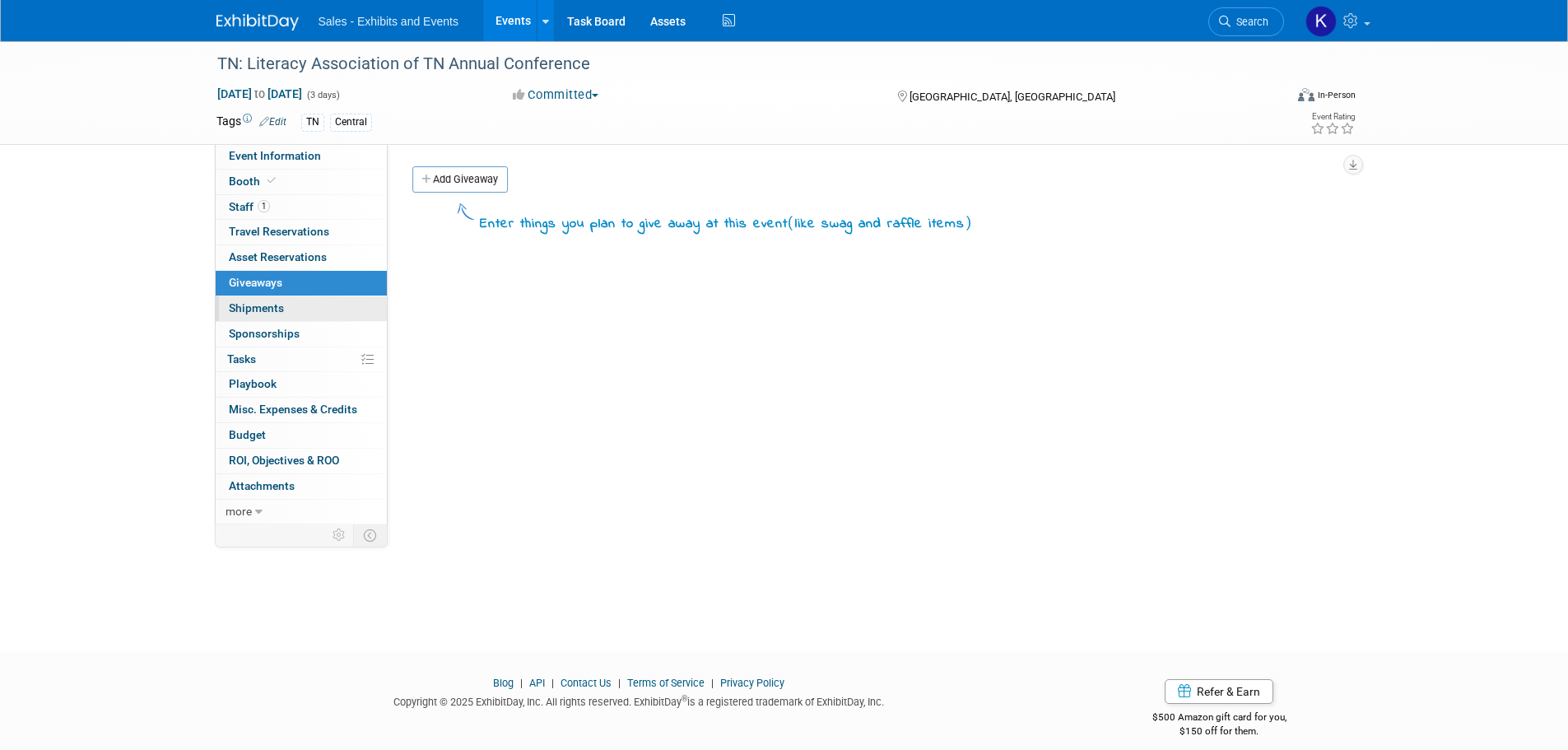
drag, startPoint x: 286, startPoint y: 302, endPoint x: 284, endPoint y: 317, distance: 15.1
click at [286, 303] on link "0 Shipments 0" at bounding box center [301, 308] width 171 height 25
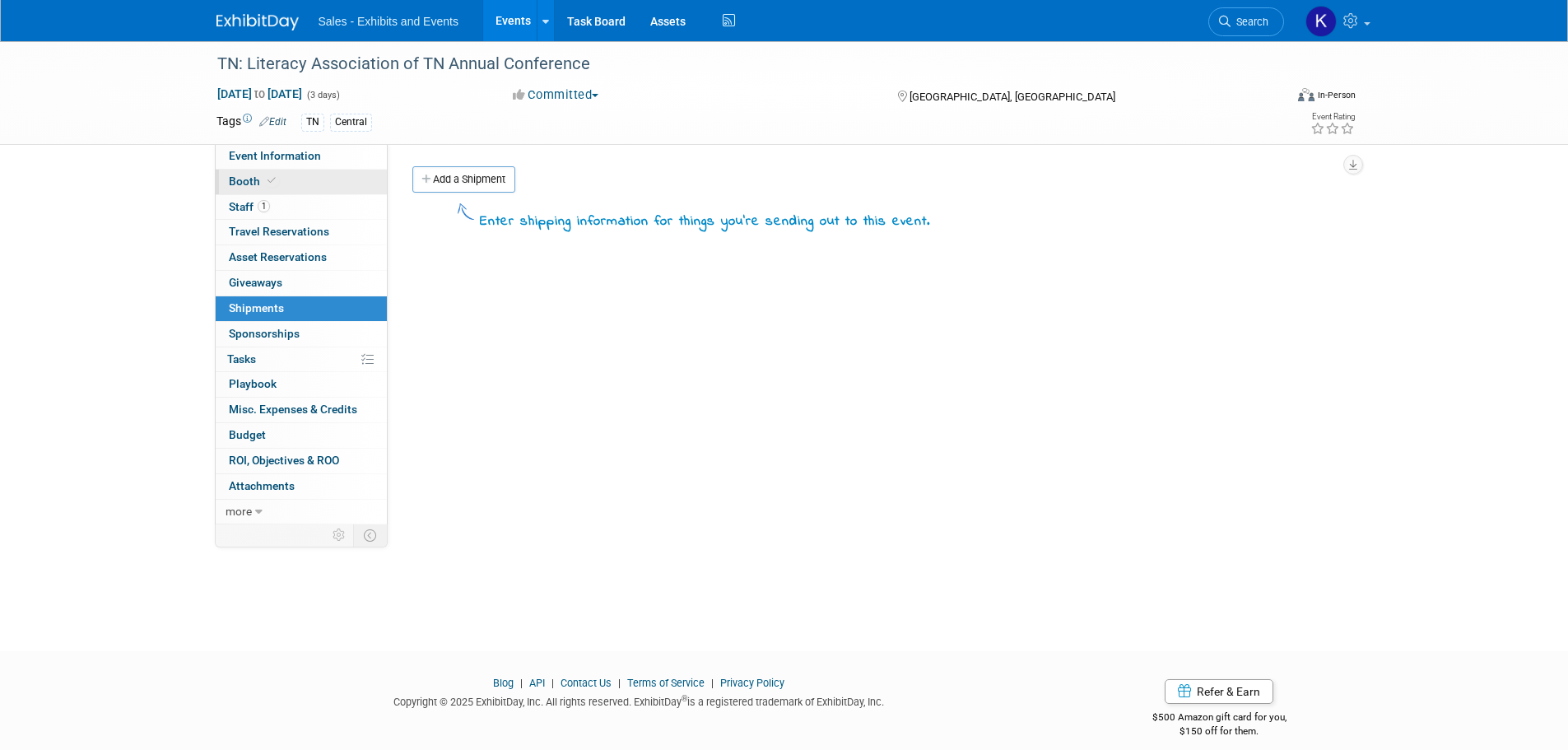
click at [243, 179] on span "Booth" at bounding box center [254, 181] width 50 height 13
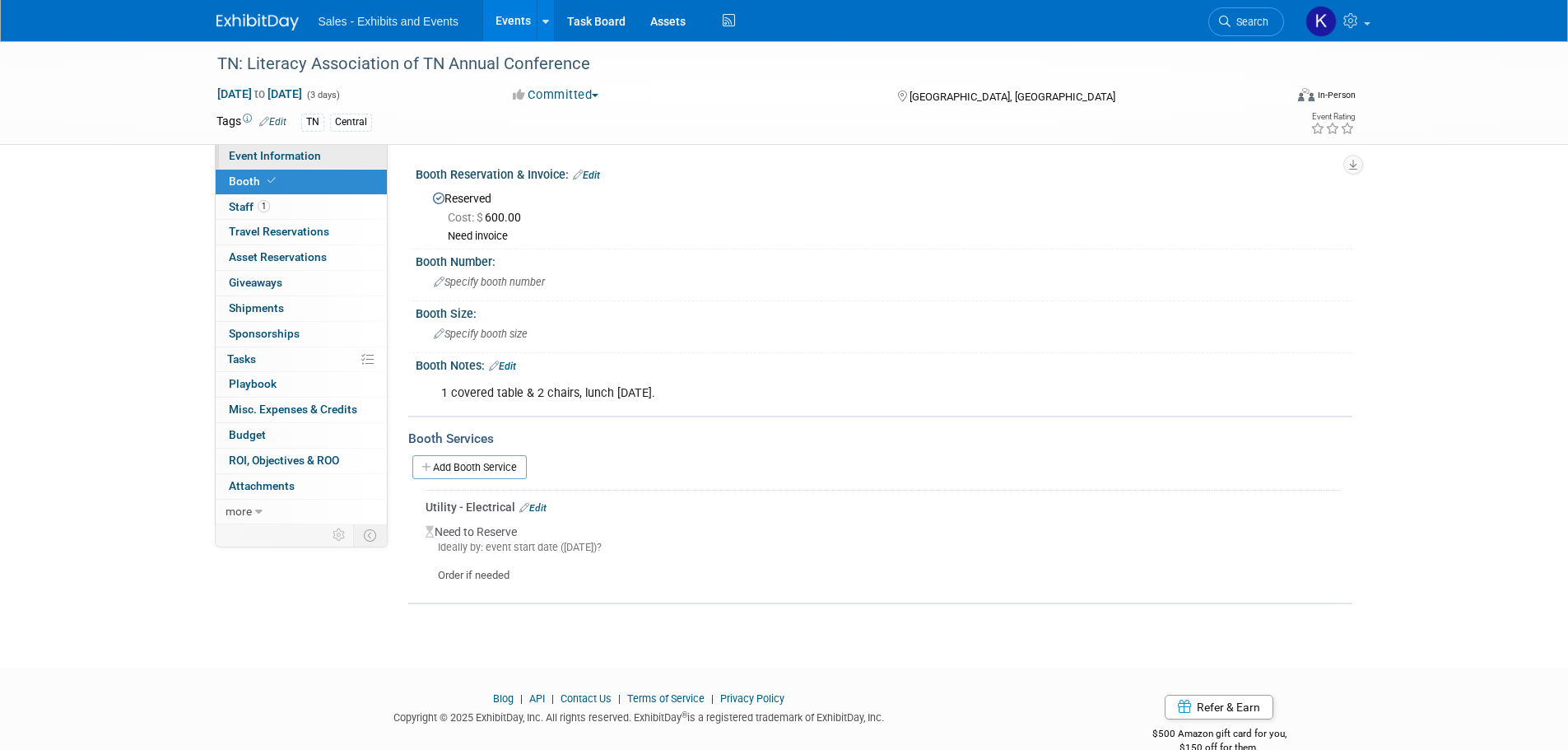
click at [274, 154] on span "Event Information" at bounding box center [275, 155] width 92 height 13
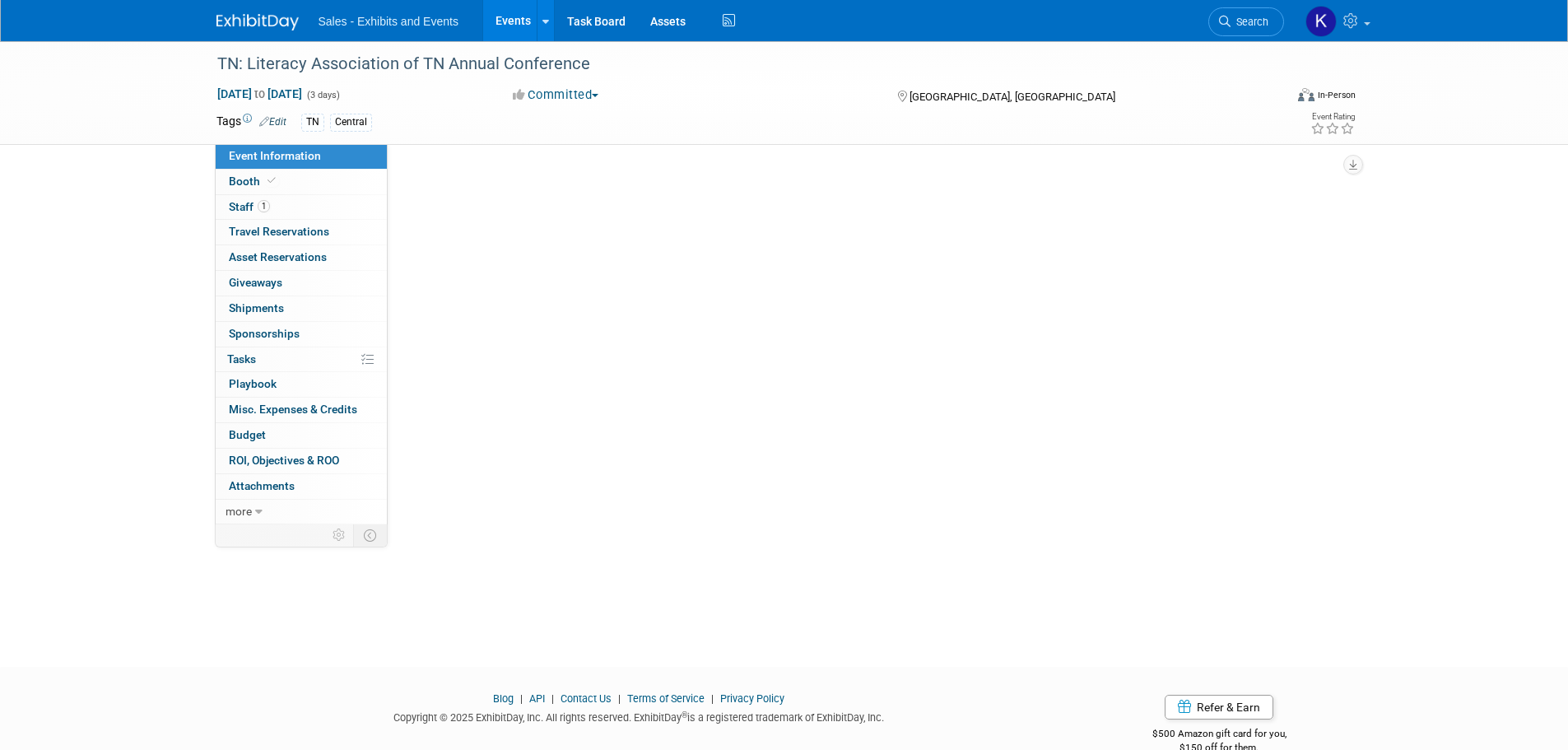
select select "Central"
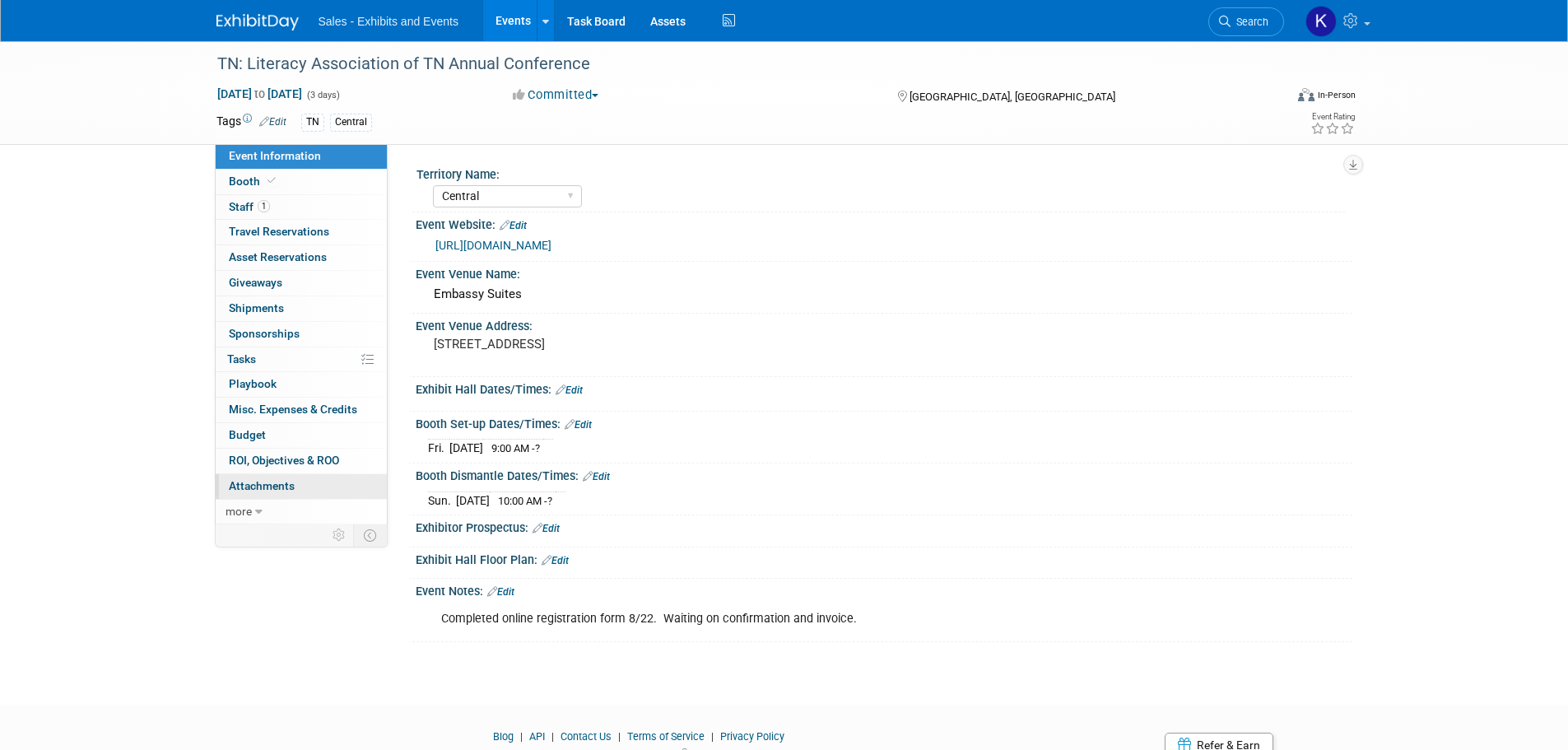
click at [273, 487] on span "Attachments 0" at bounding box center [262, 485] width 66 height 13
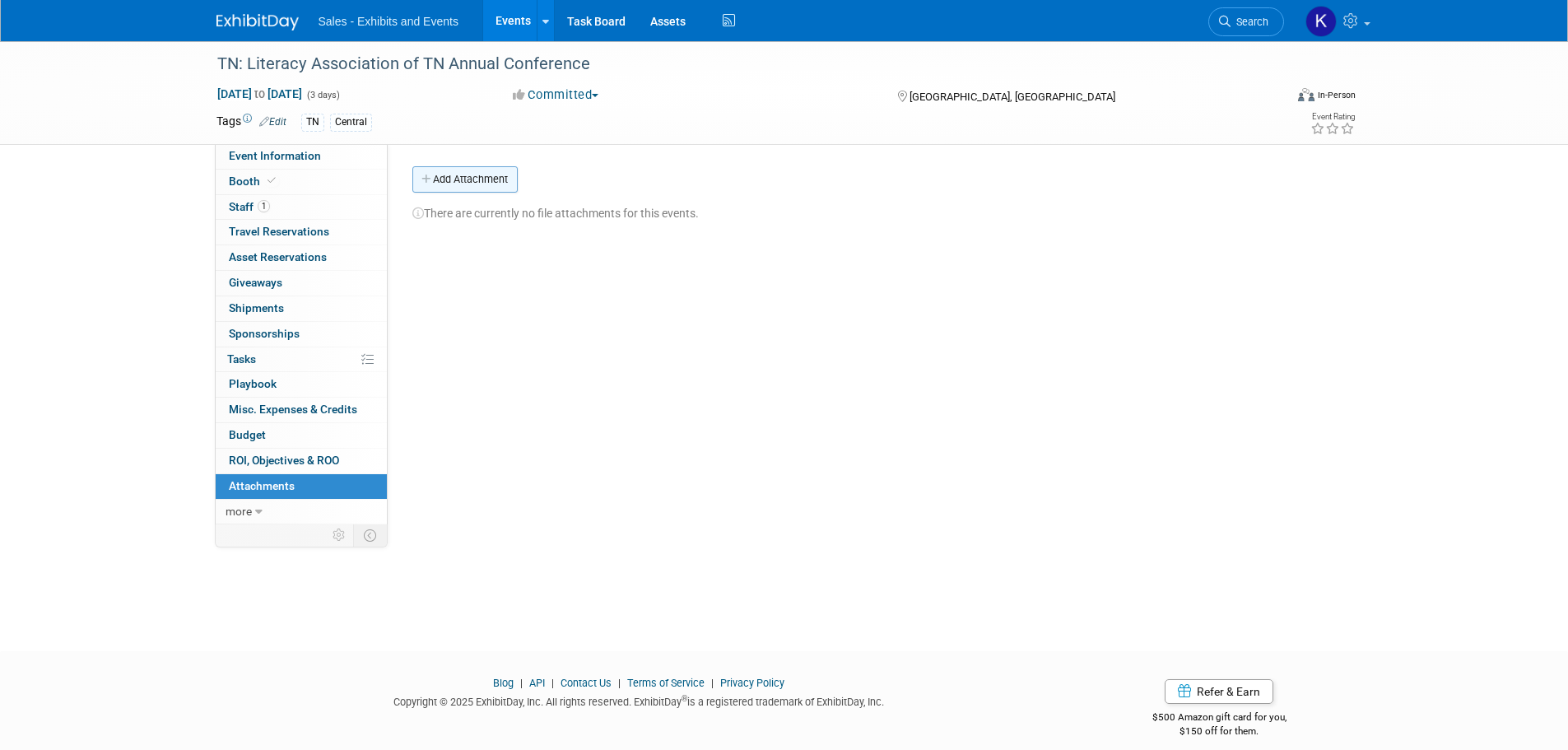
click at [496, 179] on button "Add Attachment" at bounding box center [465, 179] width 106 height 26
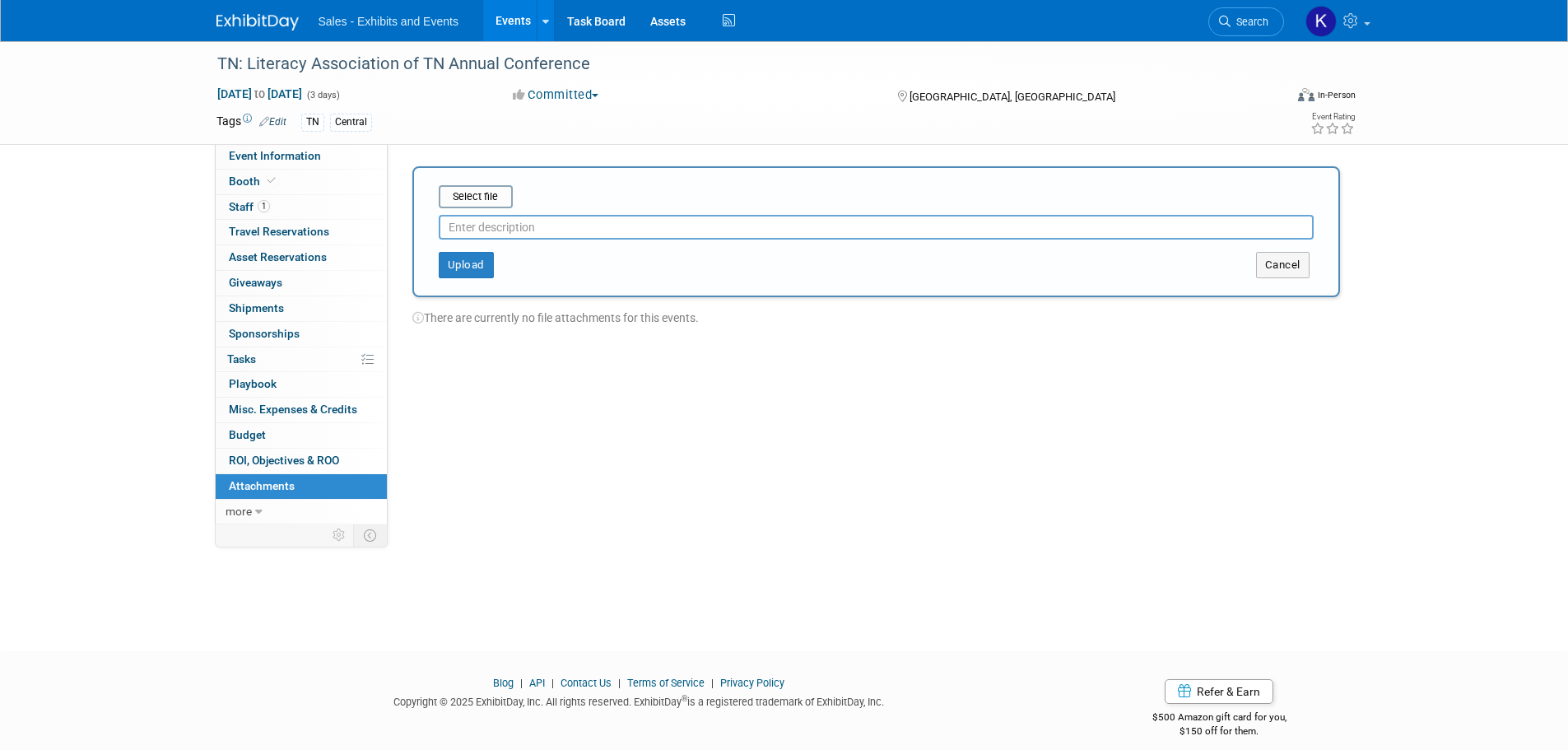
click at [500, 228] on input "text" at bounding box center [876, 227] width 875 height 25
type input "Registration"
click at [477, 194] on input "file" at bounding box center [413, 197] width 196 height 20
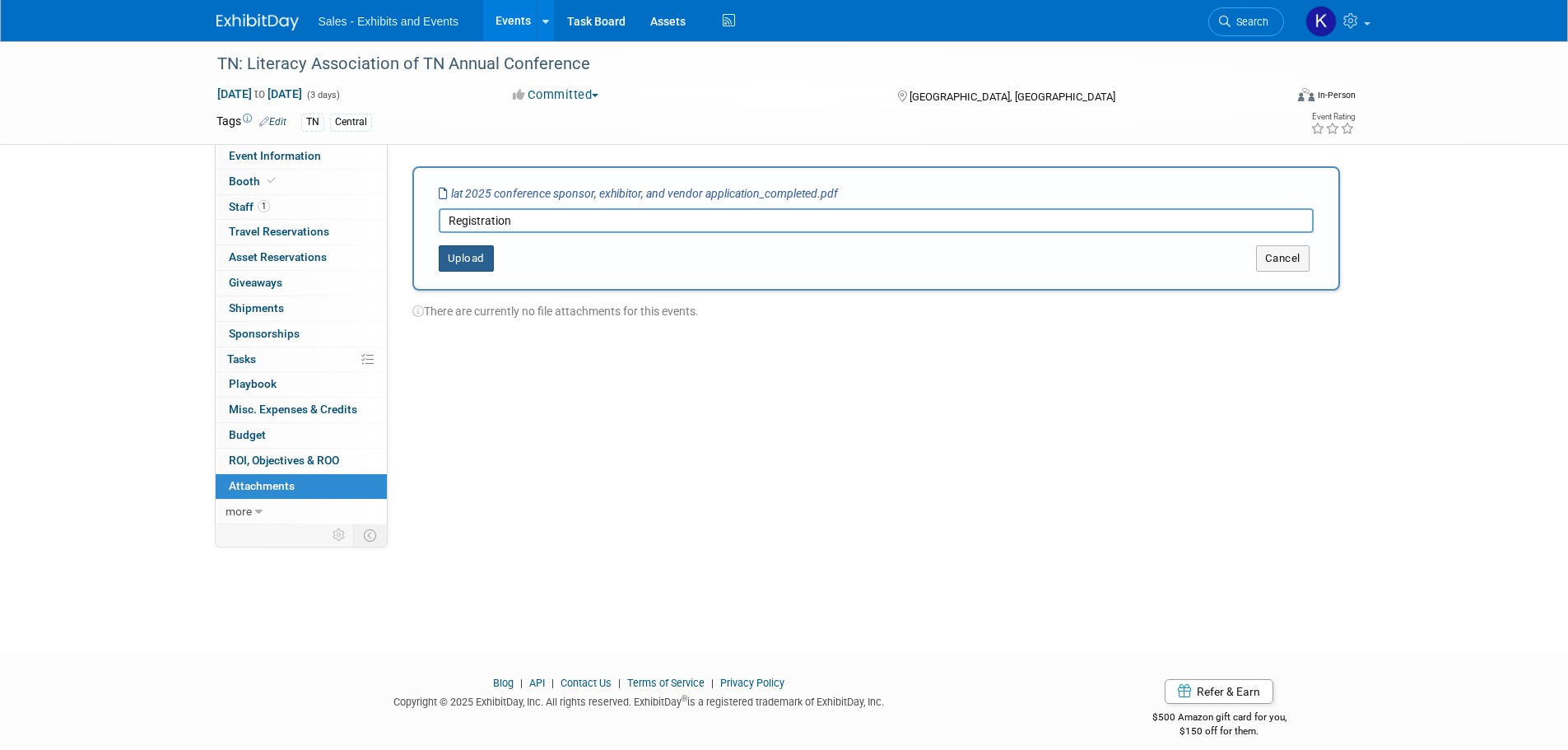
click at [468, 257] on button "Upload" at bounding box center [466, 258] width 55 height 26
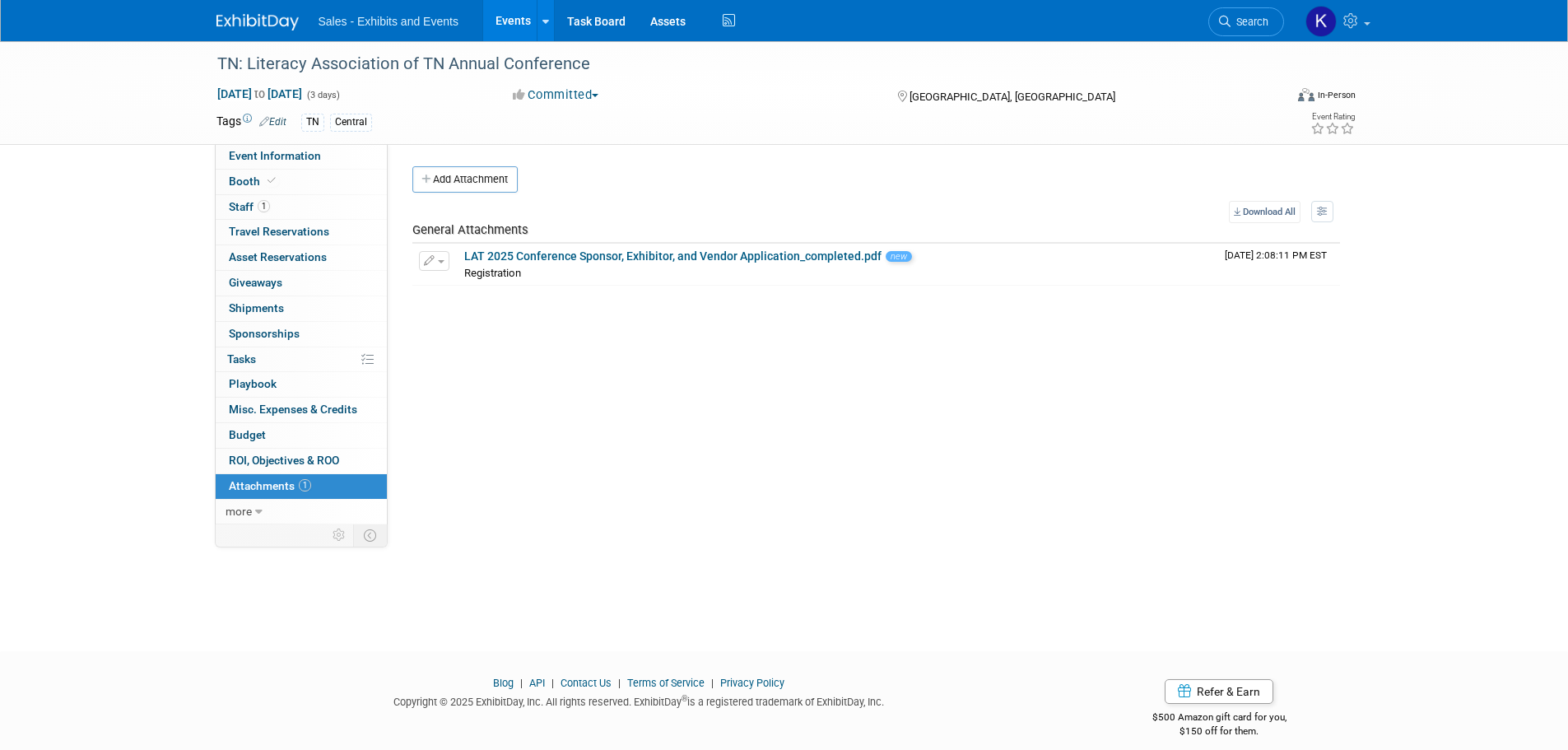
click at [267, 21] on img at bounding box center [257, 22] width 82 height 16
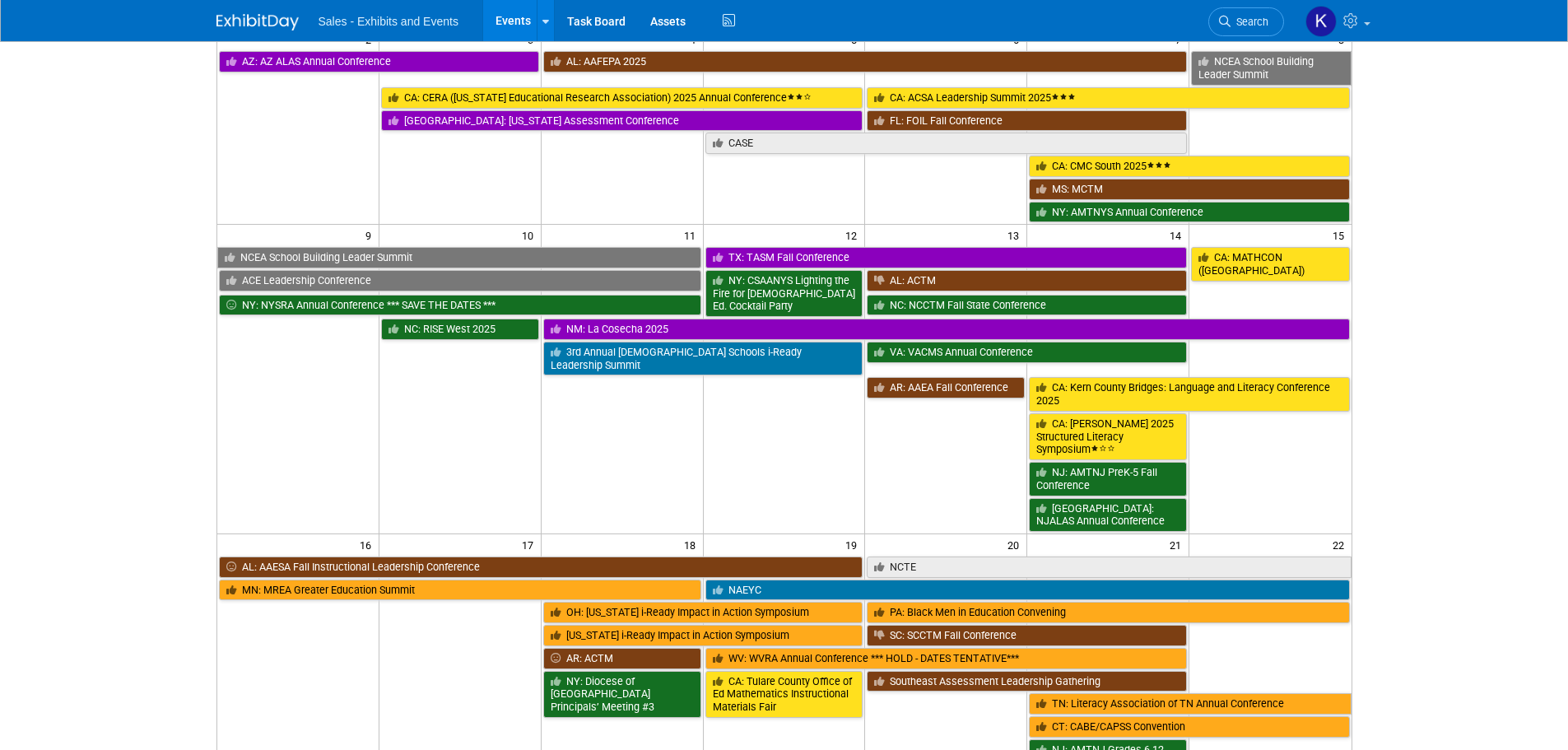
scroll to position [495, 0]
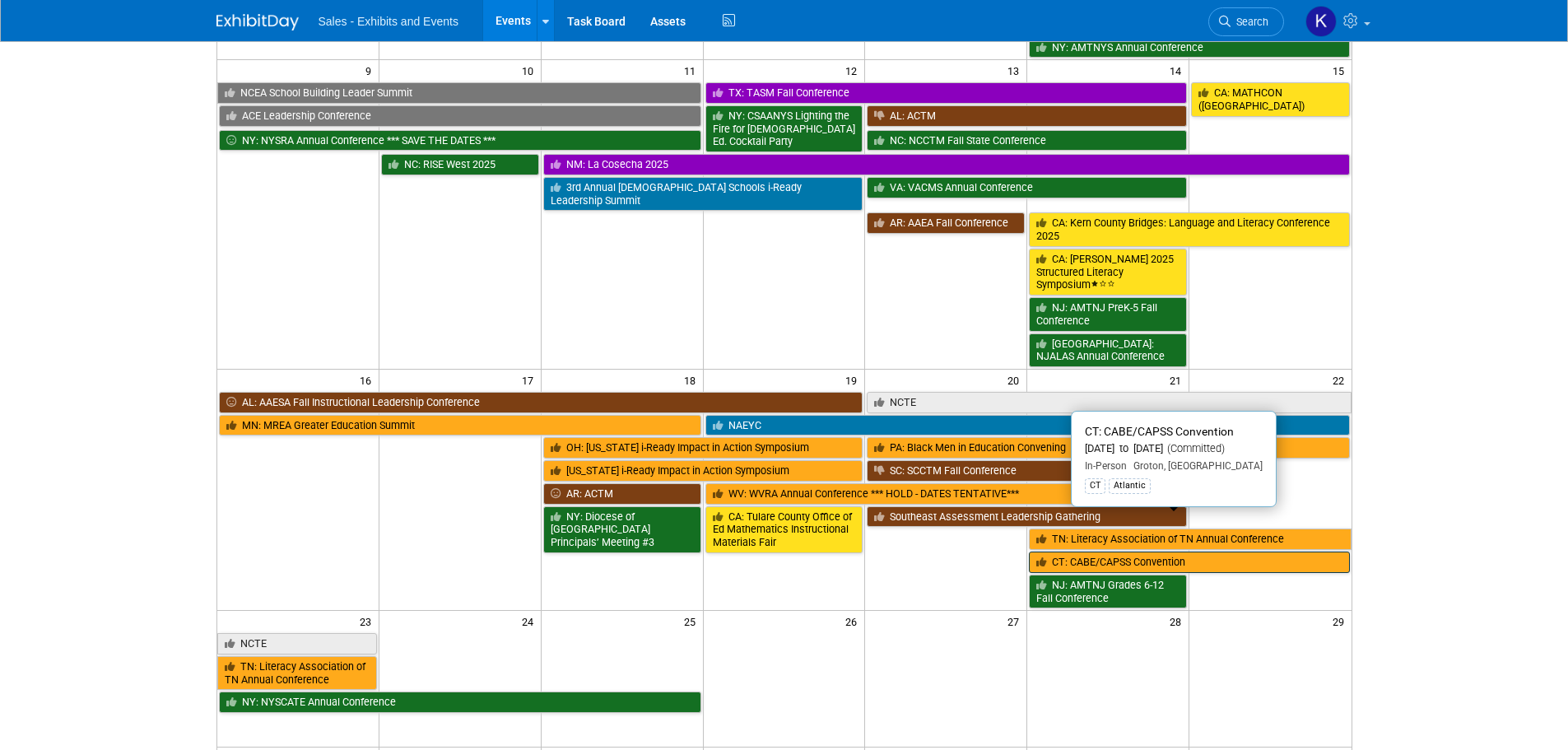
click at [1089, 552] on link "CT: CABE/CAPSS Convention" at bounding box center [1189, 562] width 320 height 21
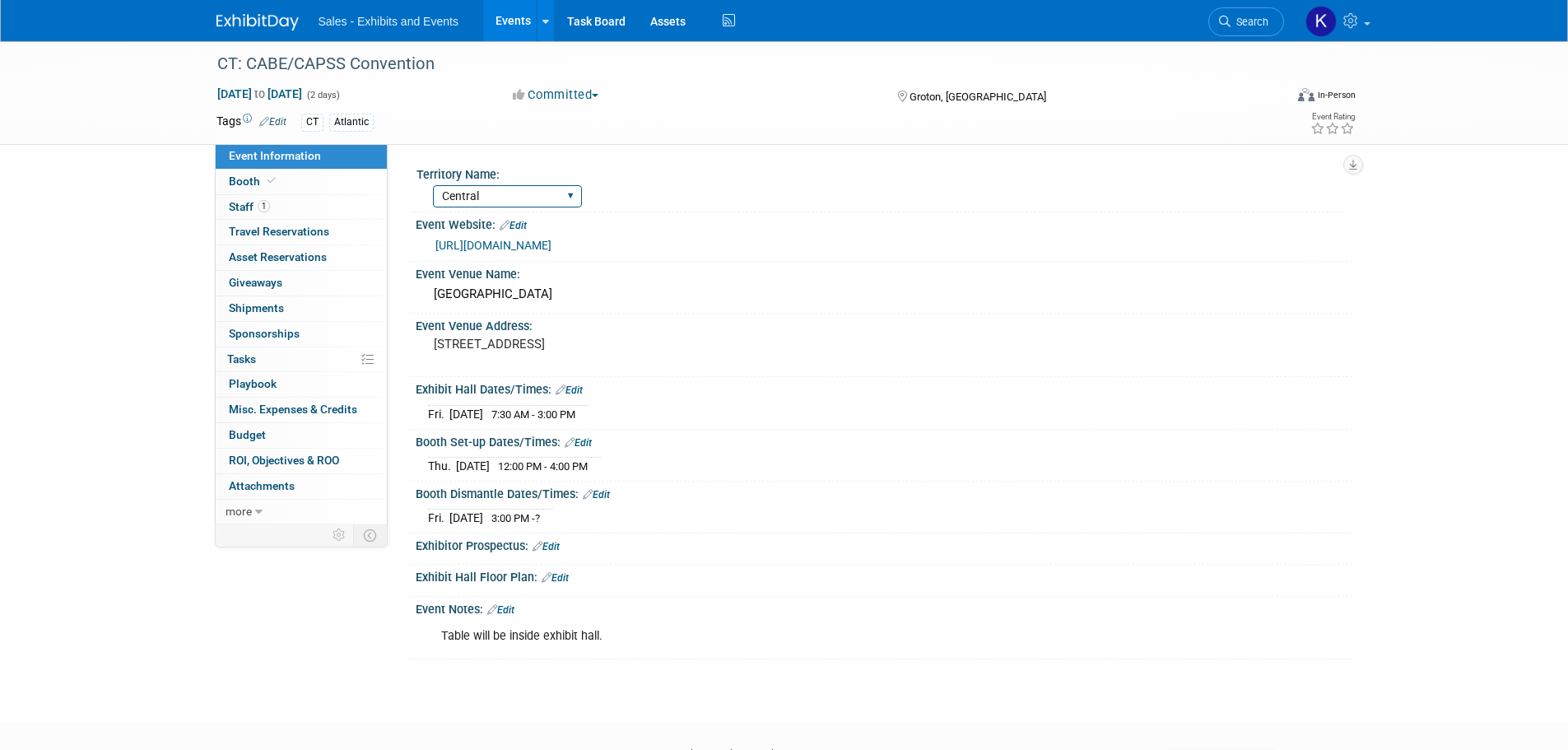
click at [571, 192] on select "Atlantic Southeast Central Southwest Pacific Mountain National Strategic Partne…" at bounding box center [507, 196] width 149 height 22
select select "Atlantic"
click at [433, 185] on select "Atlantic Southeast Central Southwest Pacific Mountain National Strategic Partne…" at bounding box center [507, 196] width 149 height 22
